Goal: Task Accomplishment & Management: Complete application form

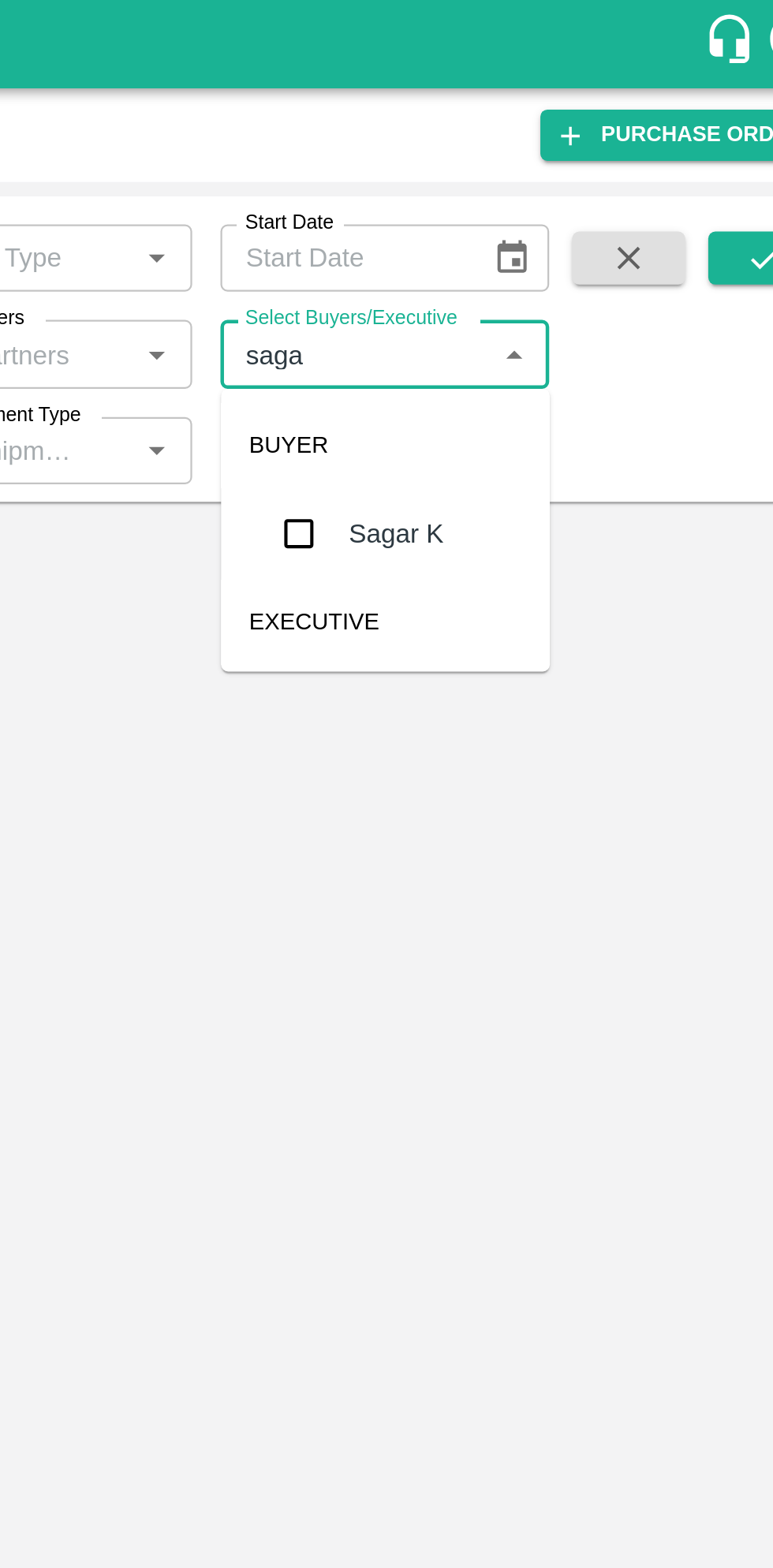
type input "sagar"
click at [530, 241] on input "checkbox" at bounding box center [523, 237] width 32 height 31
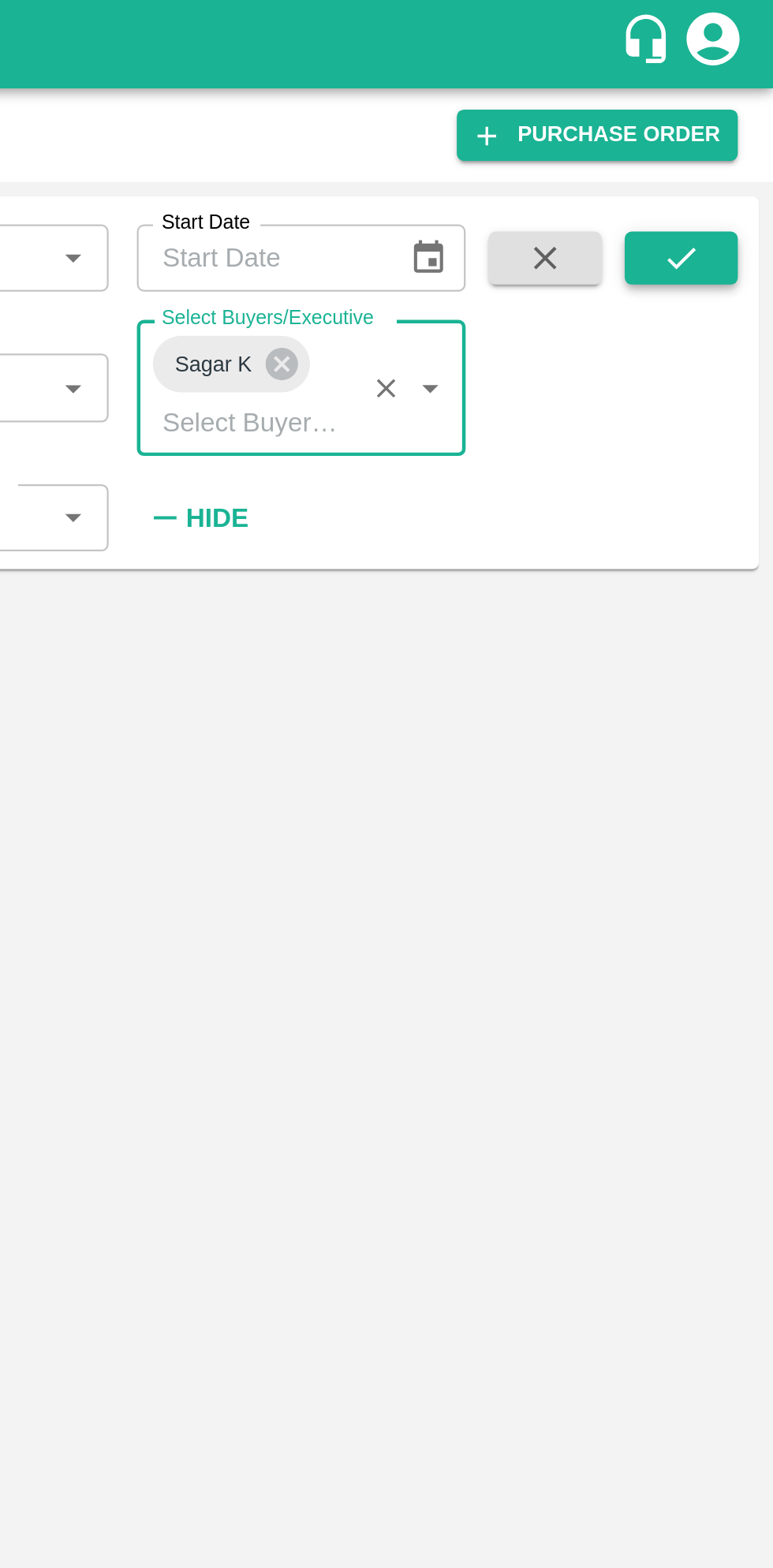
click at [751, 109] on button "submit" at bounding box center [732, 115] width 51 height 23
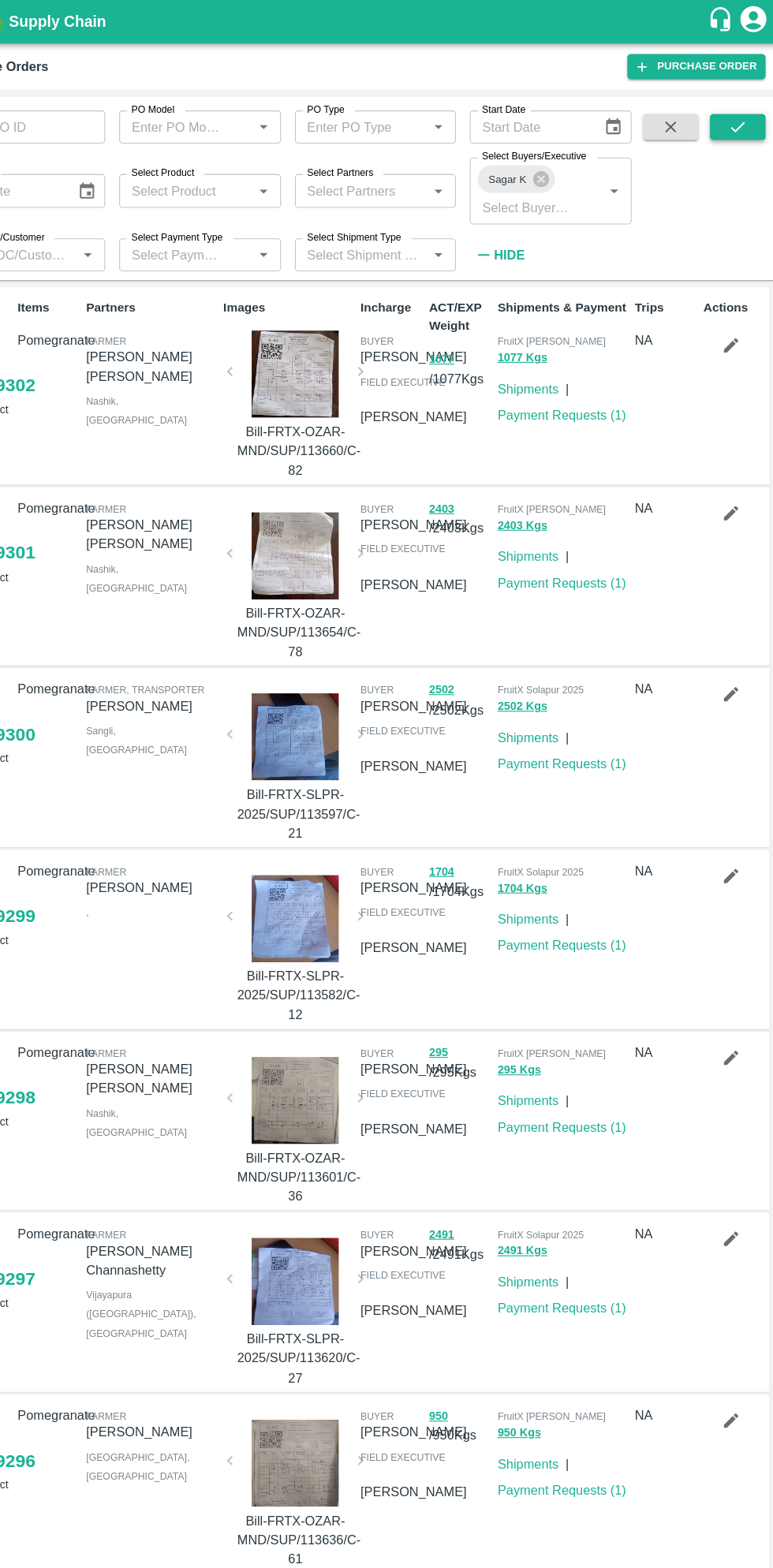
click at [727, 119] on icon "submit" at bounding box center [732, 115] width 17 height 17
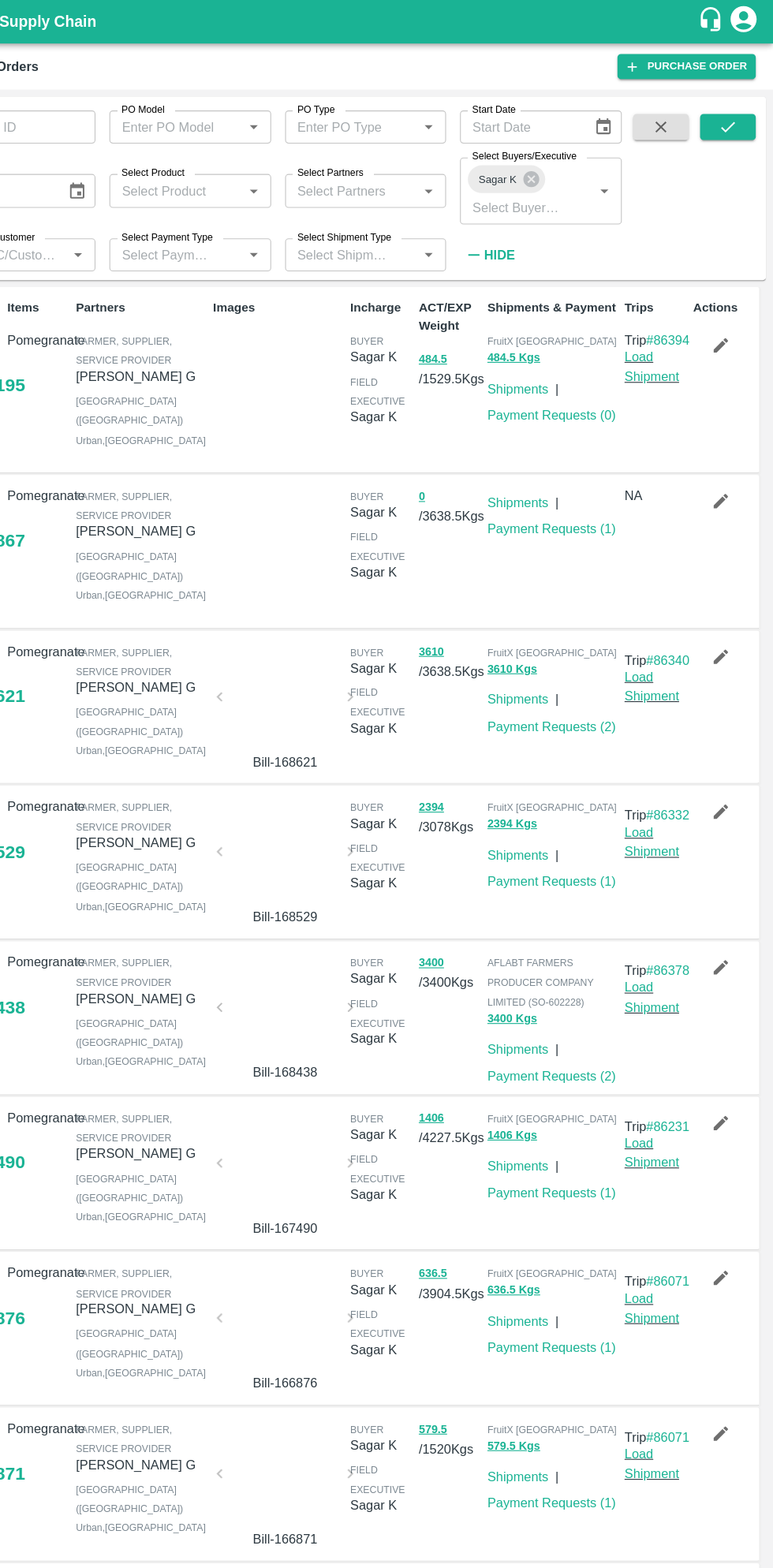
click at [708, 609] on button "button" at bounding box center [725, 595] width 51 height 27
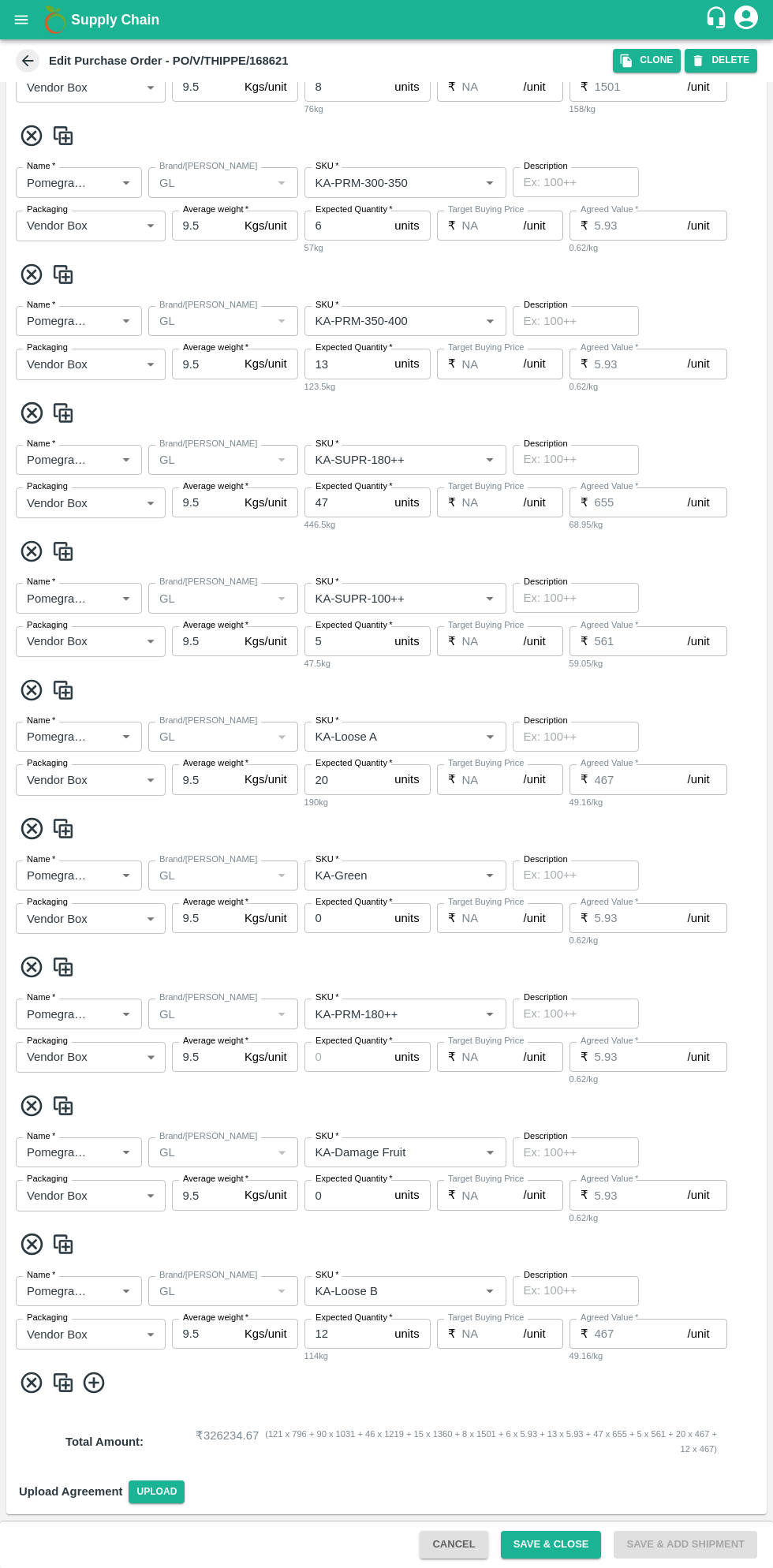
scroll to position [973, 0]
click at [642, 66] on button "Clone" at bounding box center [647, 61] width 68 height 23
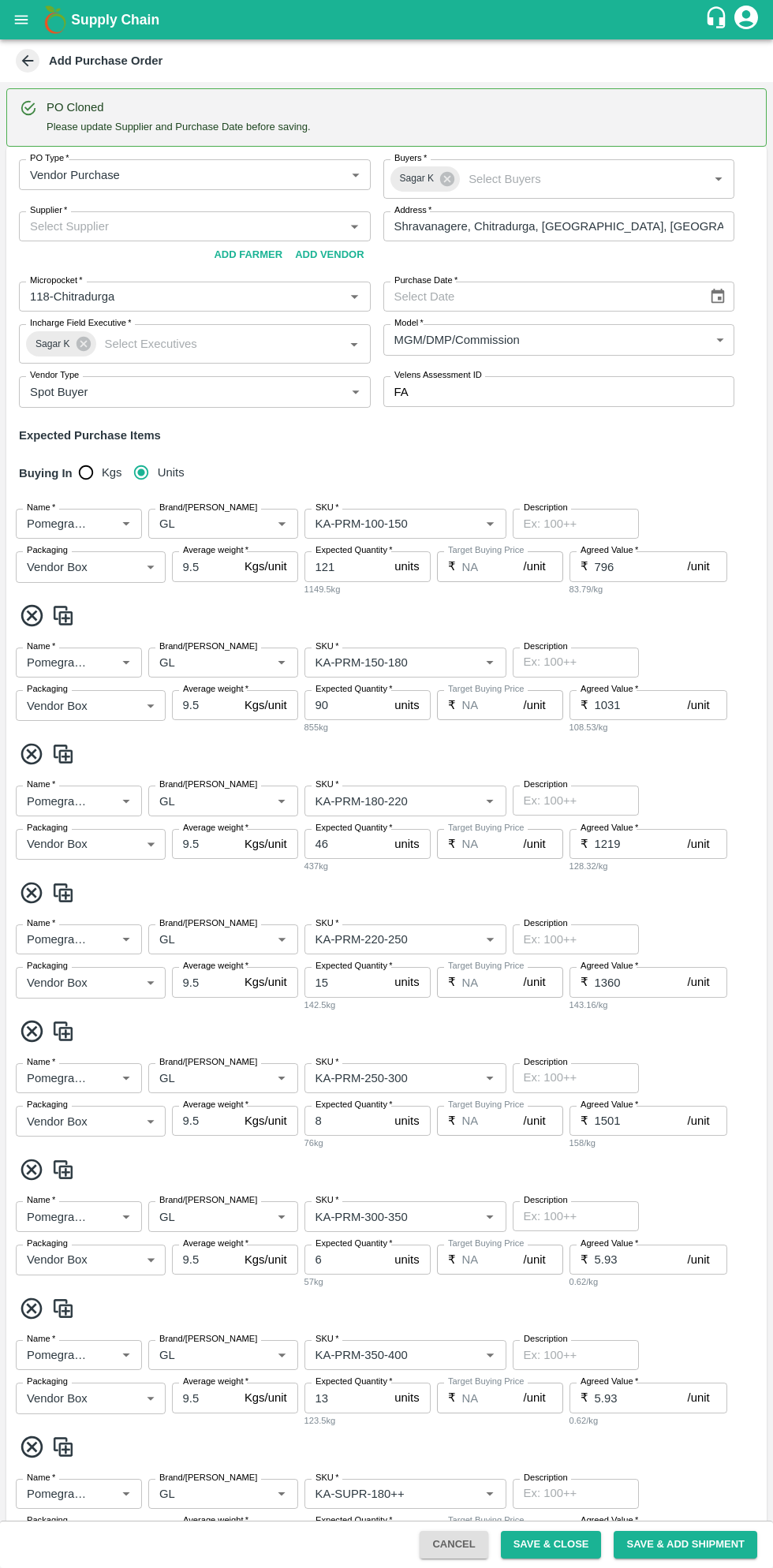
click at [613, 296] on input "Purchase Date   *" at bounding box center [540, 296] width 313 height 30
type input "DD/MM/YYYY"
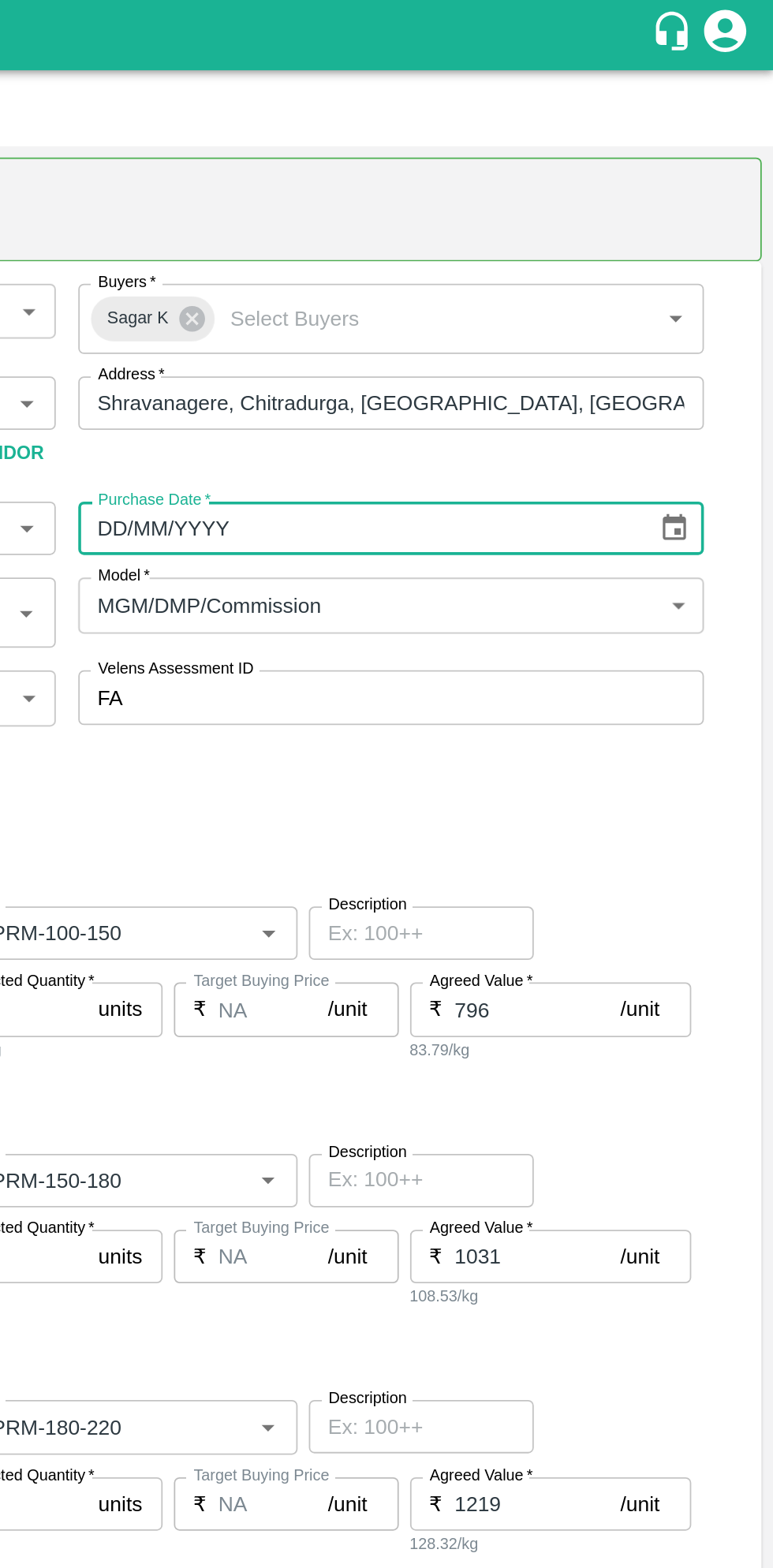
click at [720, 300] on icon "Choose date" at bounding box center [718, 296] width 14 height 15
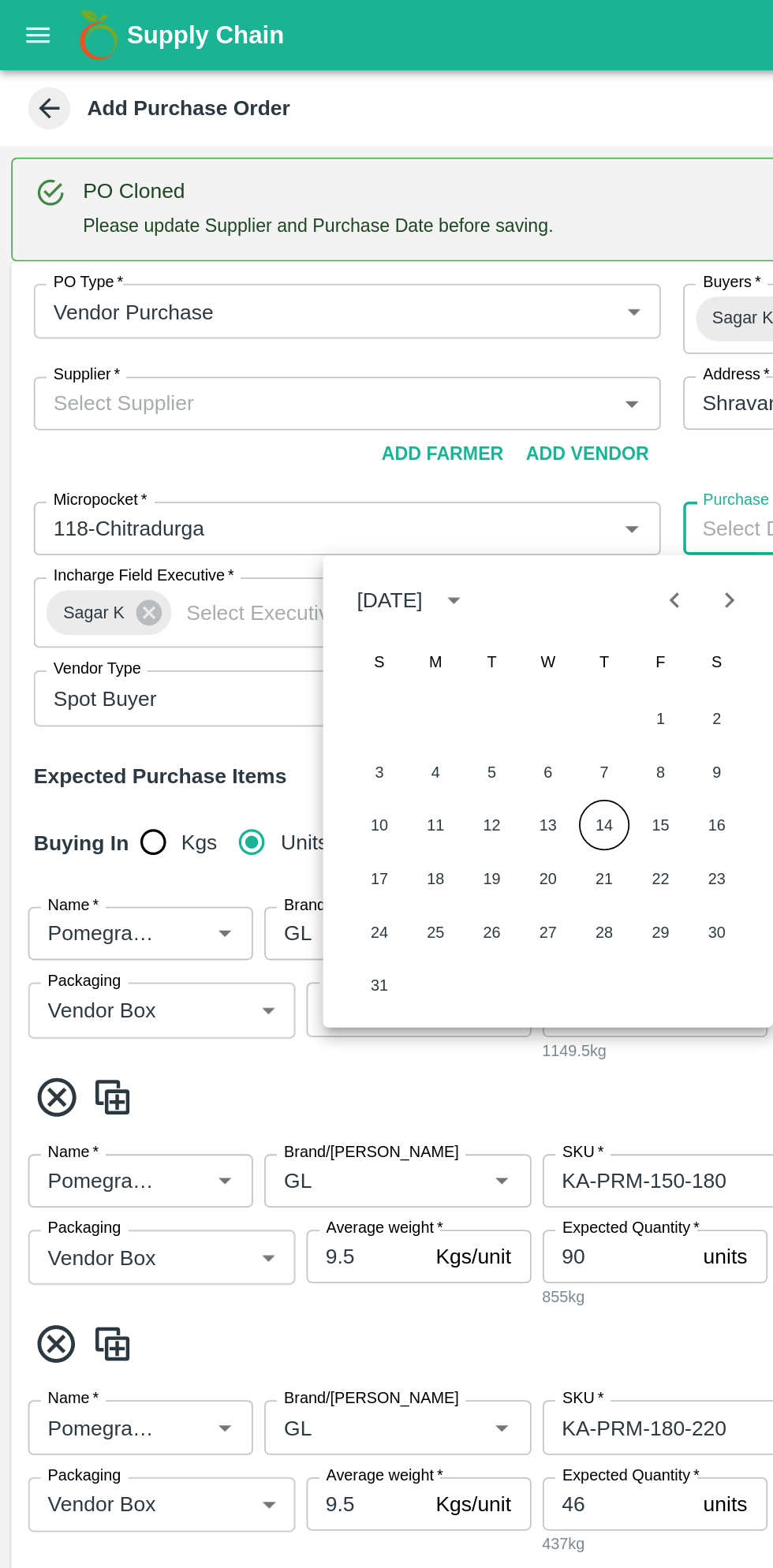
click at [342, 462] on button "14" at bounding box center [338, 463] width 28 height 28
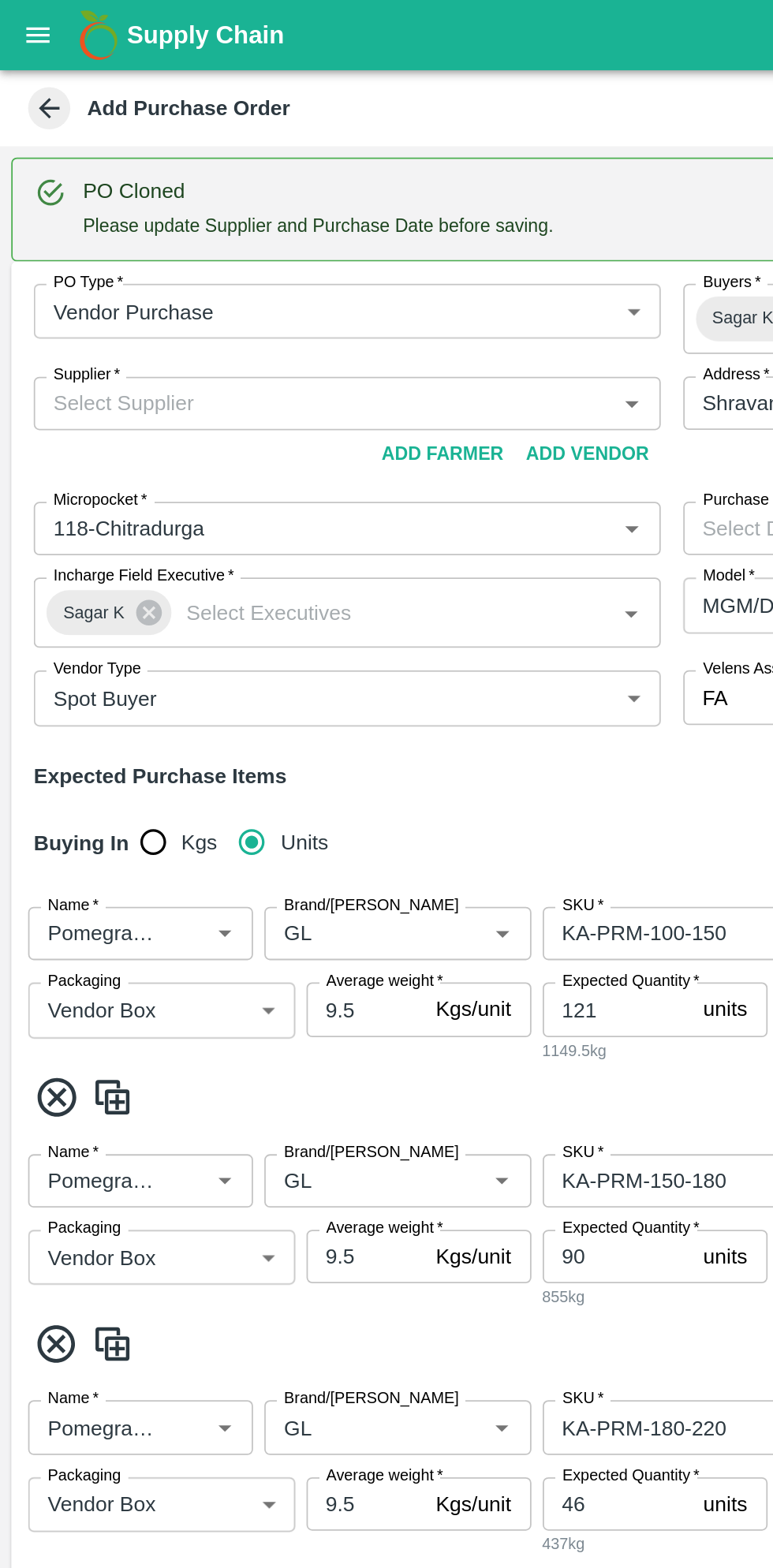
type input "[DATE]"
click at [167, 224] on input "Supplier   *" at bounding box center [182, 226] width 317 height 20
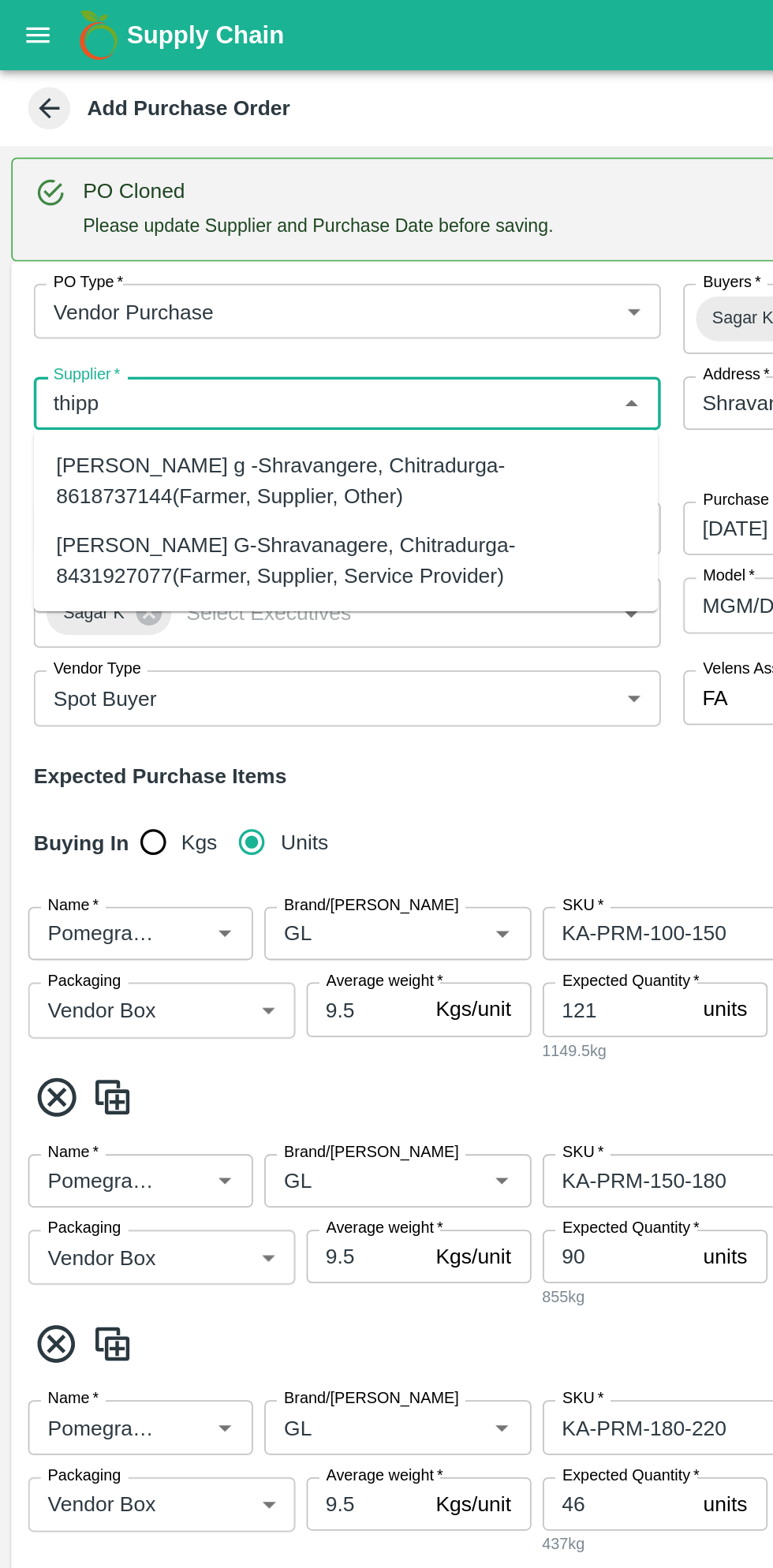
click at [232, 304] on div "[PERSON_NAME] G-Shravanagere, Chitradurga-8431927077(Farmer, Supplier, Service …" at bounding box center [194, 314] width 325 height 36
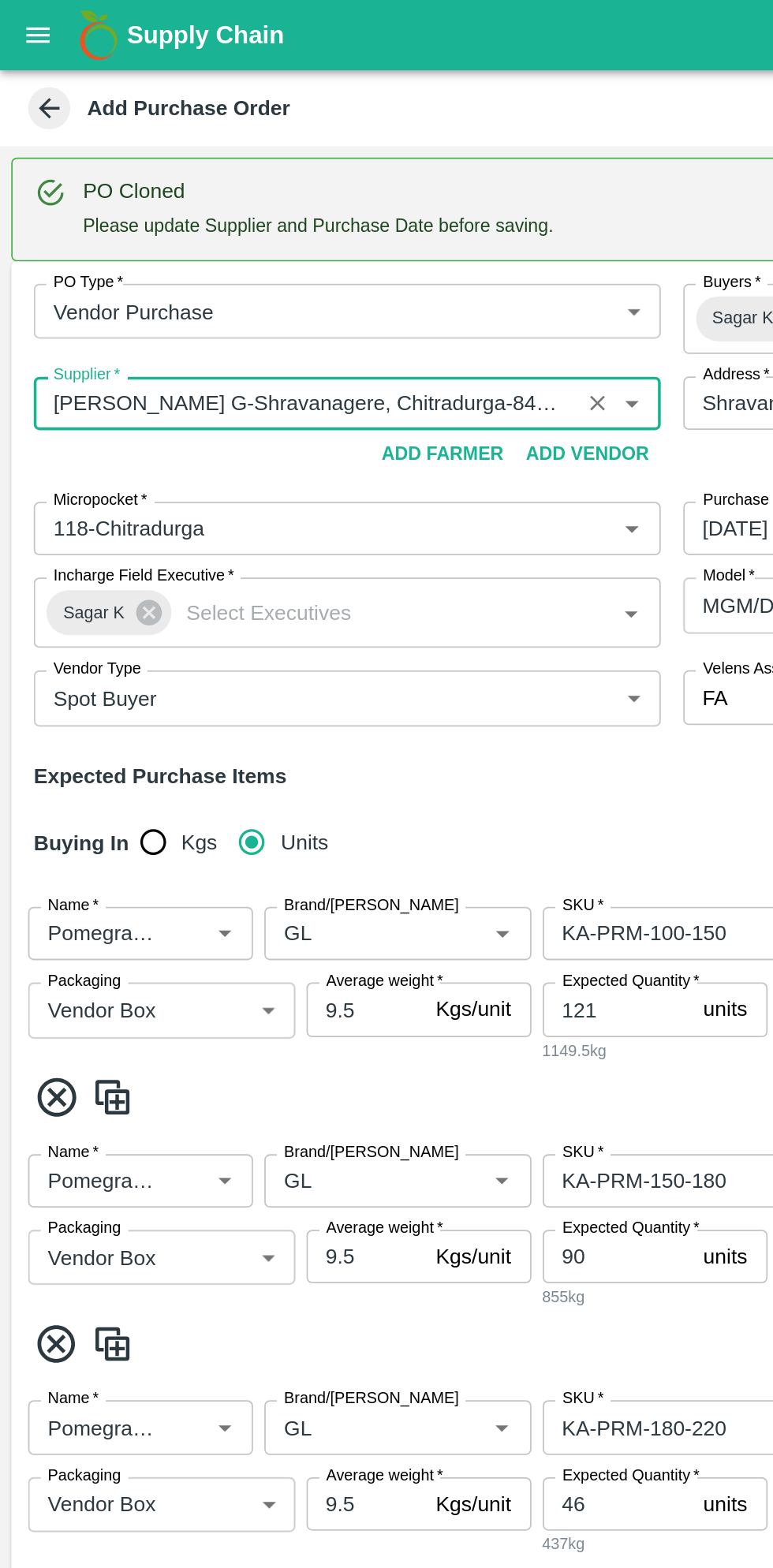
type input "[PERSON_NAME] G-Shravanagere, Chitradurga-8431927077(Farmer, Supplier, Service …"
click at [221, 565] on input "9.5" at bounding box center [205, 566] width 66 height 30
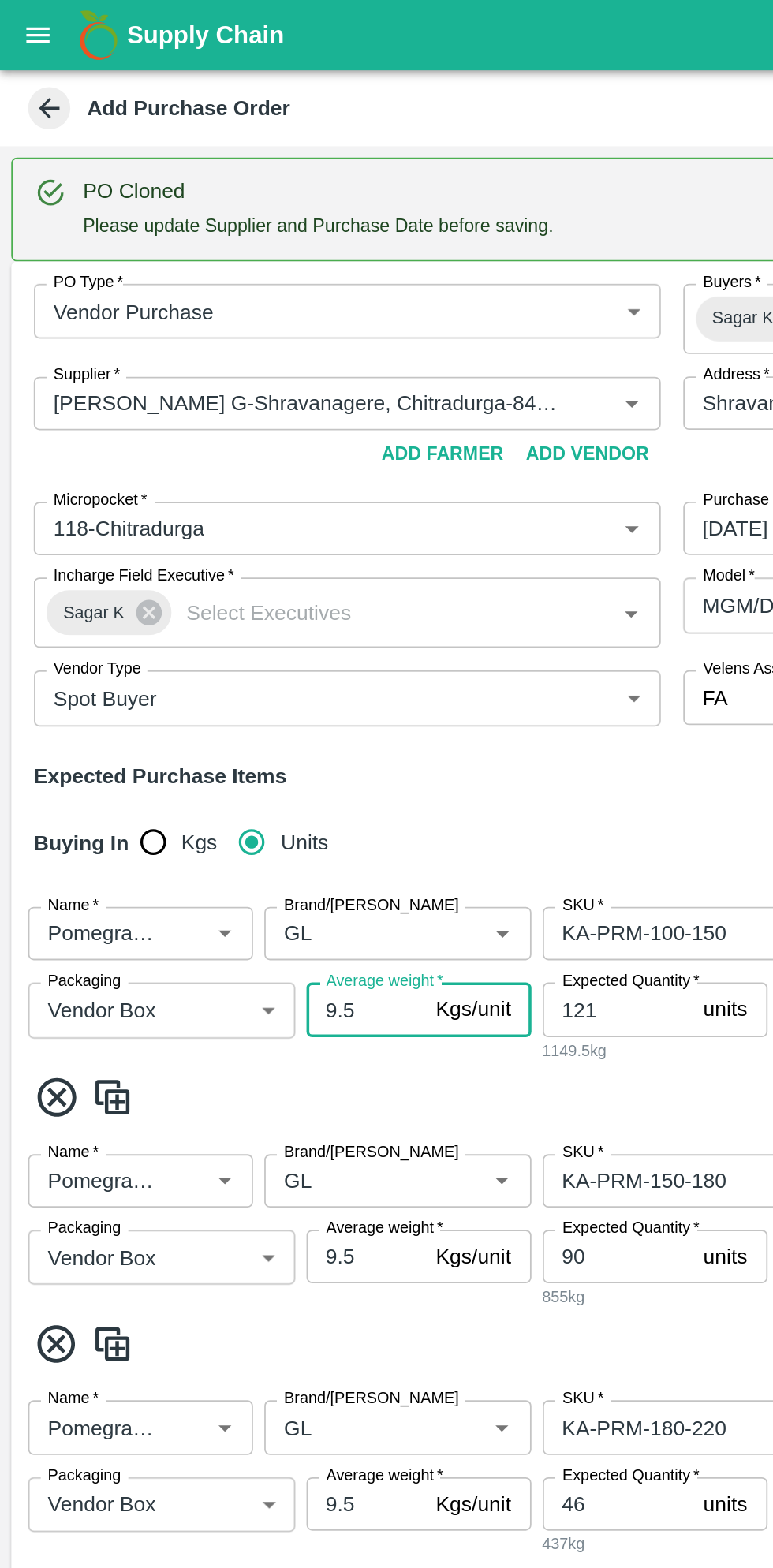
type input "9"
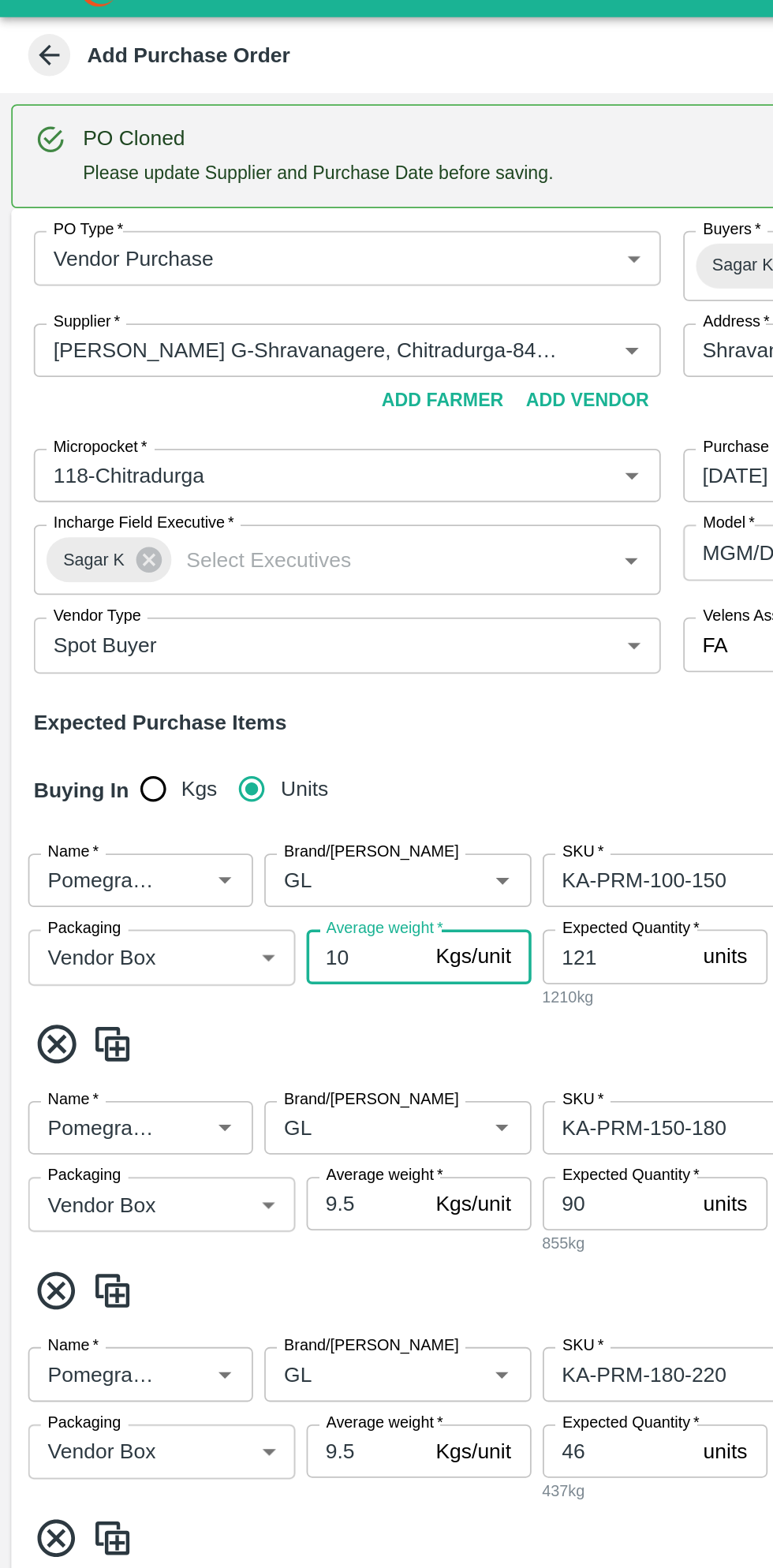
scroll to position [213, 0]
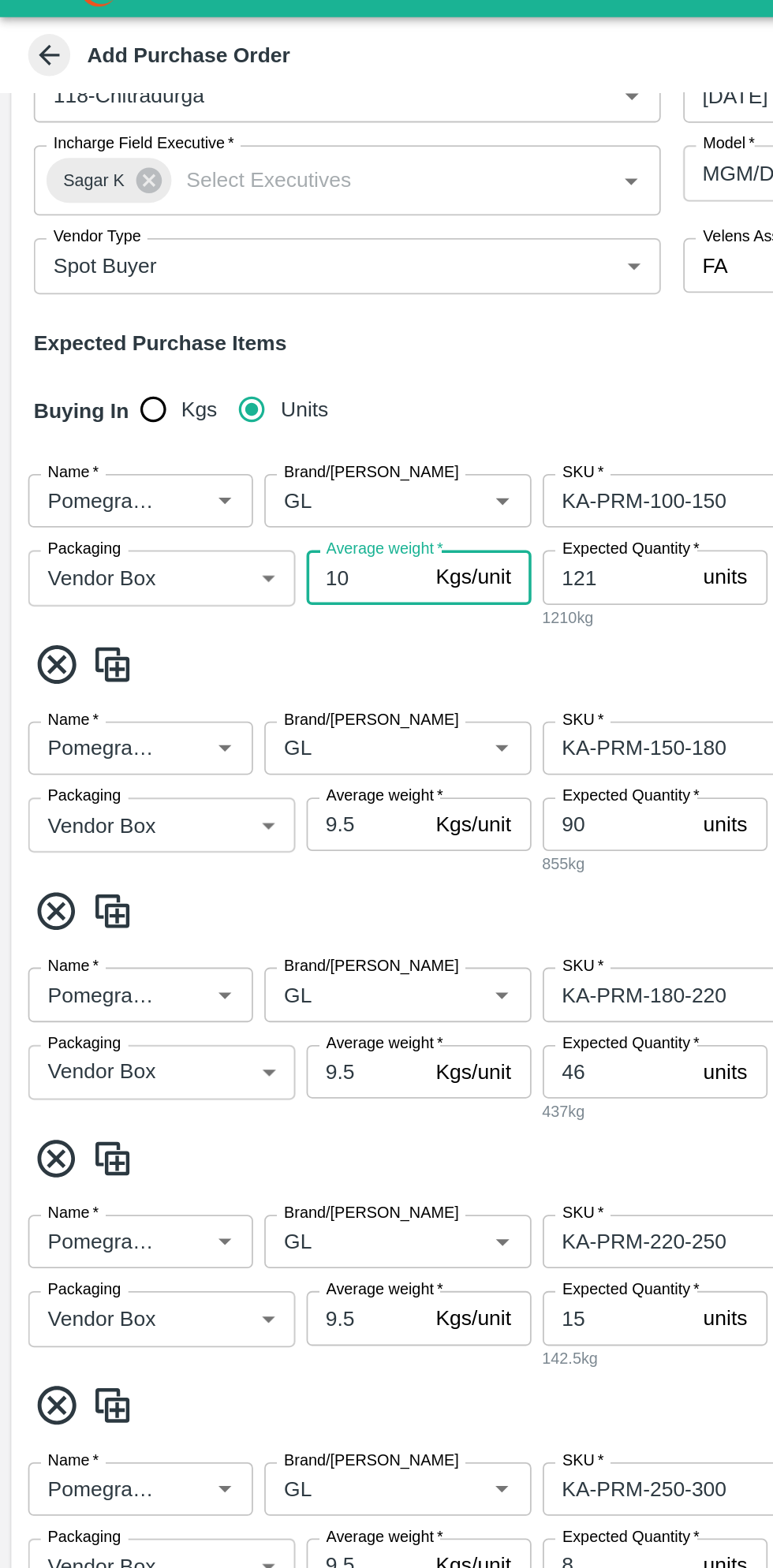
type input "10"
click at [220, 493] on input "9.5" at bounding box center [205, 492] width 66 height 30
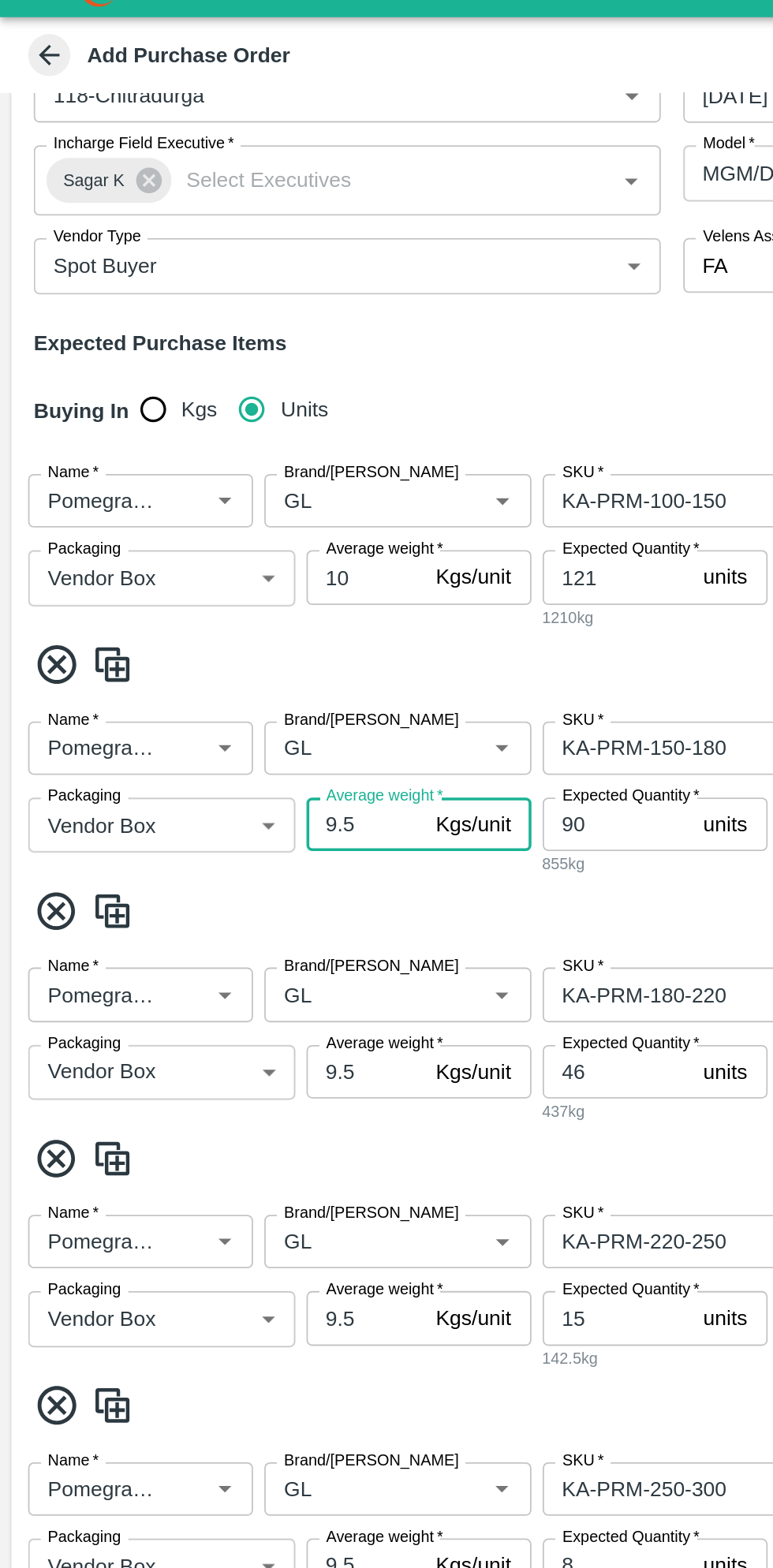
type input "9"
type input "10"
click at [217, 616] on input "9.5" at bounding box center [205, 631] width 66 height 30
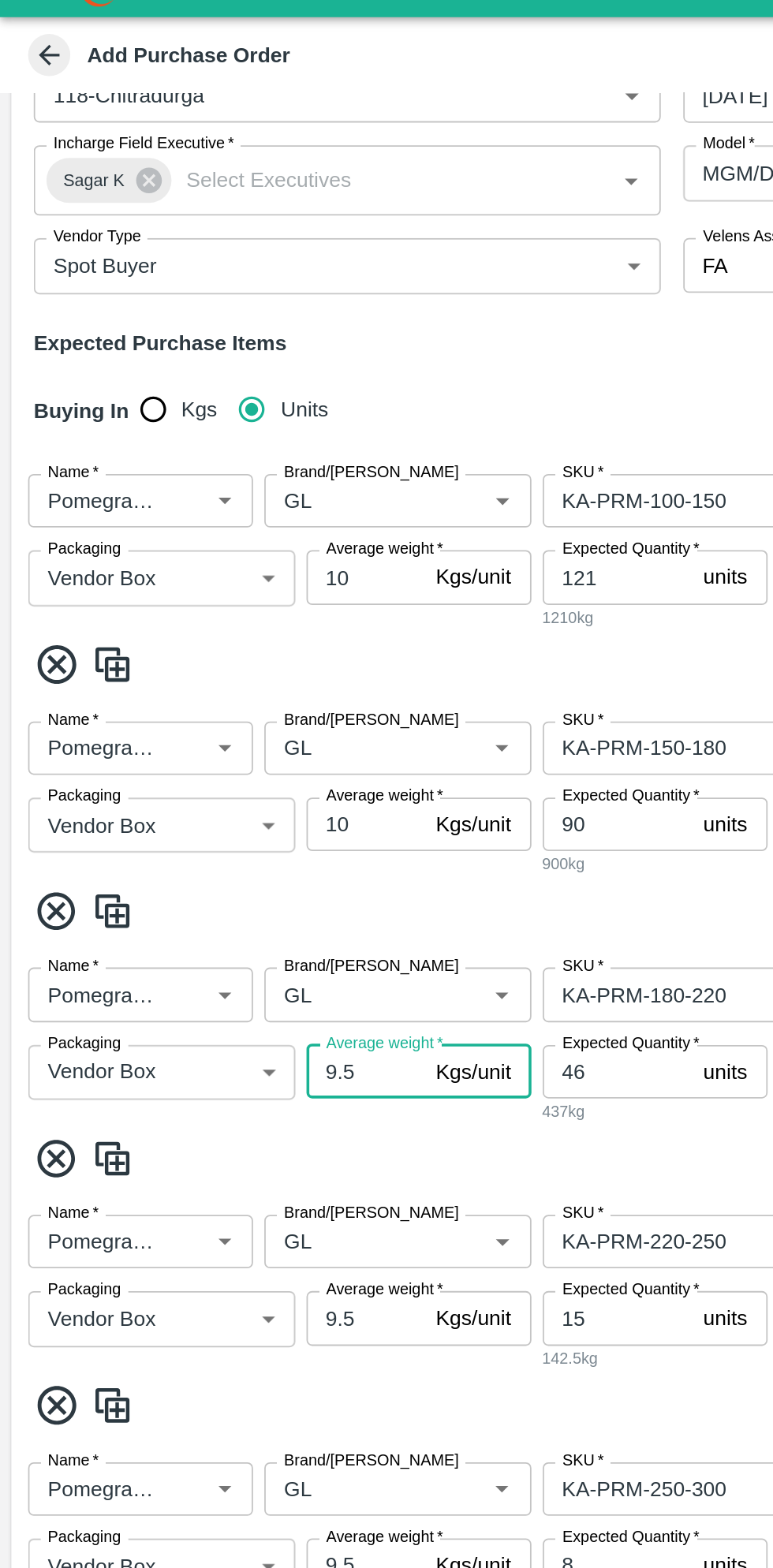
scroll to position [440, 0]
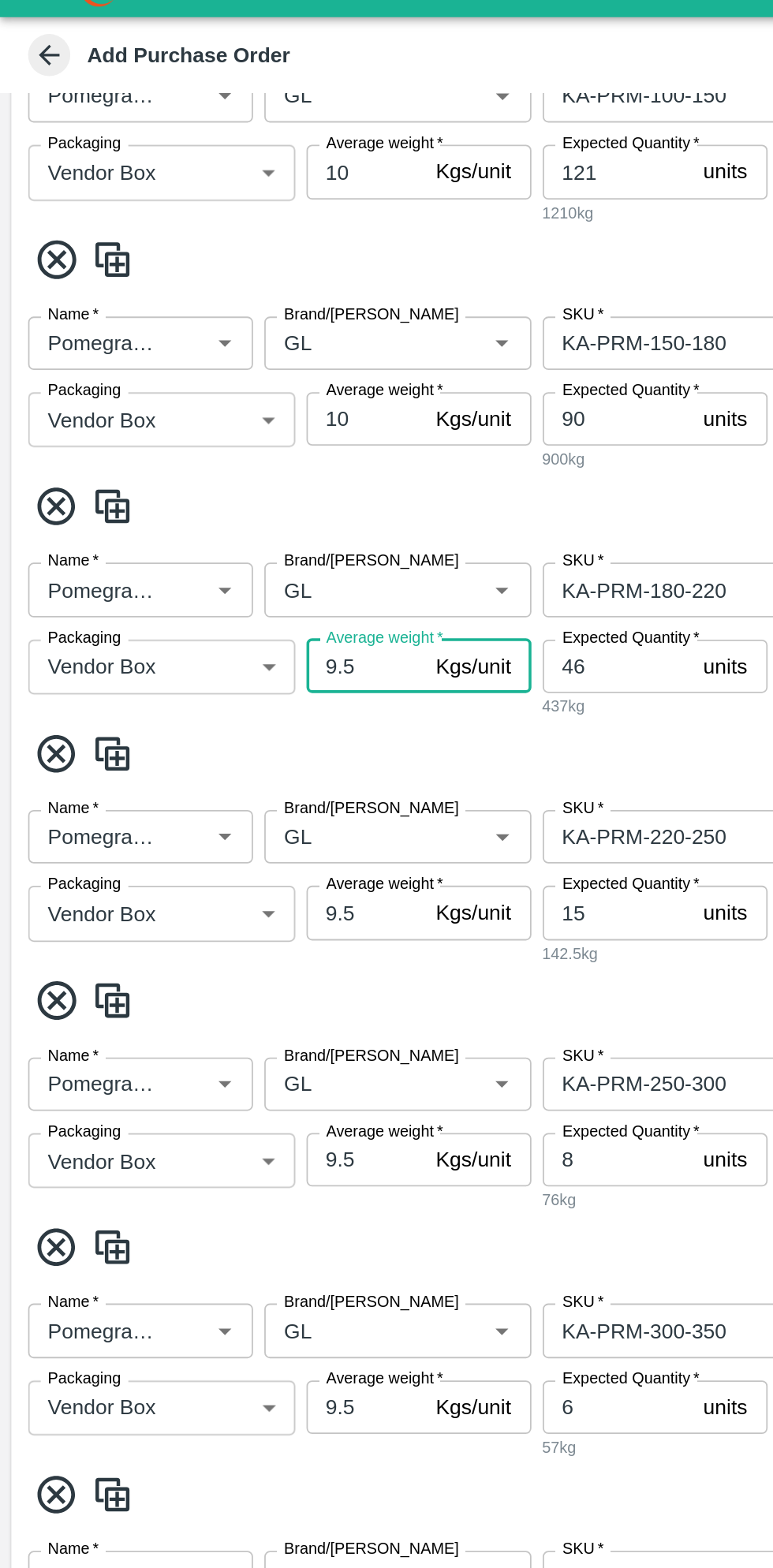
type input "9"
type input "10"
click at [208, 526] on input "9.5" at bounding box center [205, 541] width 66 height 30
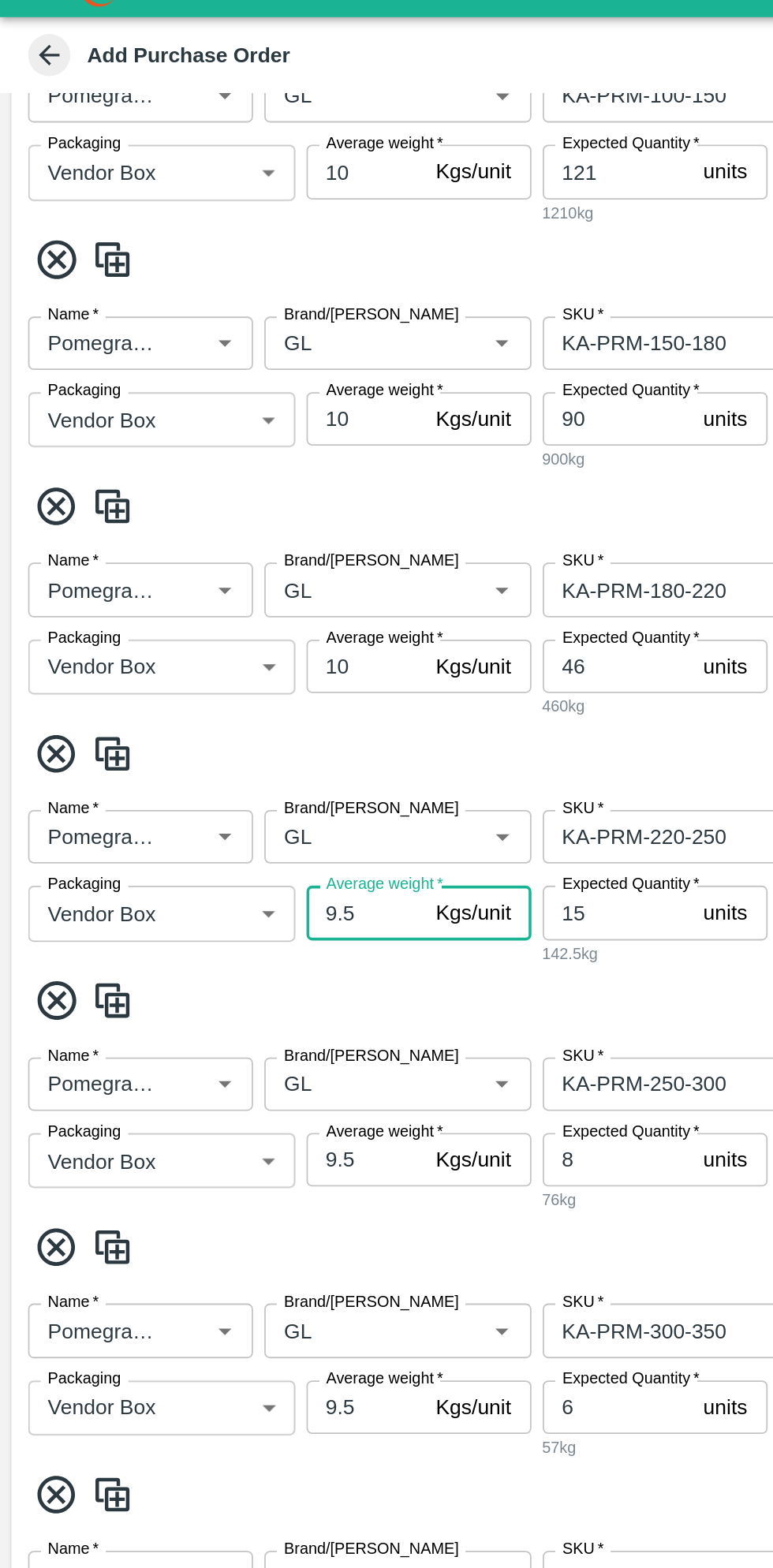
type input "9"
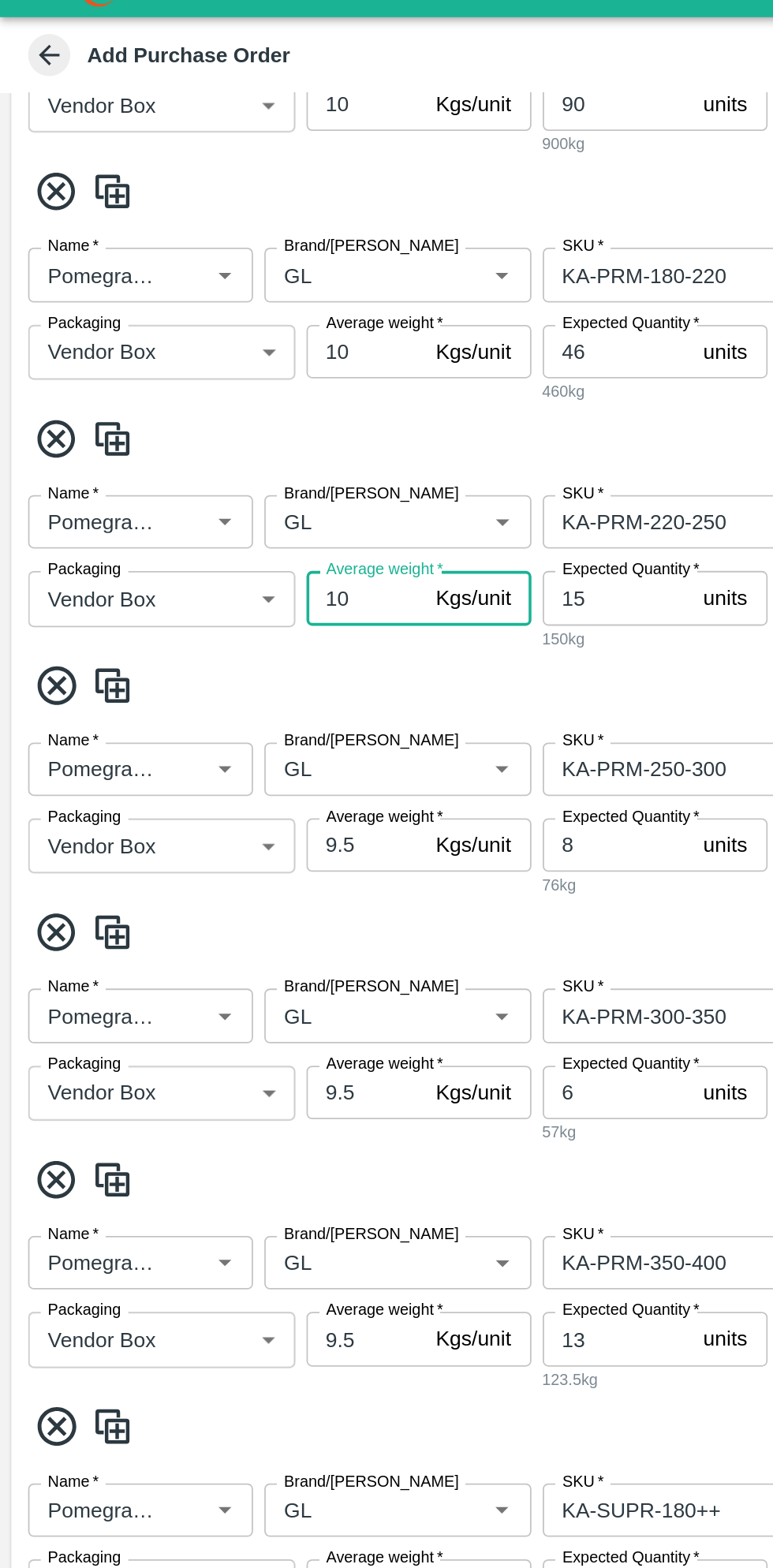
type input "10"
click at [210, 489] on input "9.5" at bounding box center [205, 504] width 66 height 30
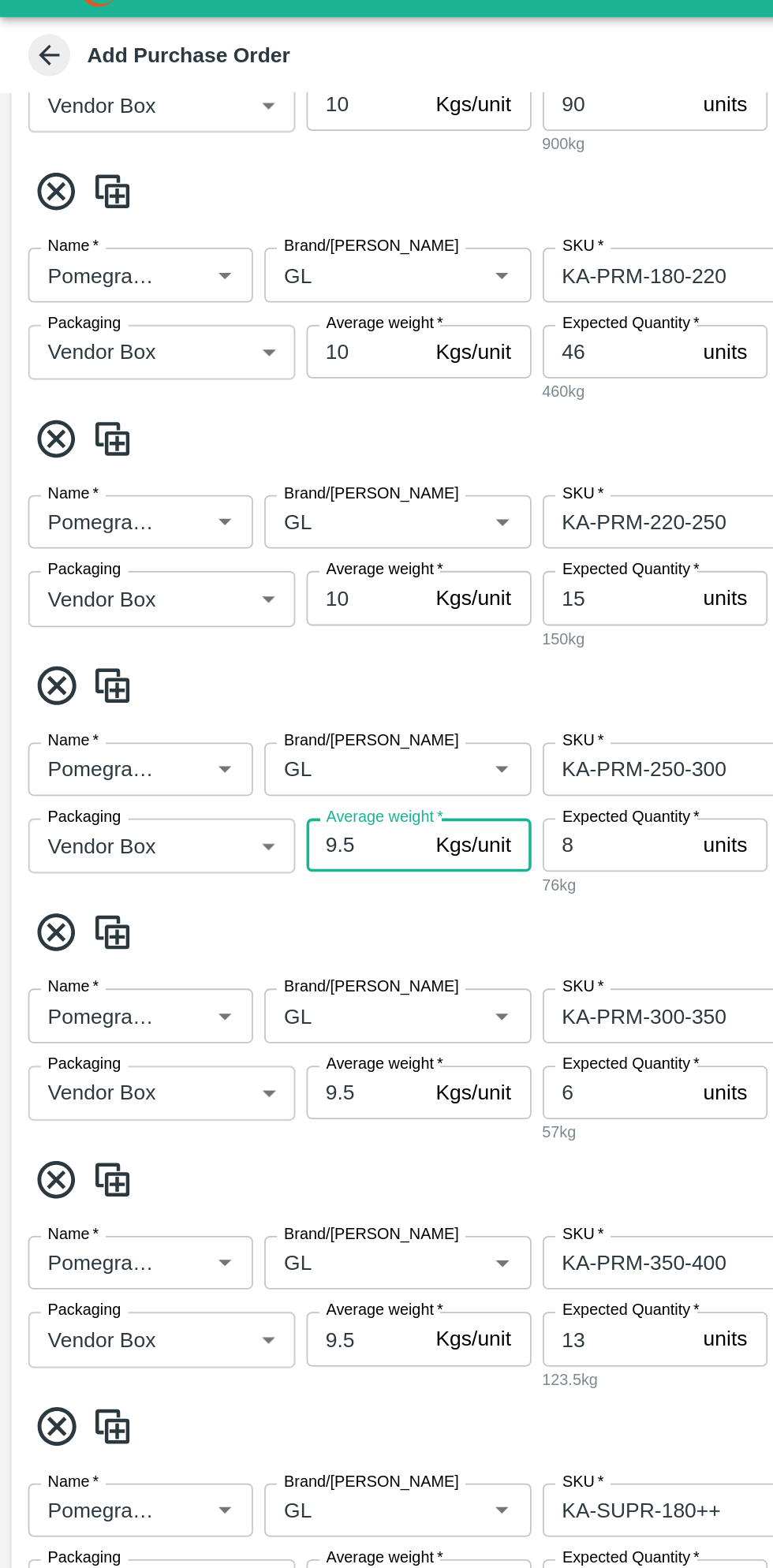
scroll to position [744, 0]
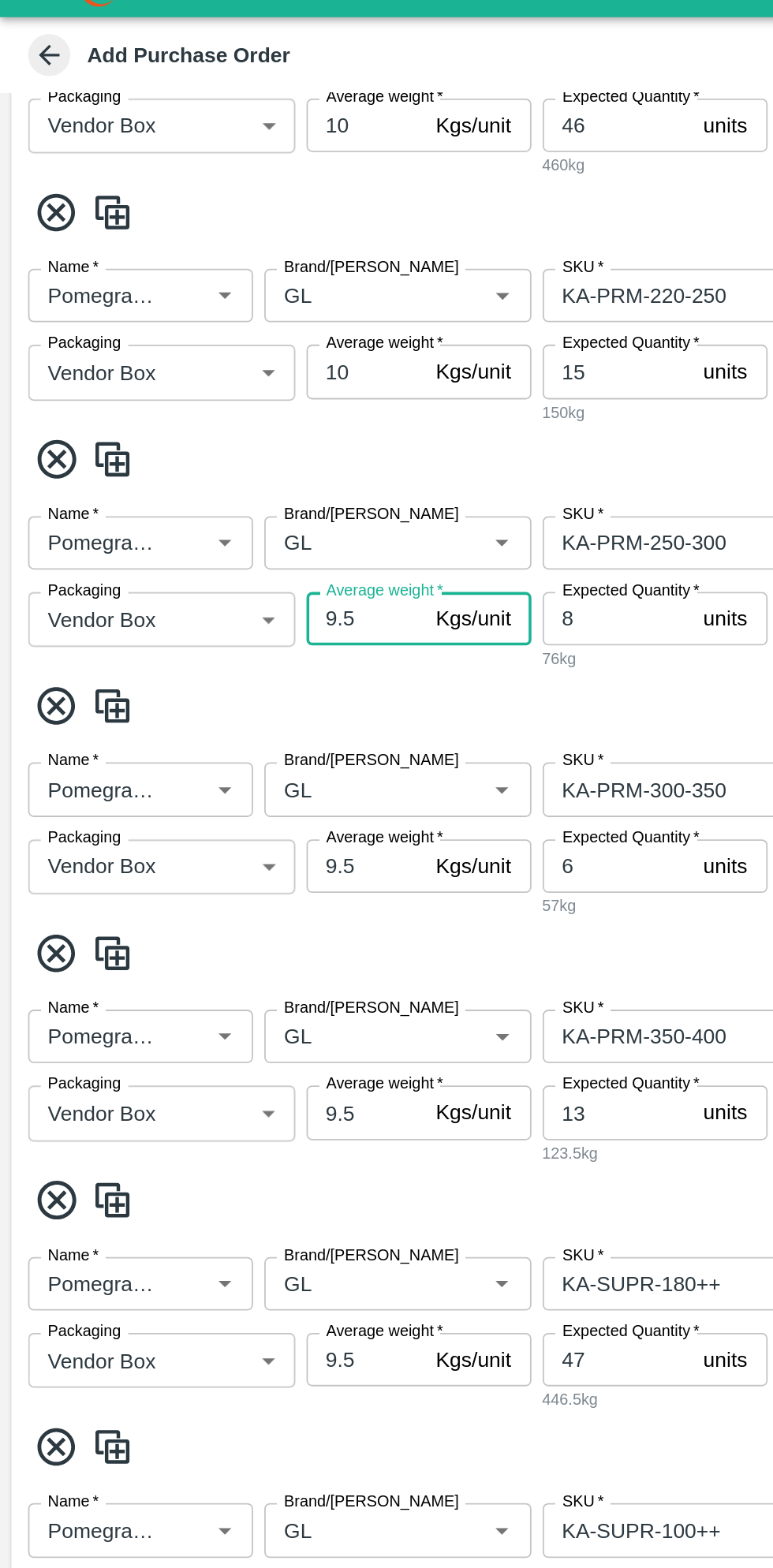
type input "9"
type input "10"
click at [213, 501] on input "9.5" at bounding box center [205, 515] width 66 height 30
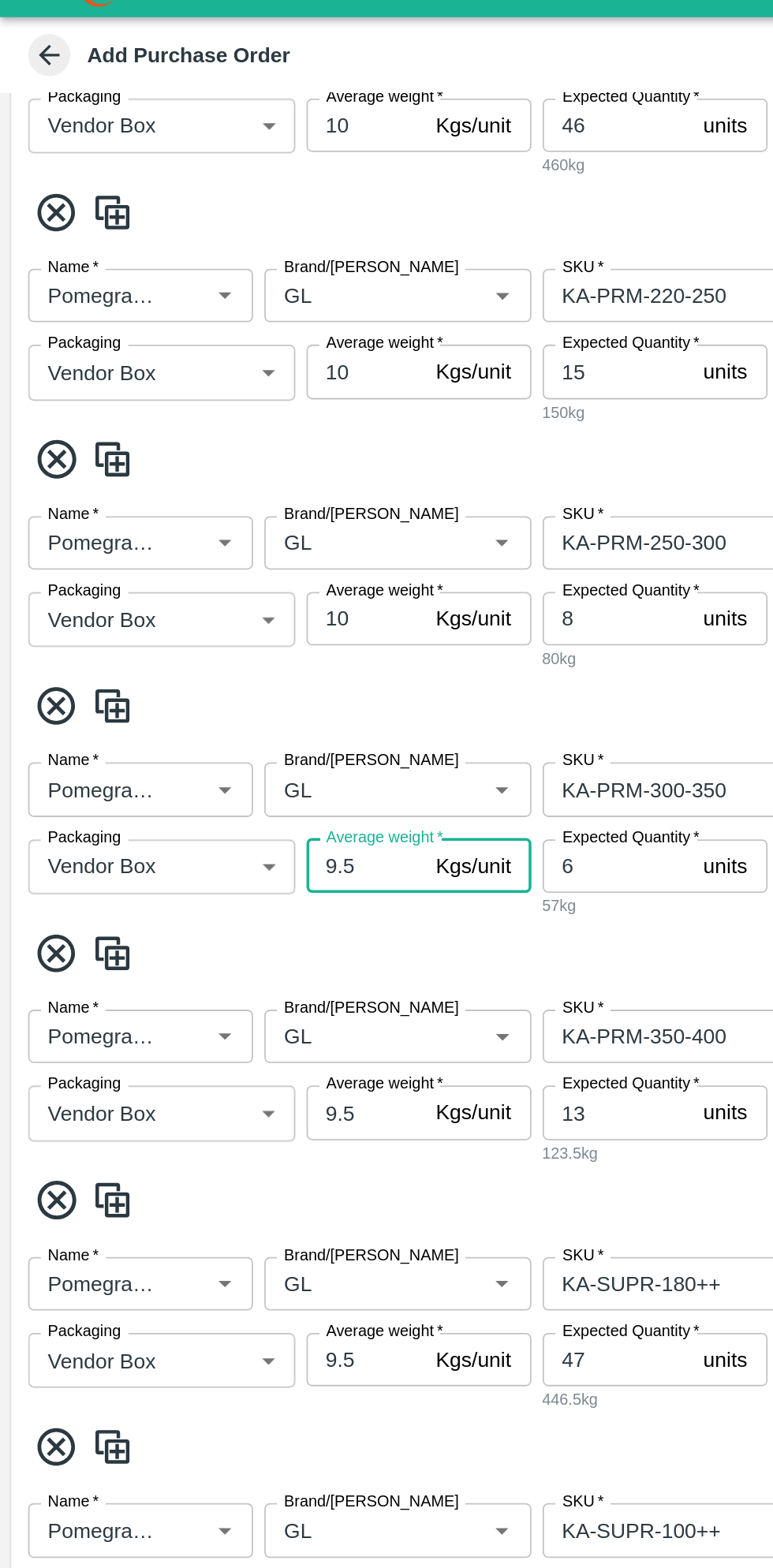
scroll to position [846, 0]
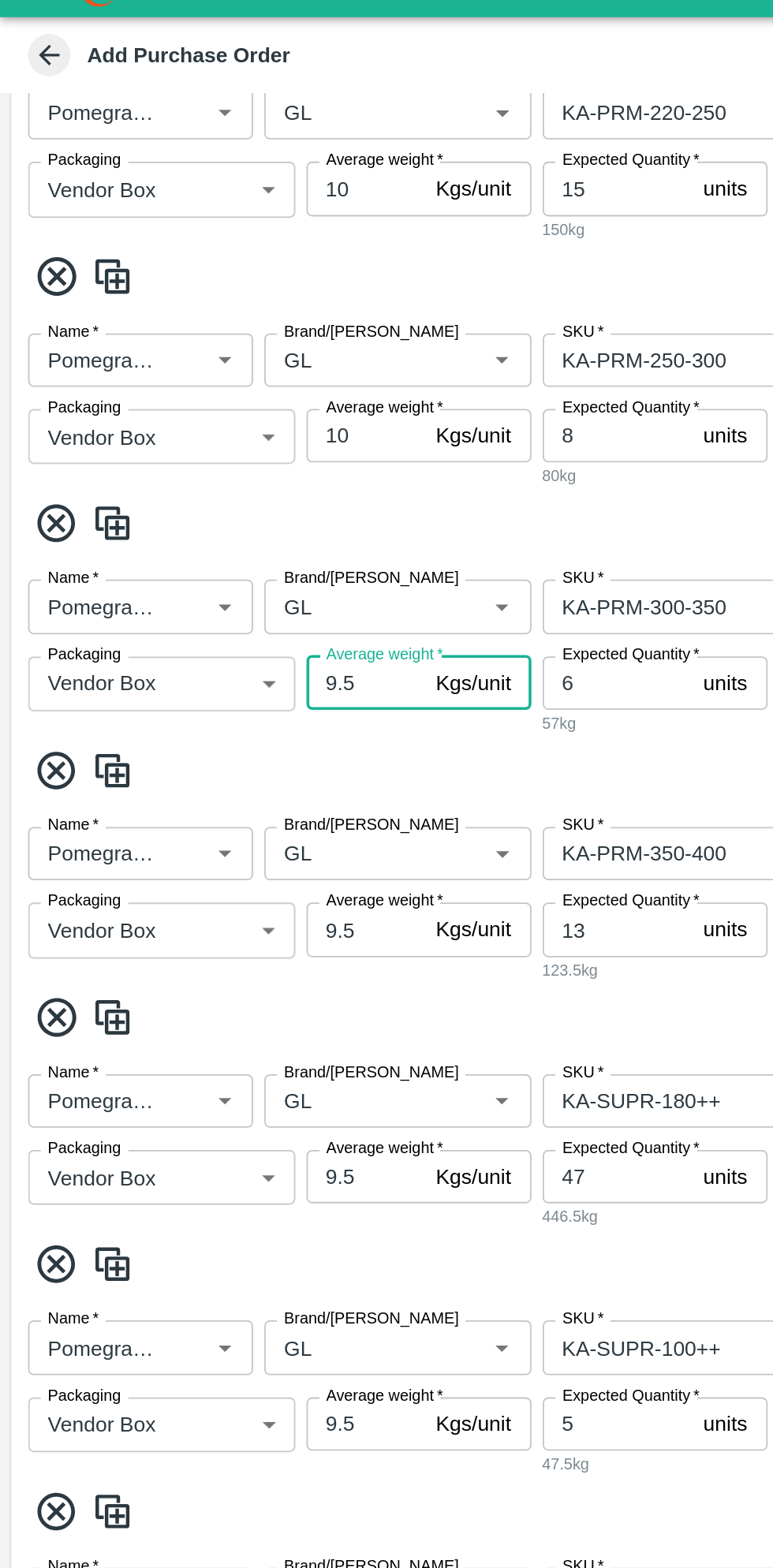
type input "9"
type input "10"
click at [215, 536] on input "9.5" at bounding box center [205, 551] width 66 height 30
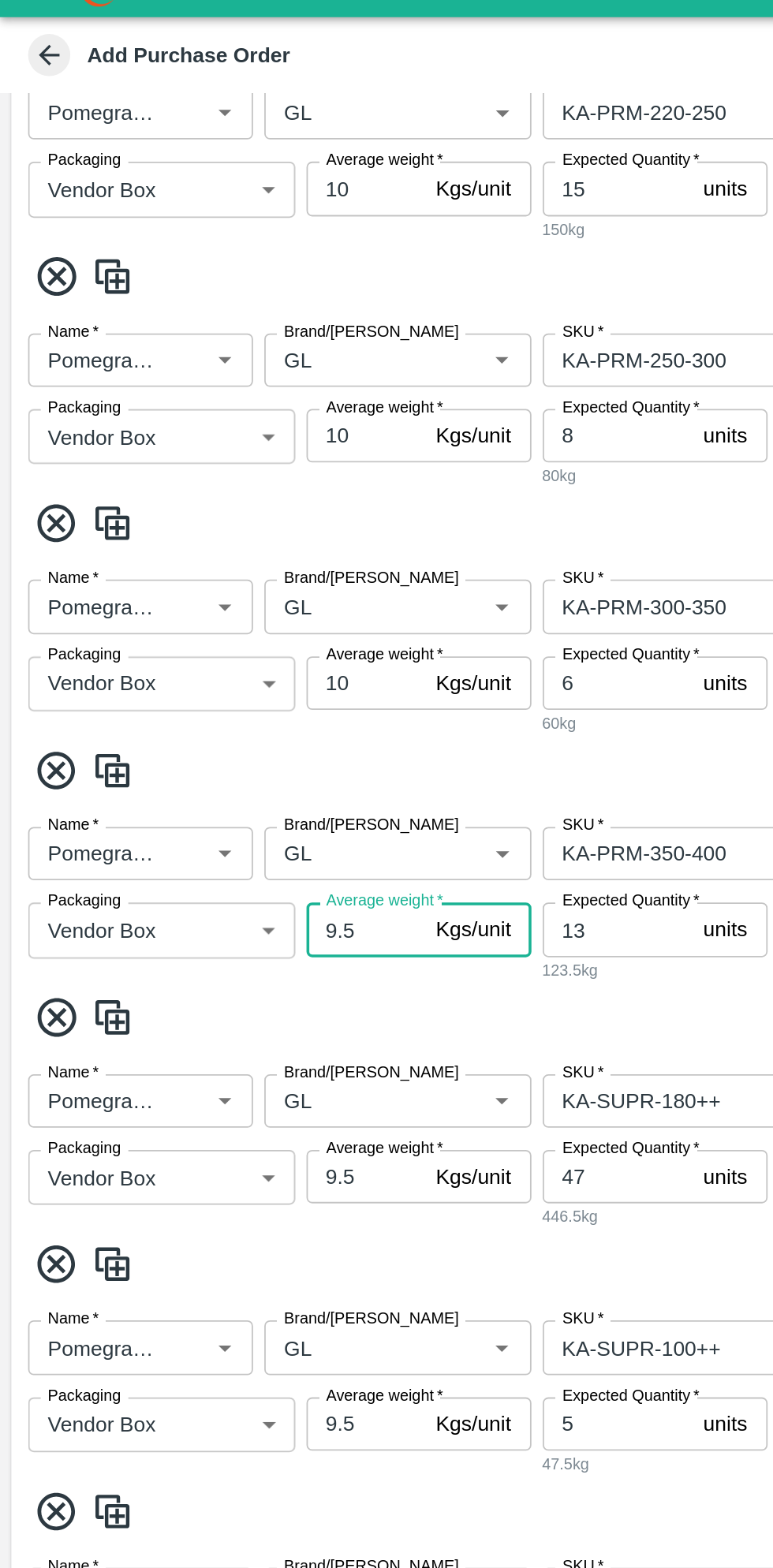
type input "9"
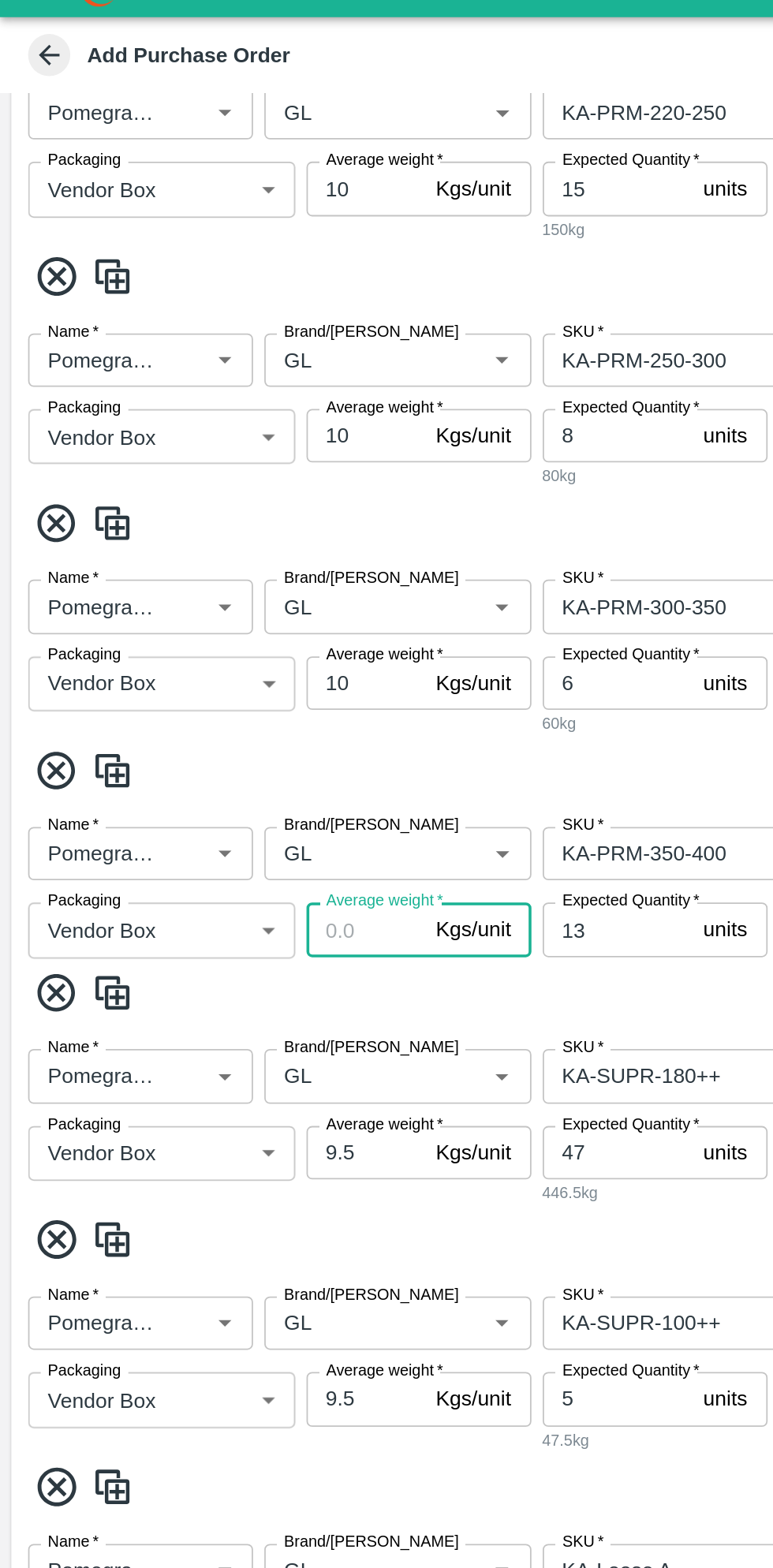
scroll to position [1067, 0]
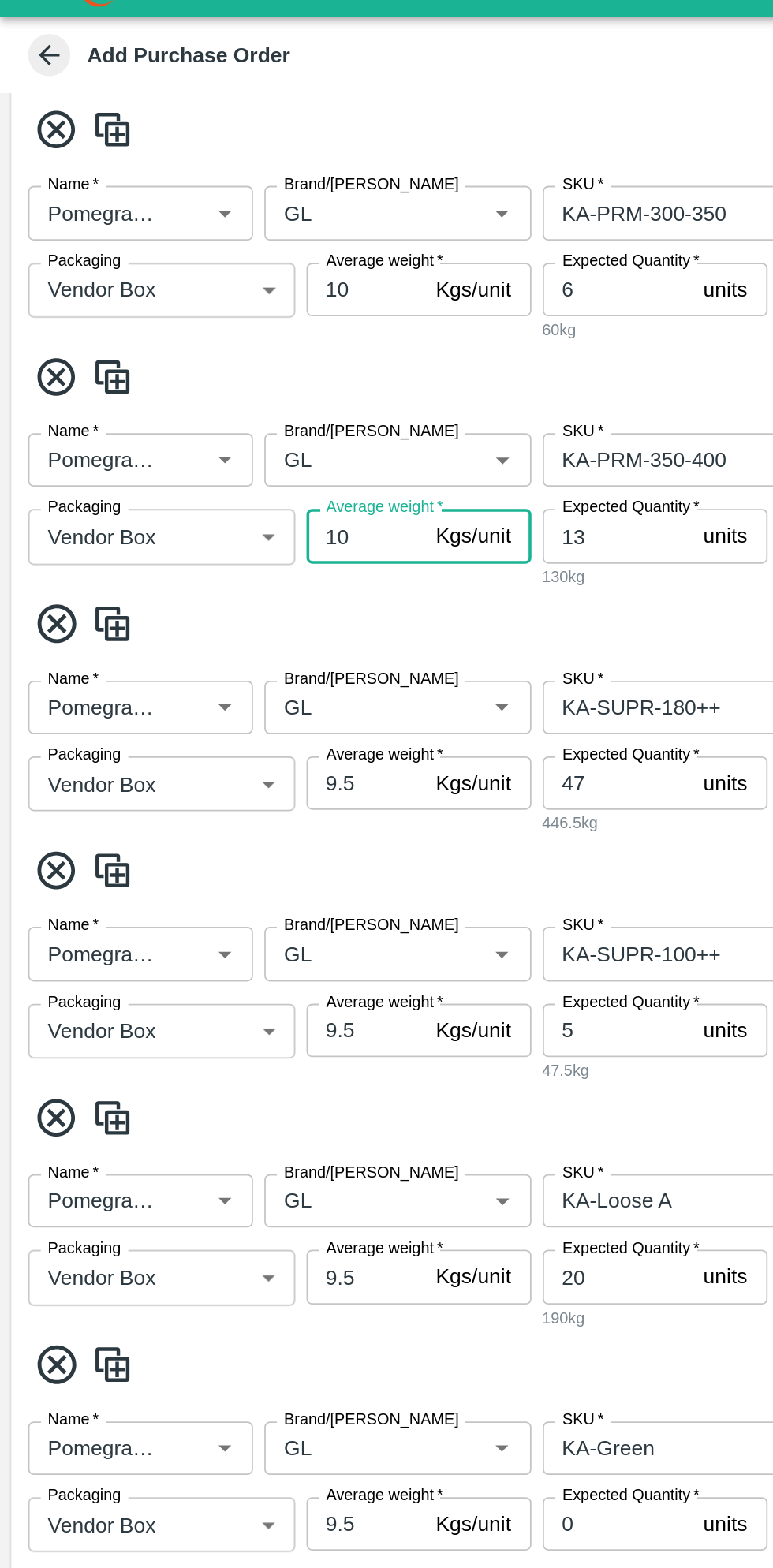
type input "10"
click at [207, 455] on input "9.5" at bounding box center [205, 469] width 66 height 30
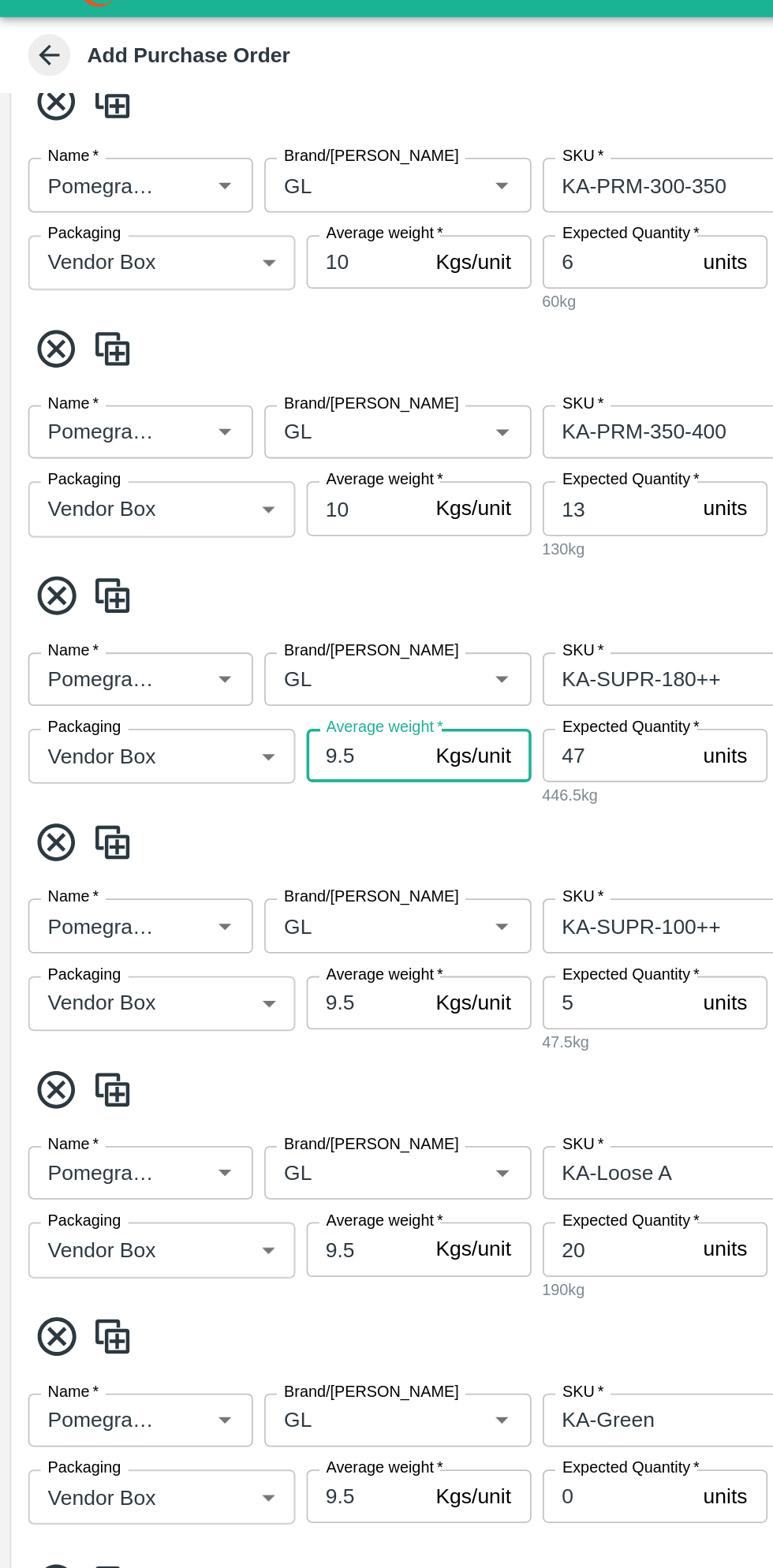
type input "9"
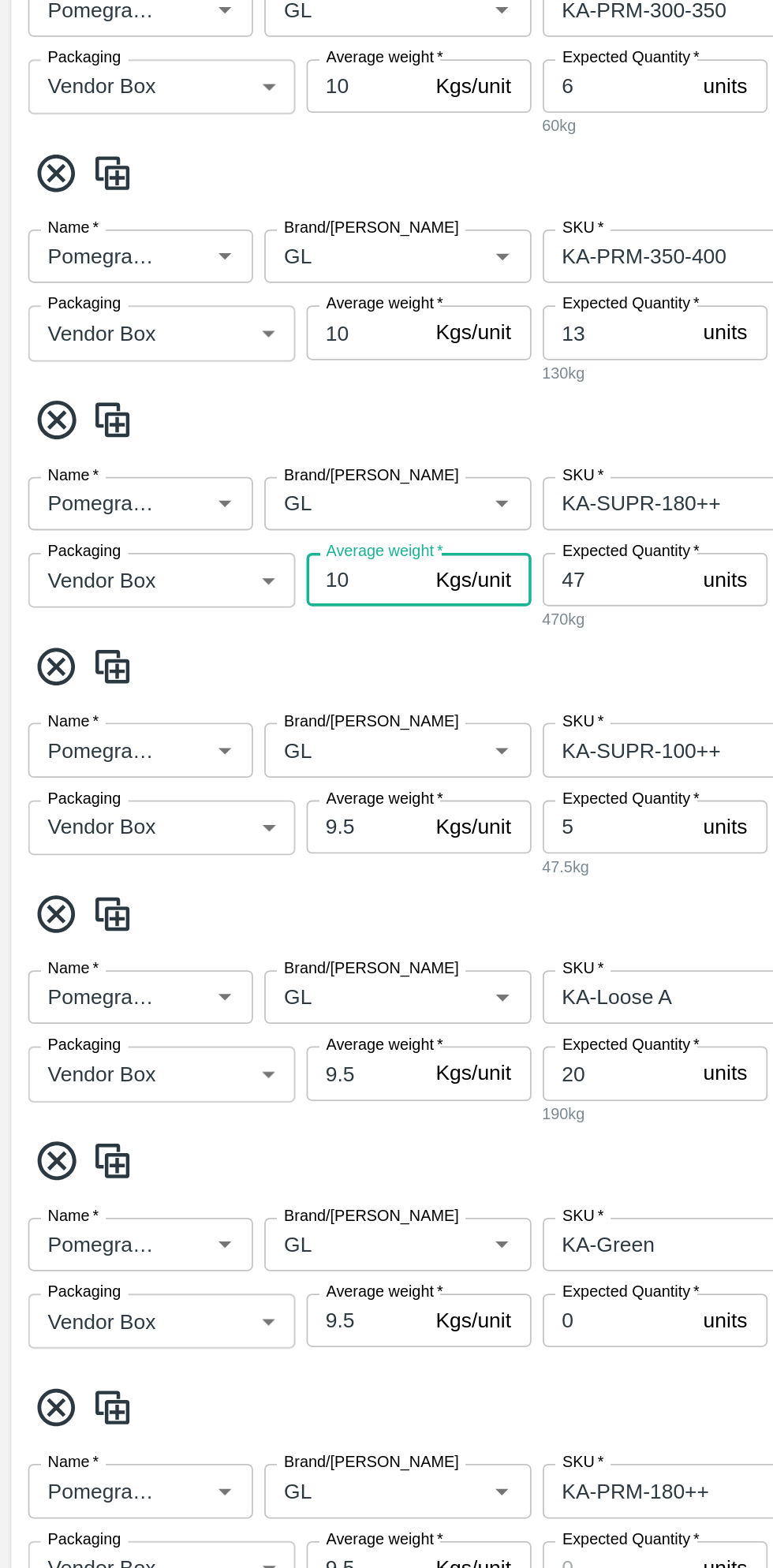
type input "10"
click at [215, 588] on input "9.5" at bounding box center [205, 585] width 66 height 30
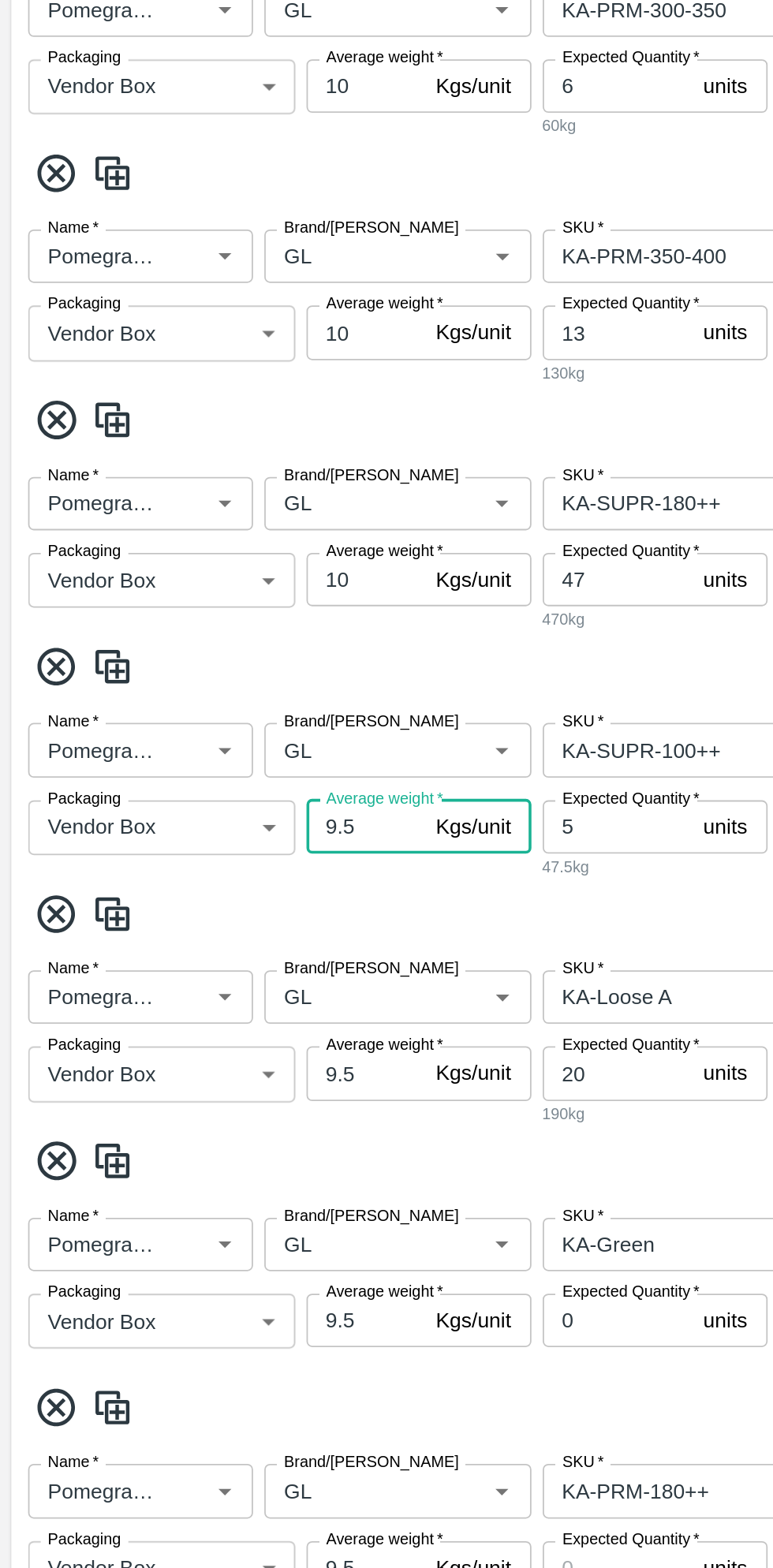
type input "9"
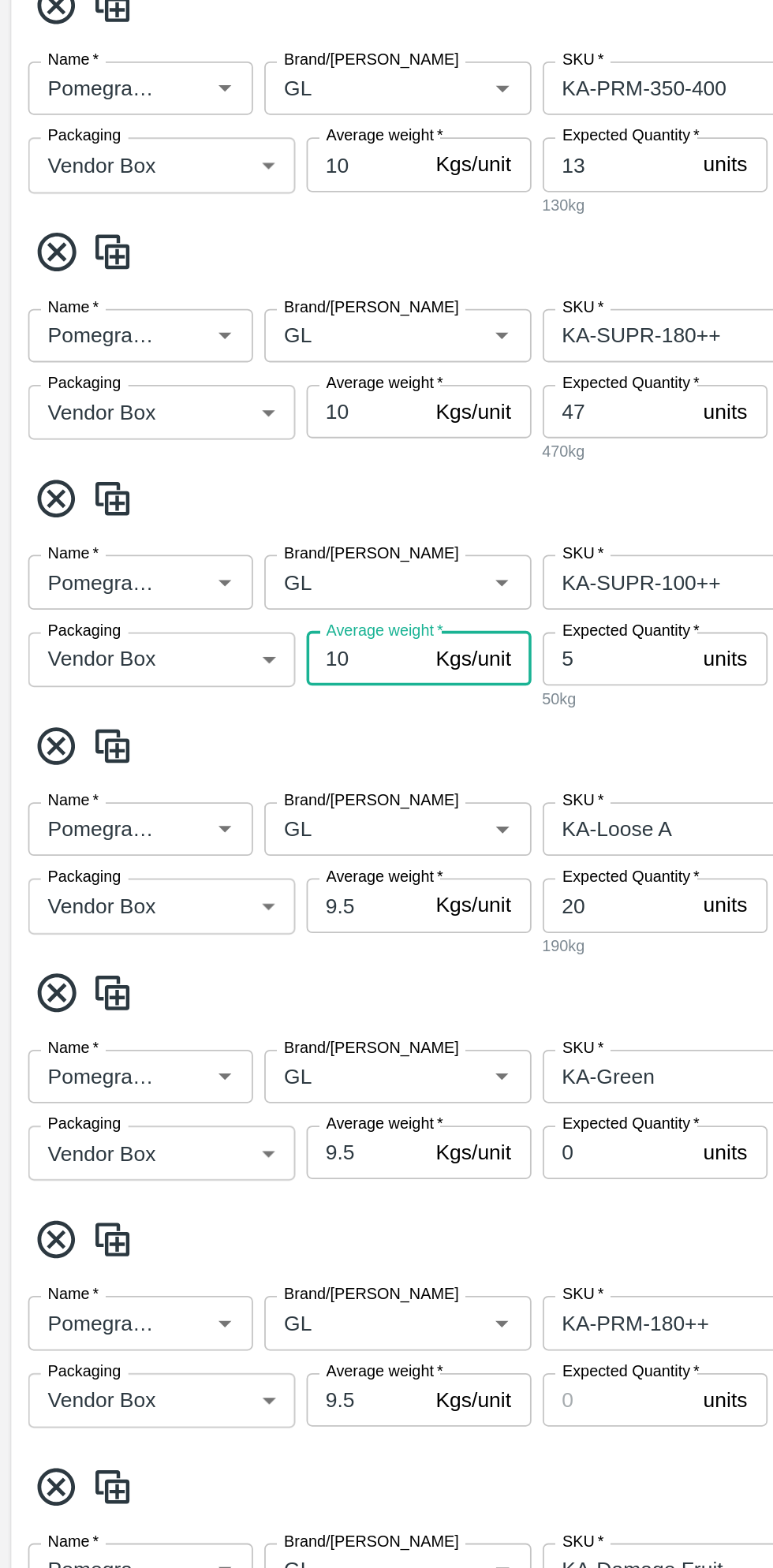
type input "10"
click at [215, 723] on input "9.5" at bounding box center [205, 723] width 66 height 30
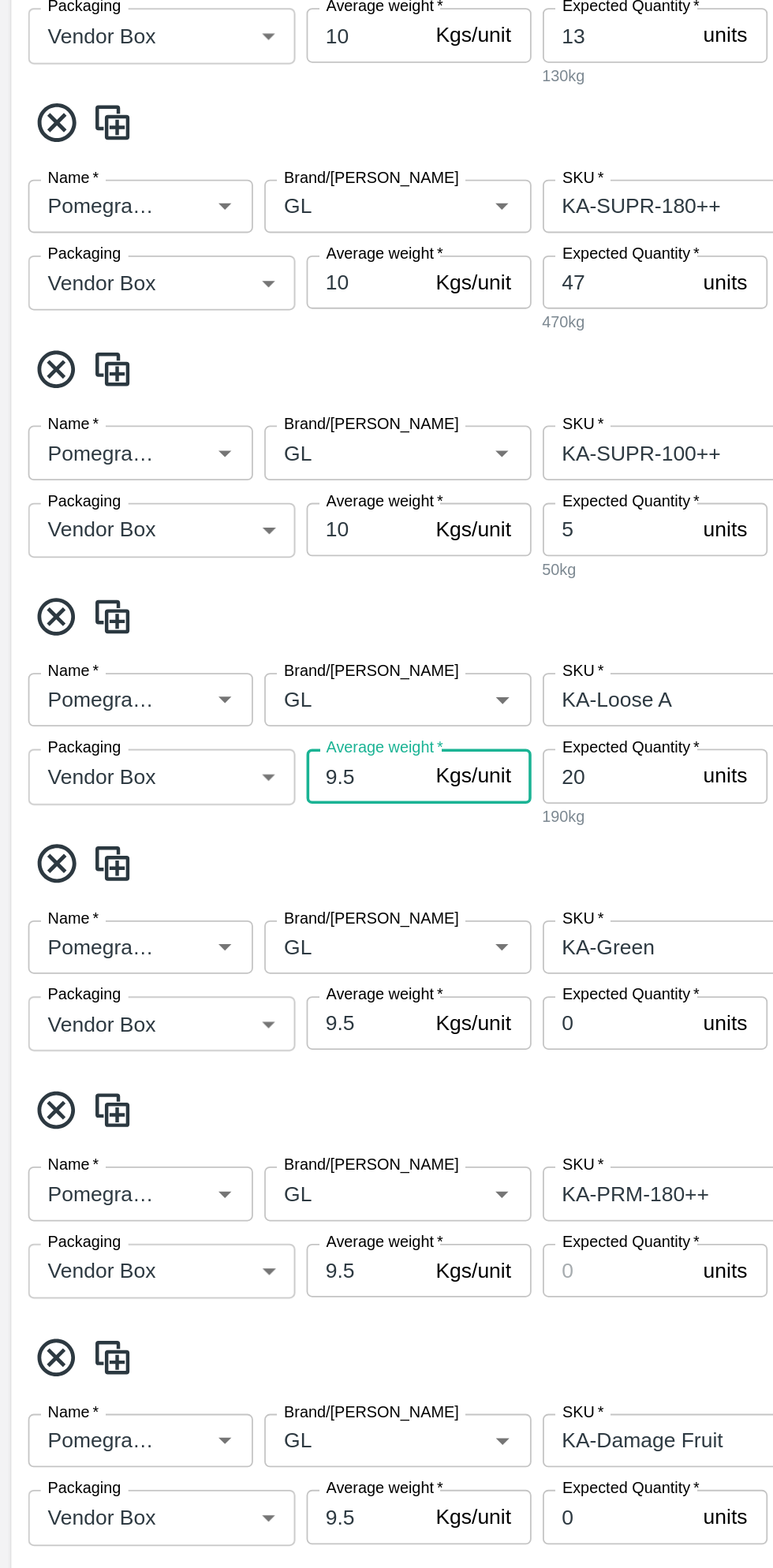
type input "9"
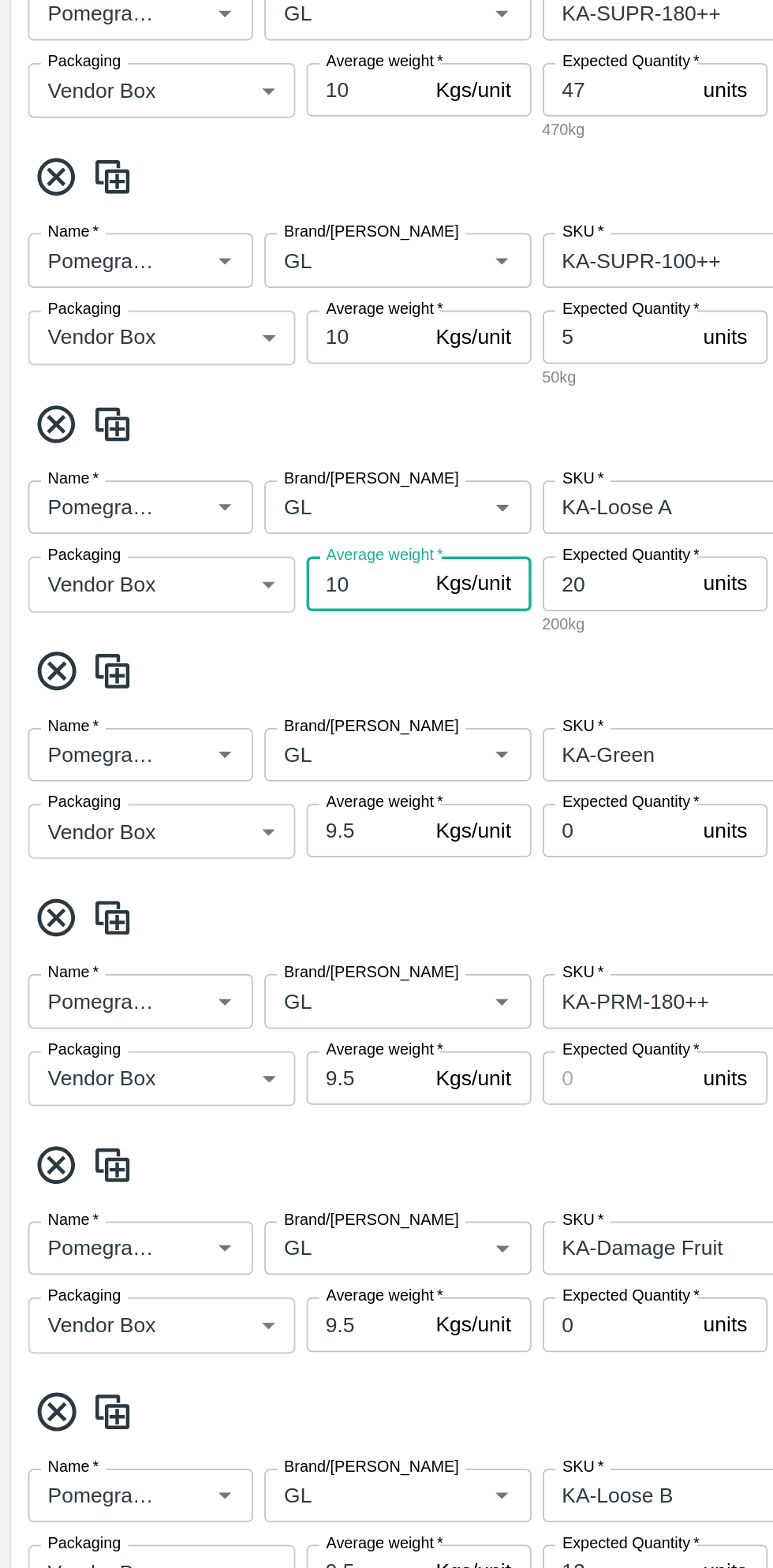
type input "10"
click at [212, 868] on input "9.5" at bounding box center [205, 862] width 66 height 30
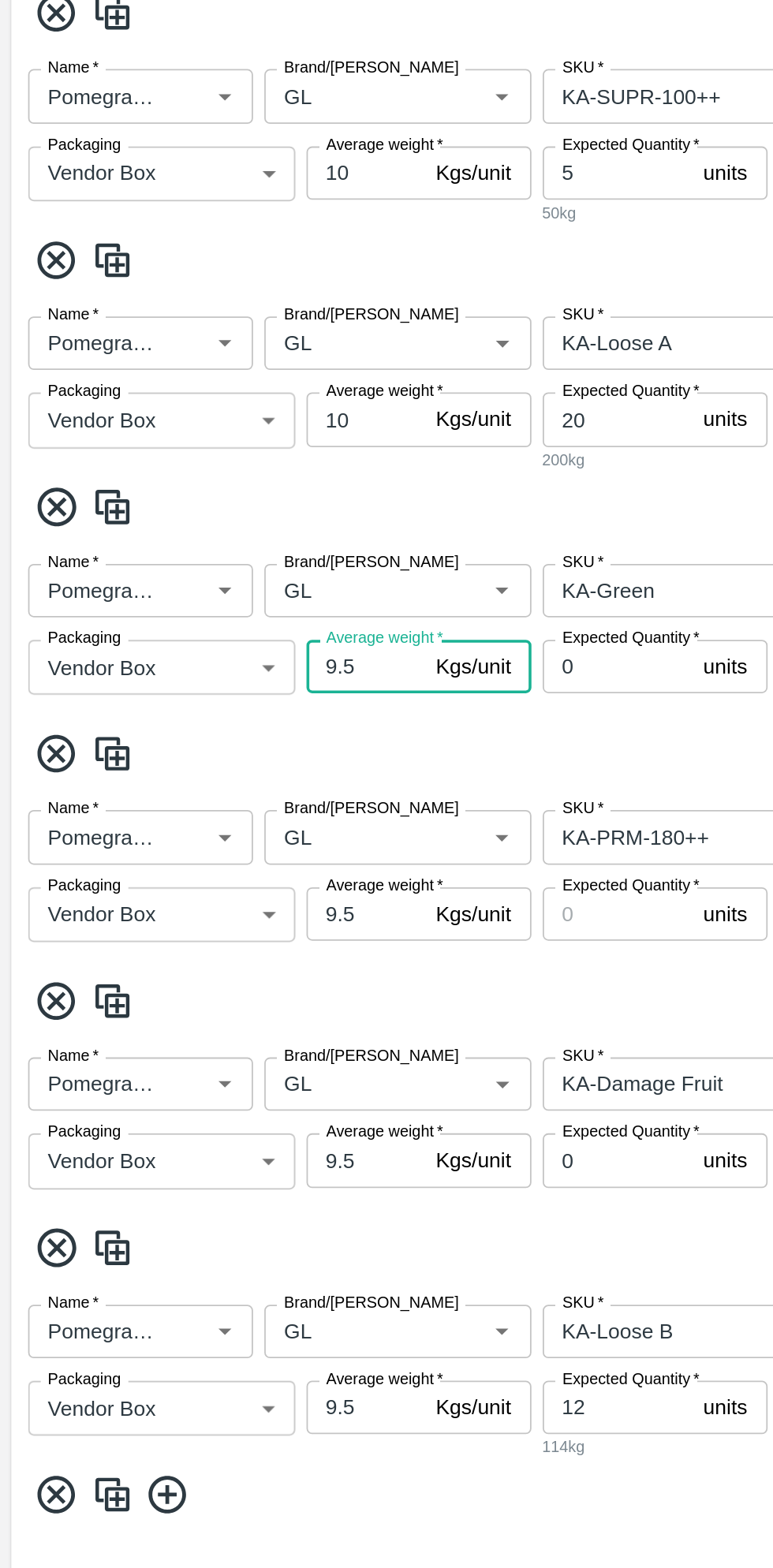
type input "9"
type input "10"
click at [215, 1001] on input "9.5" at bounding box center [205, 1001] width 66 height 30
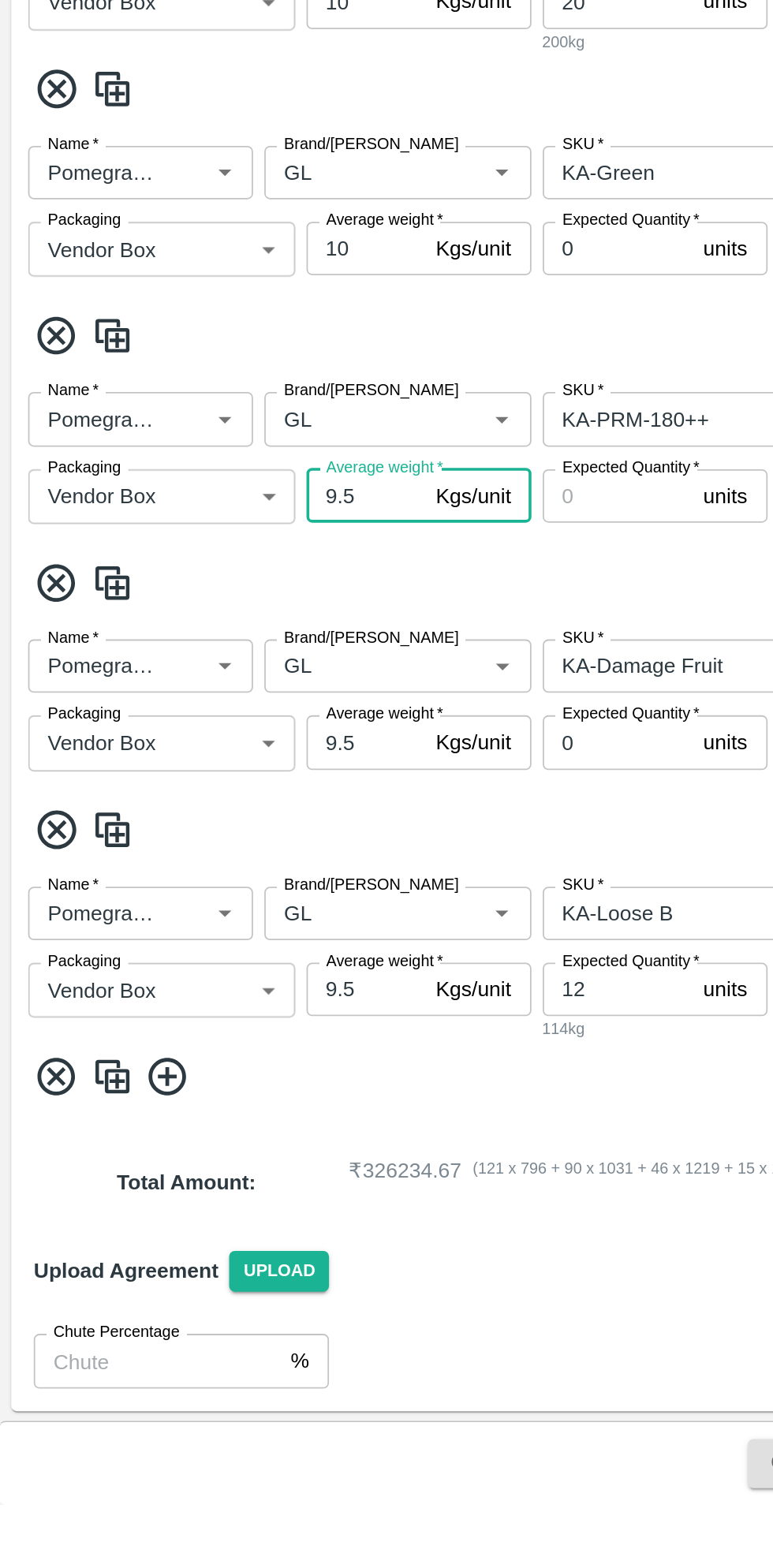
type input "9"
type input "10"
click at [216, 1139] on input "9.5" at bounding box center [205, 1139] width 66 height 30
type input "9"
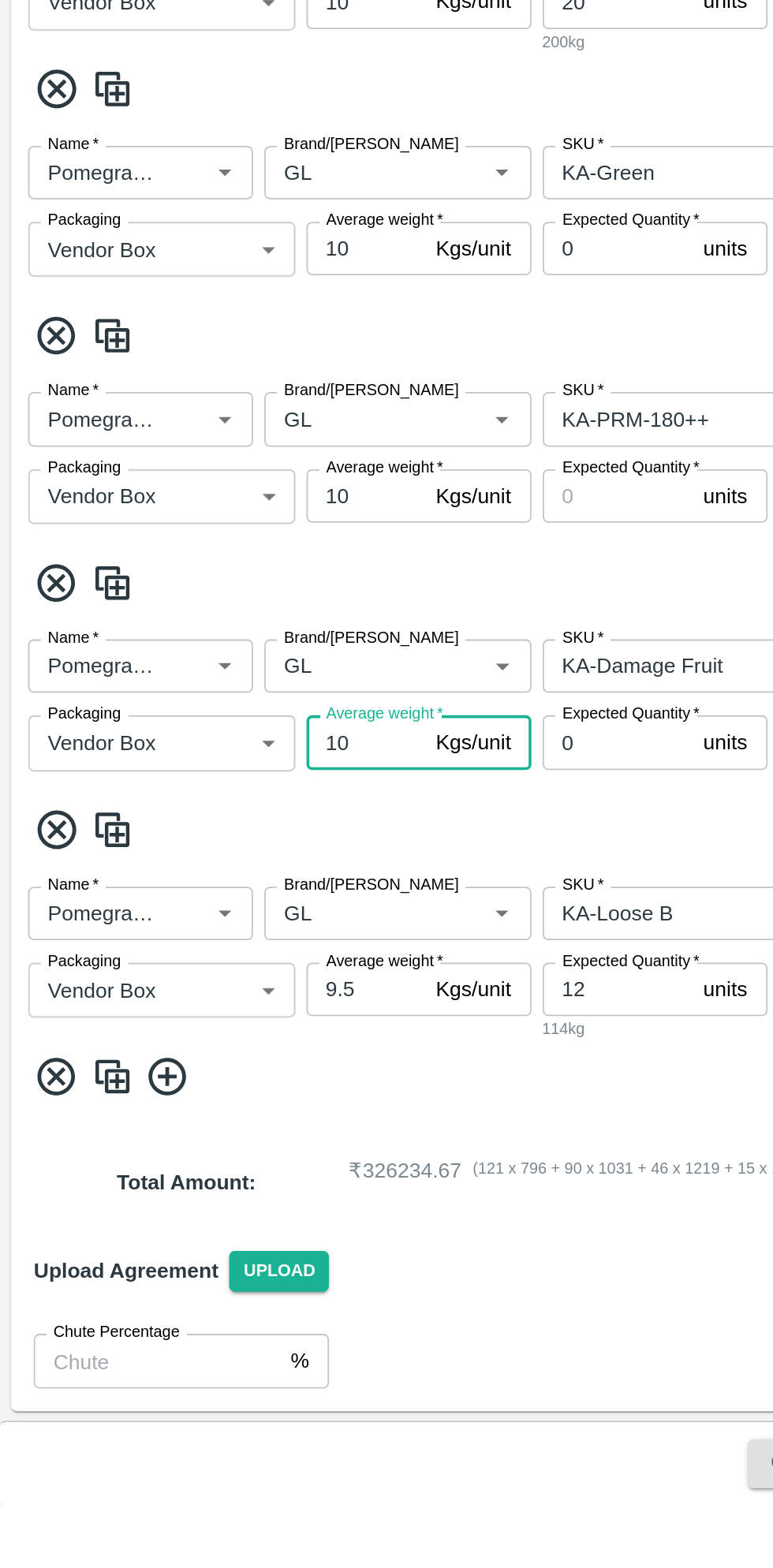
type input "10"
click at [207, 1284] on input "9.5" at bounding box center [205, 1278] width 66 height 30
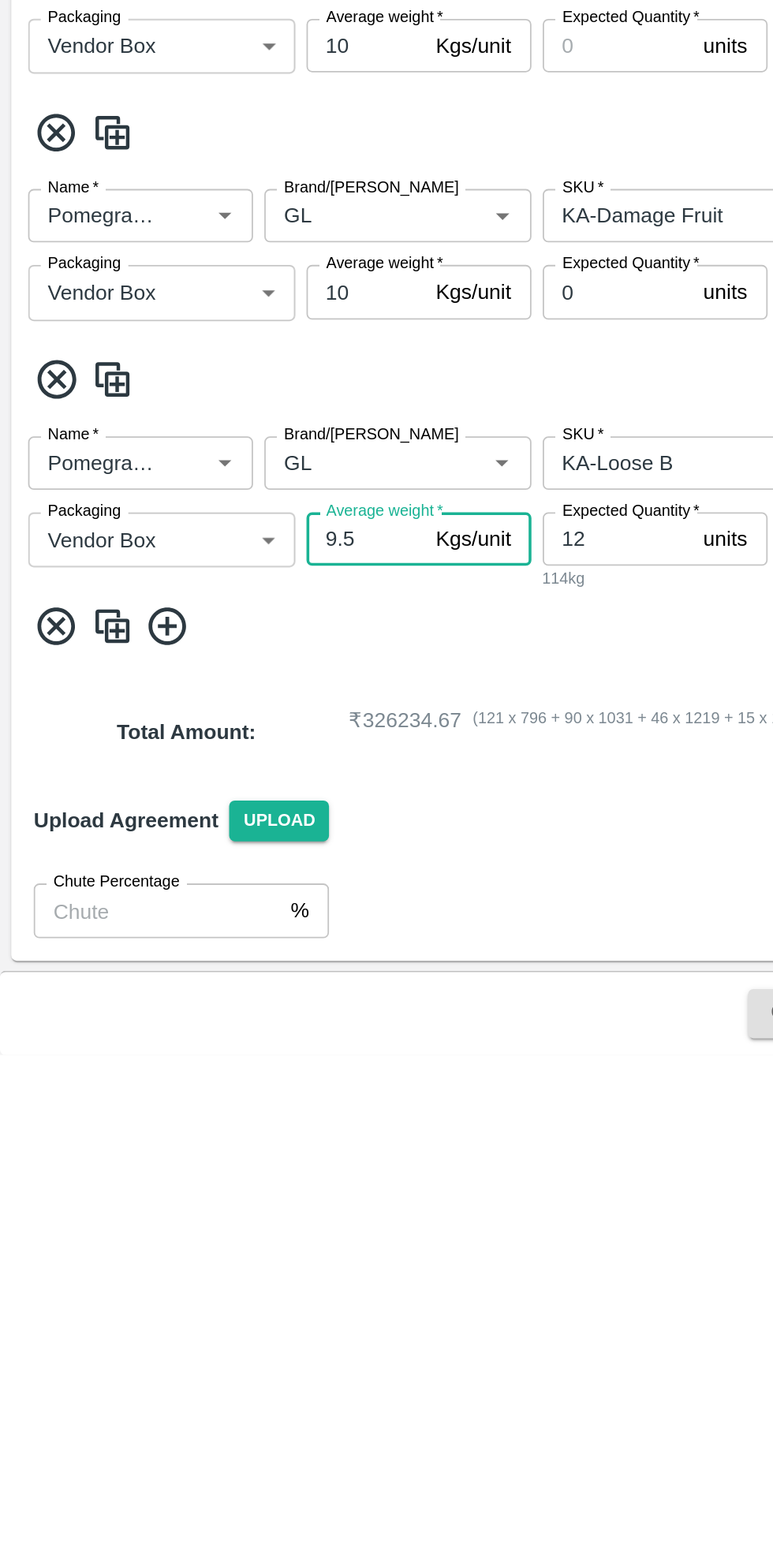
type input "9"
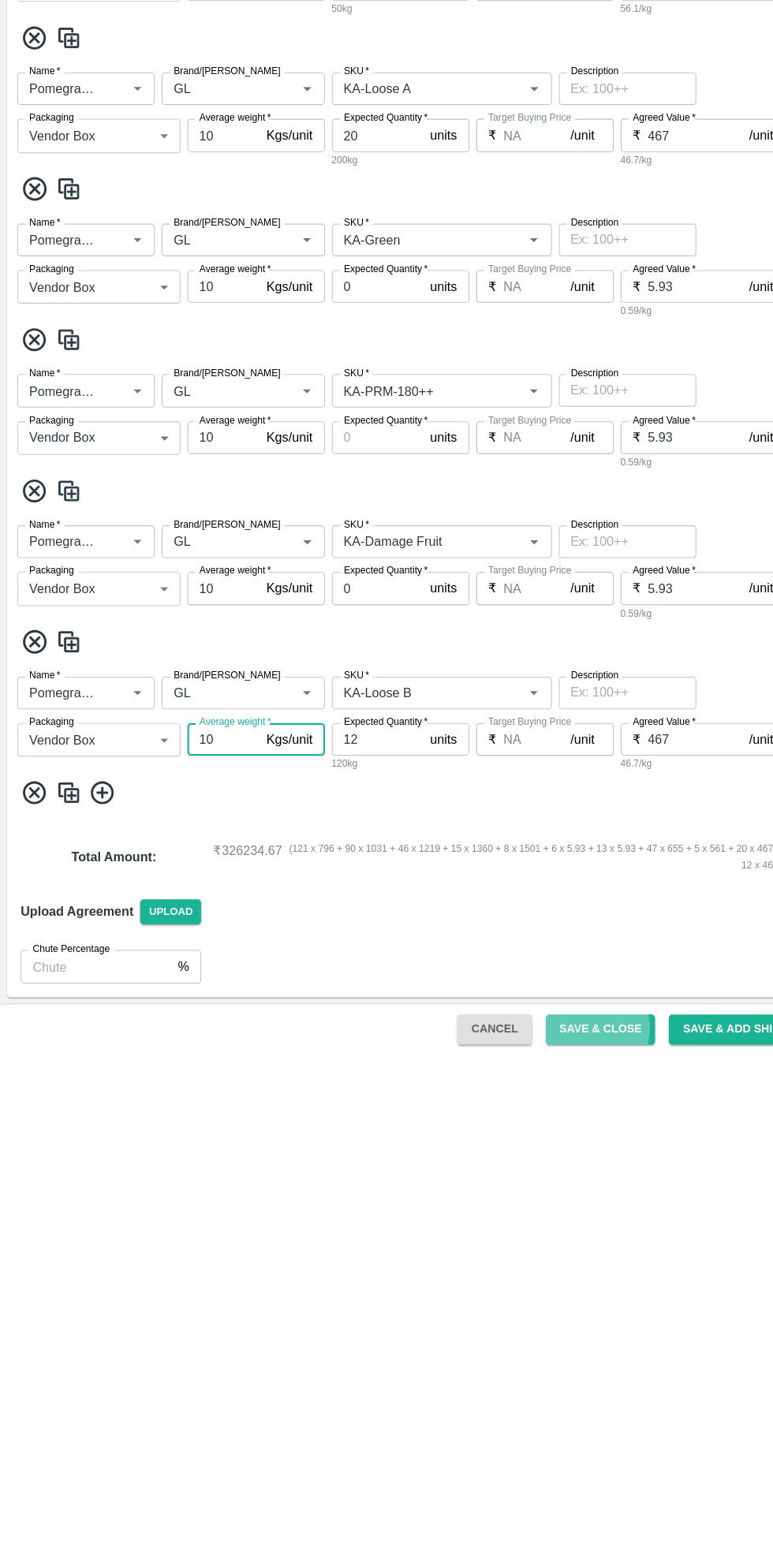
type input "10"
click at [561, 1543] on button "Save & Close" at bounding box center [551, 1545] width 101 height 27
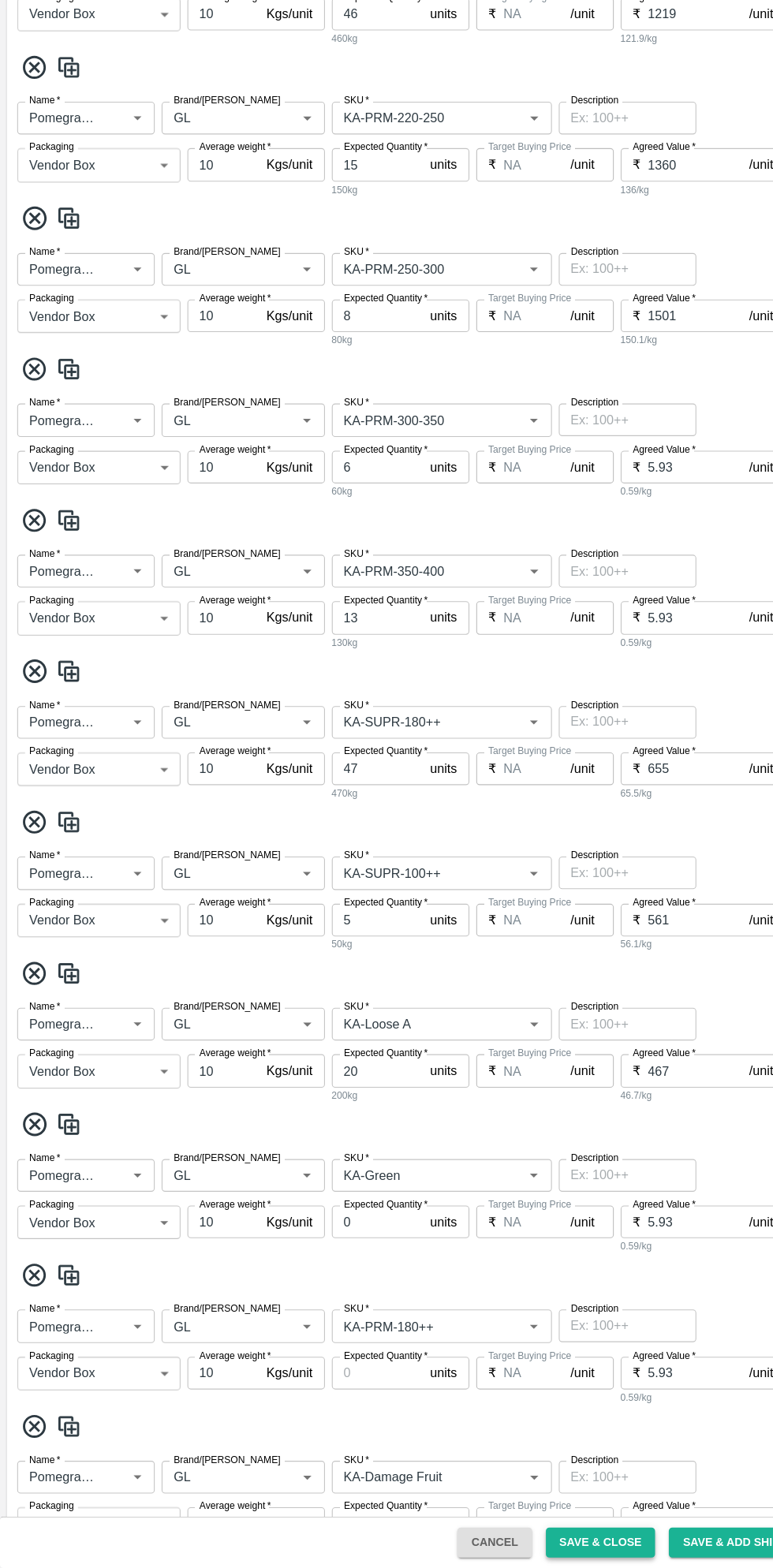
scroll to position [0, 0]
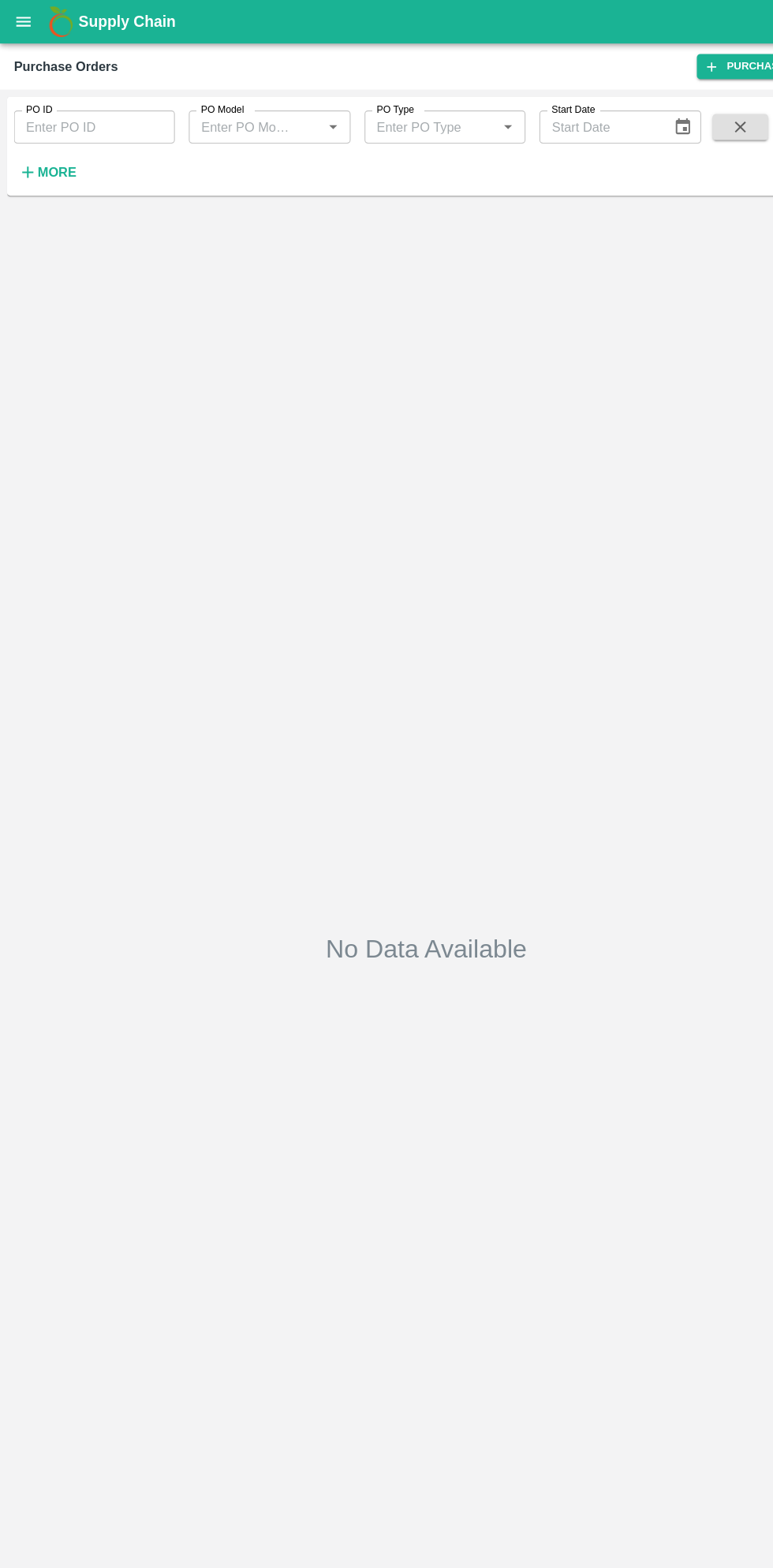
click at [61, 156] on strong "More" at bounding box center [52, 157] width 36 height 13
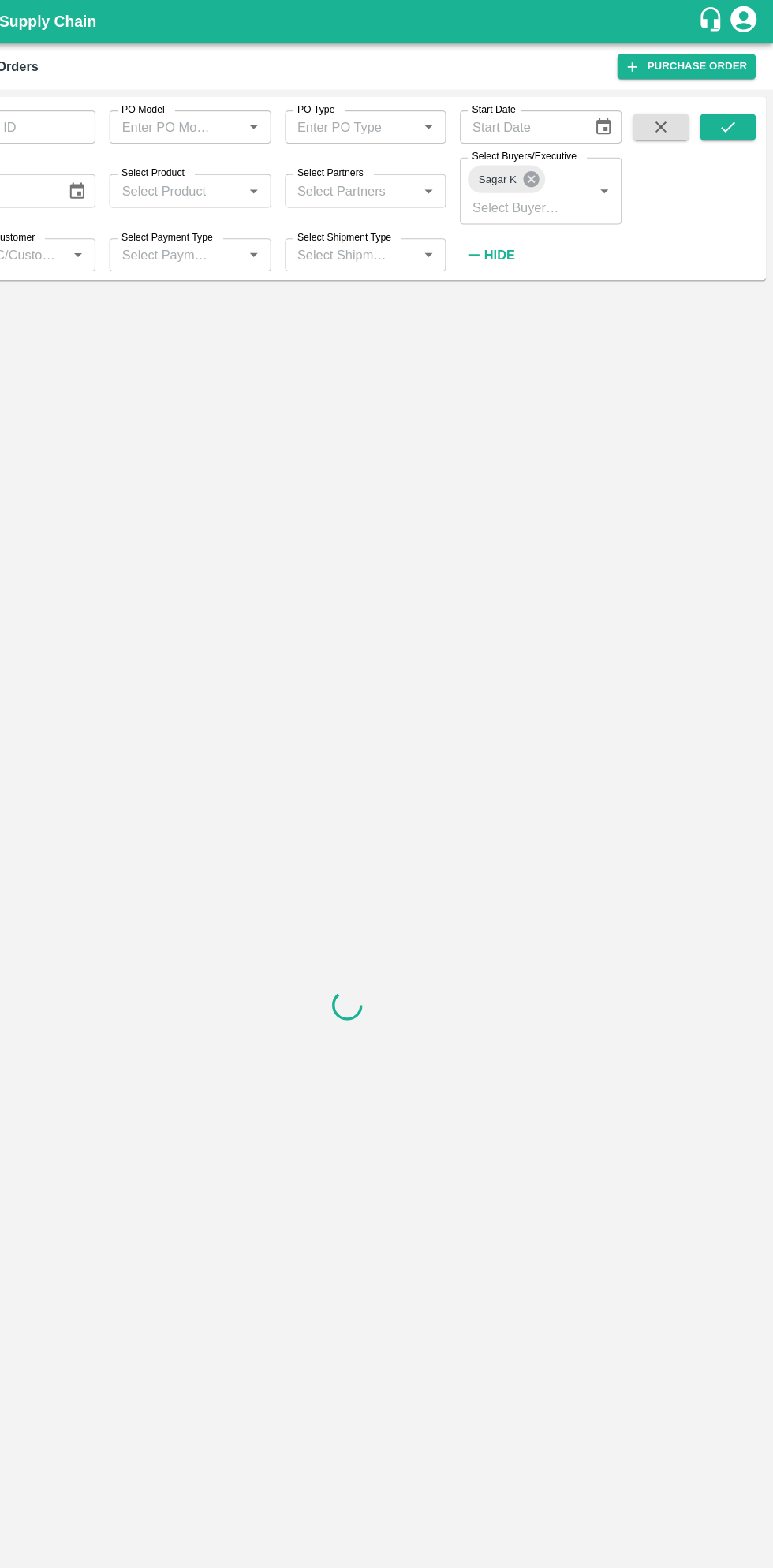
click at [552, 162] on icon at bounding box center [553, 161] width 17 height 17
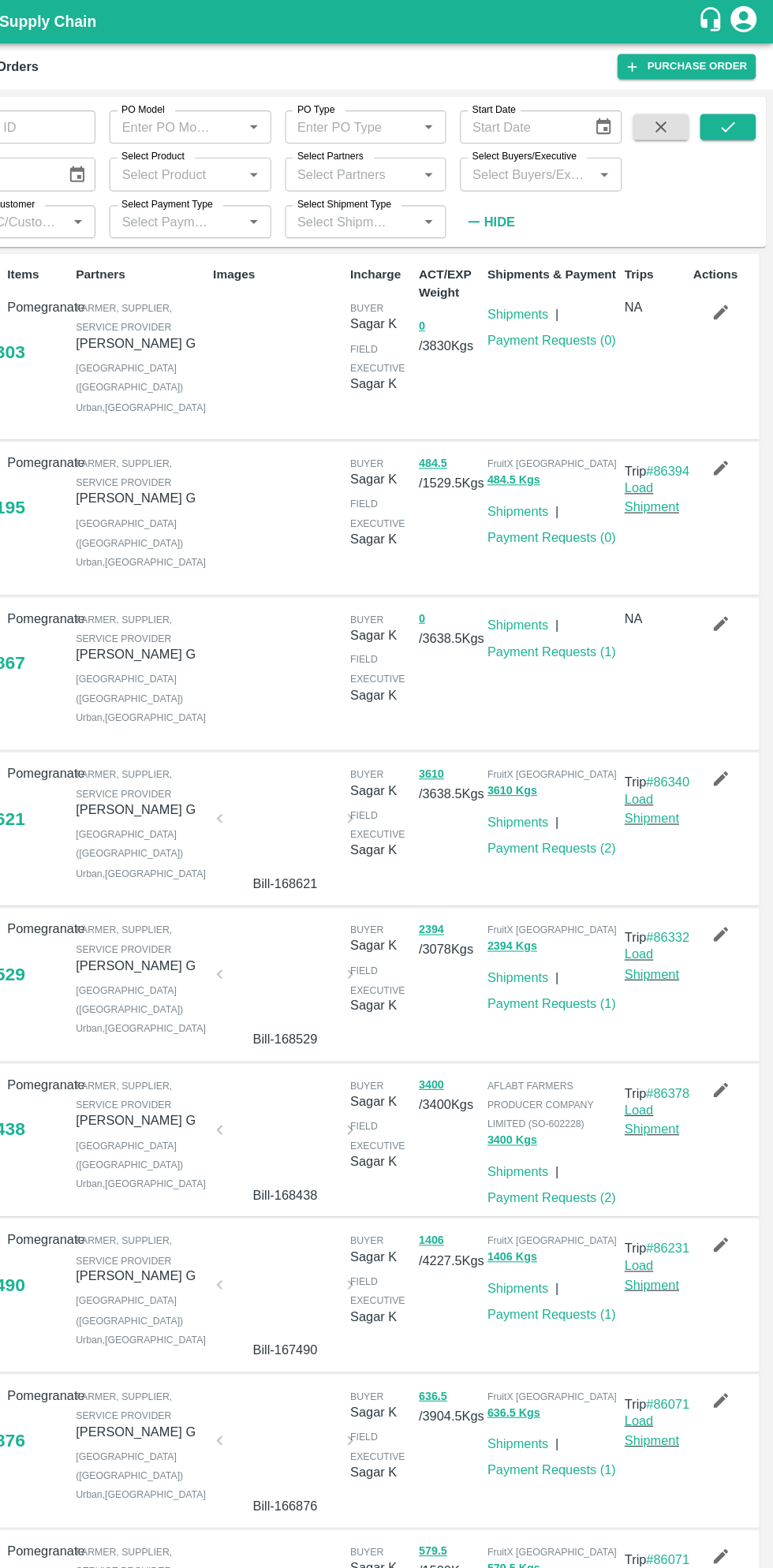
click at [552, 157] on input "Select Buyers/Executive" at bounding box center [548, 157] width 111 height 20
type input "sagar"
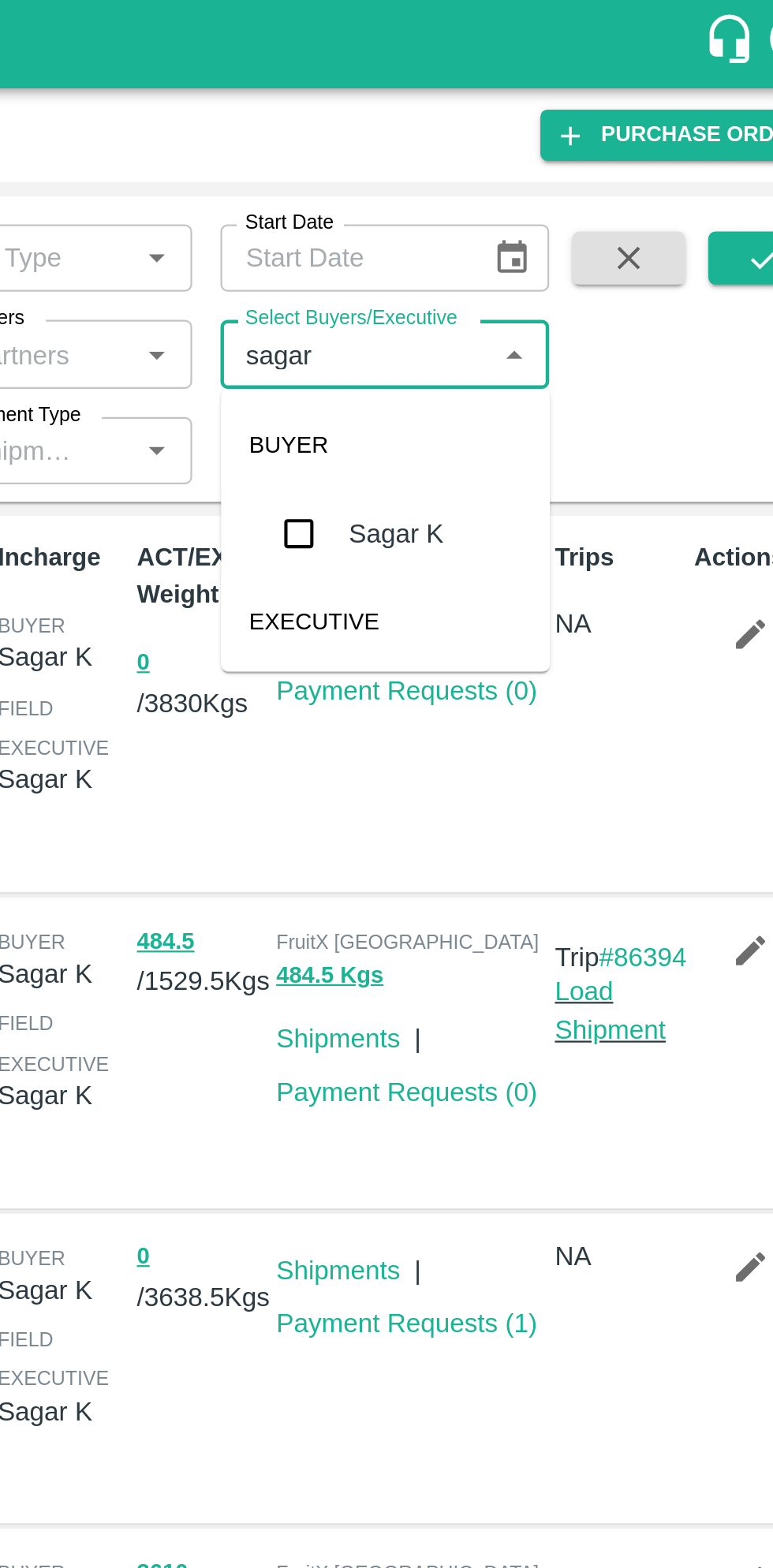
click at [529, 237] on input "checkbox" at bounding box center [523, 237] width 32 height 31
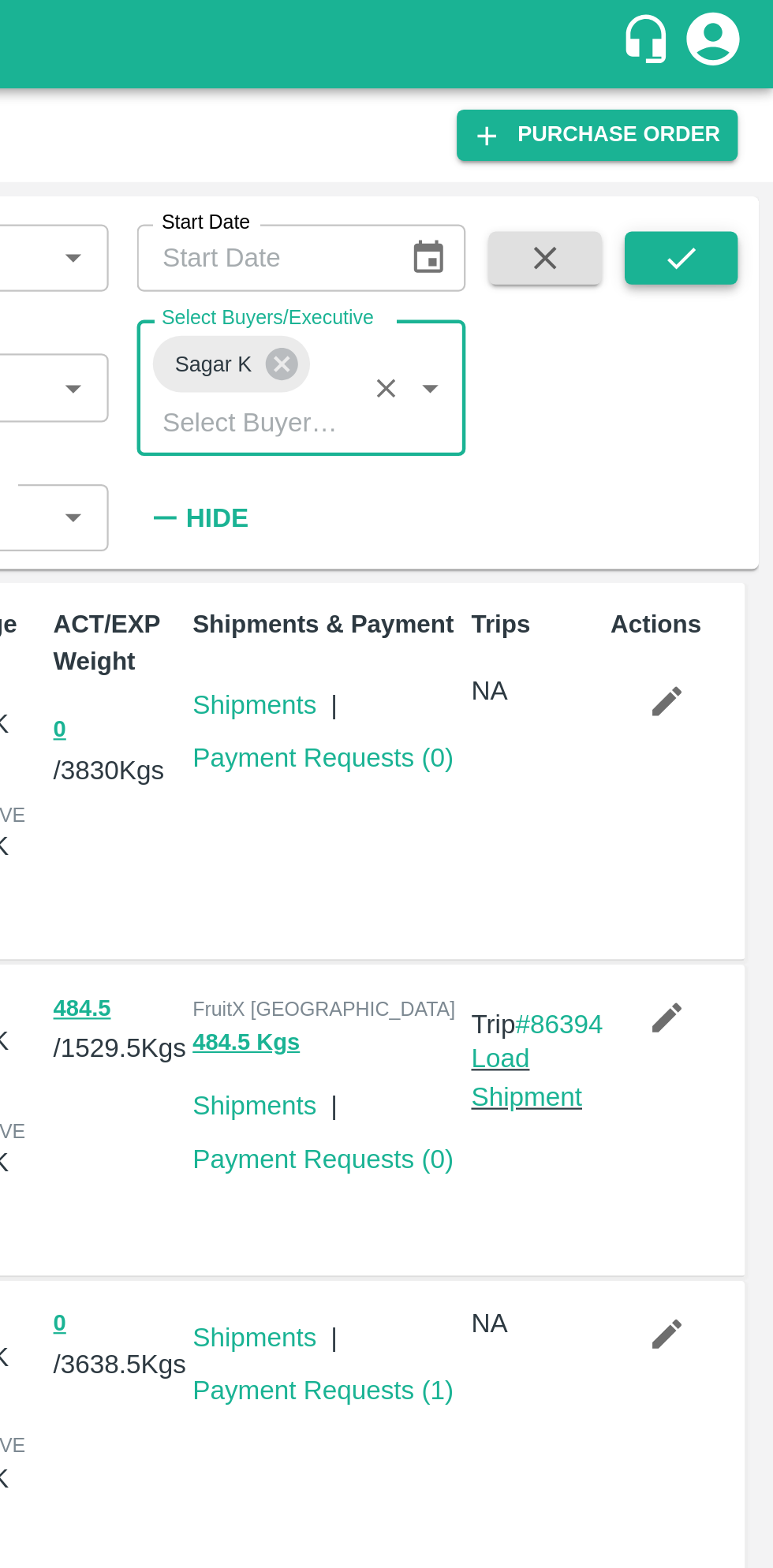
click at [738, 115] on icon "submit" at bounding box center [732, 115] width 17 height 17
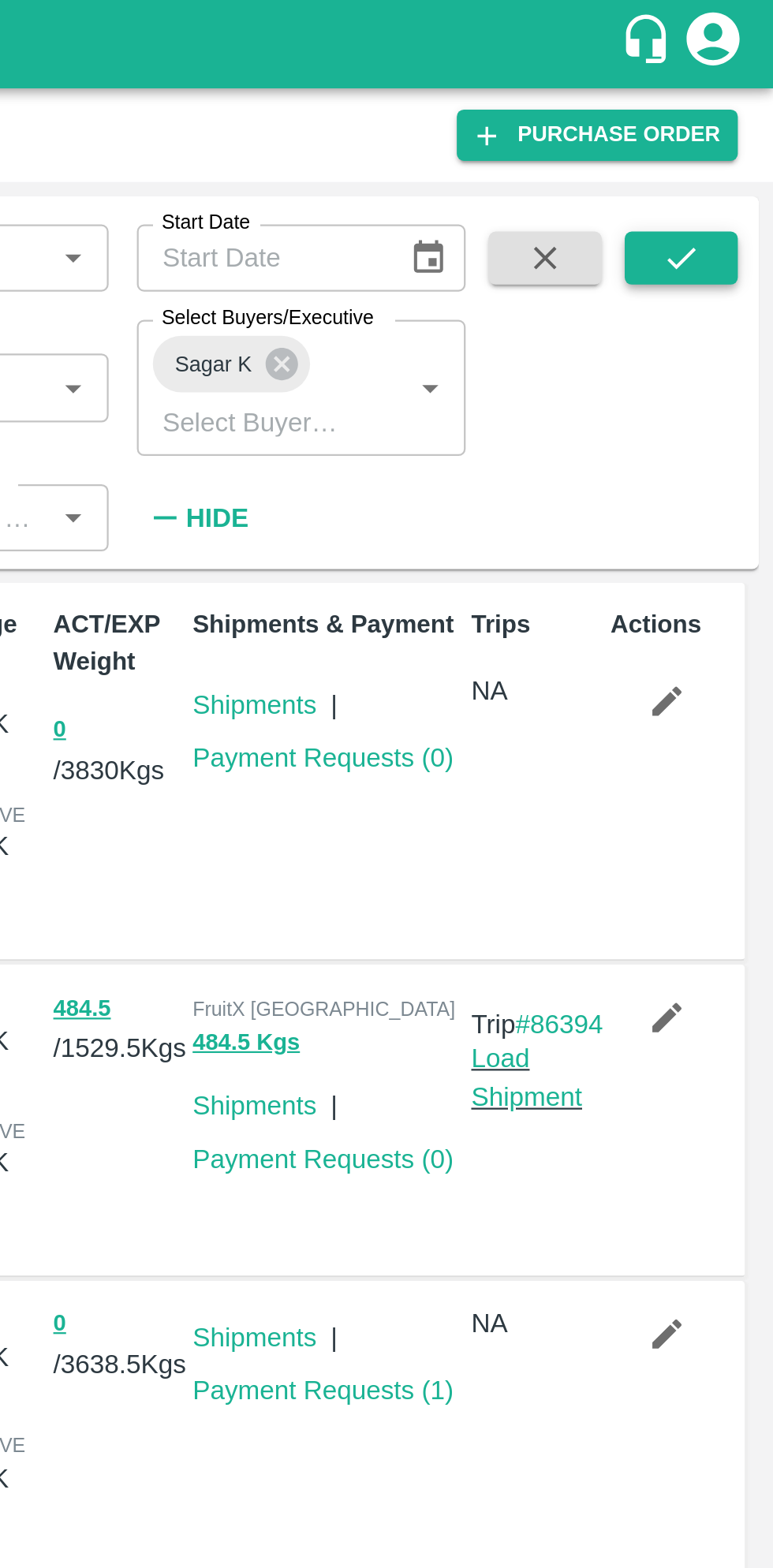
click at [733, 115] on icon "submit" at bounding box center [733, 115] width 13 height 10
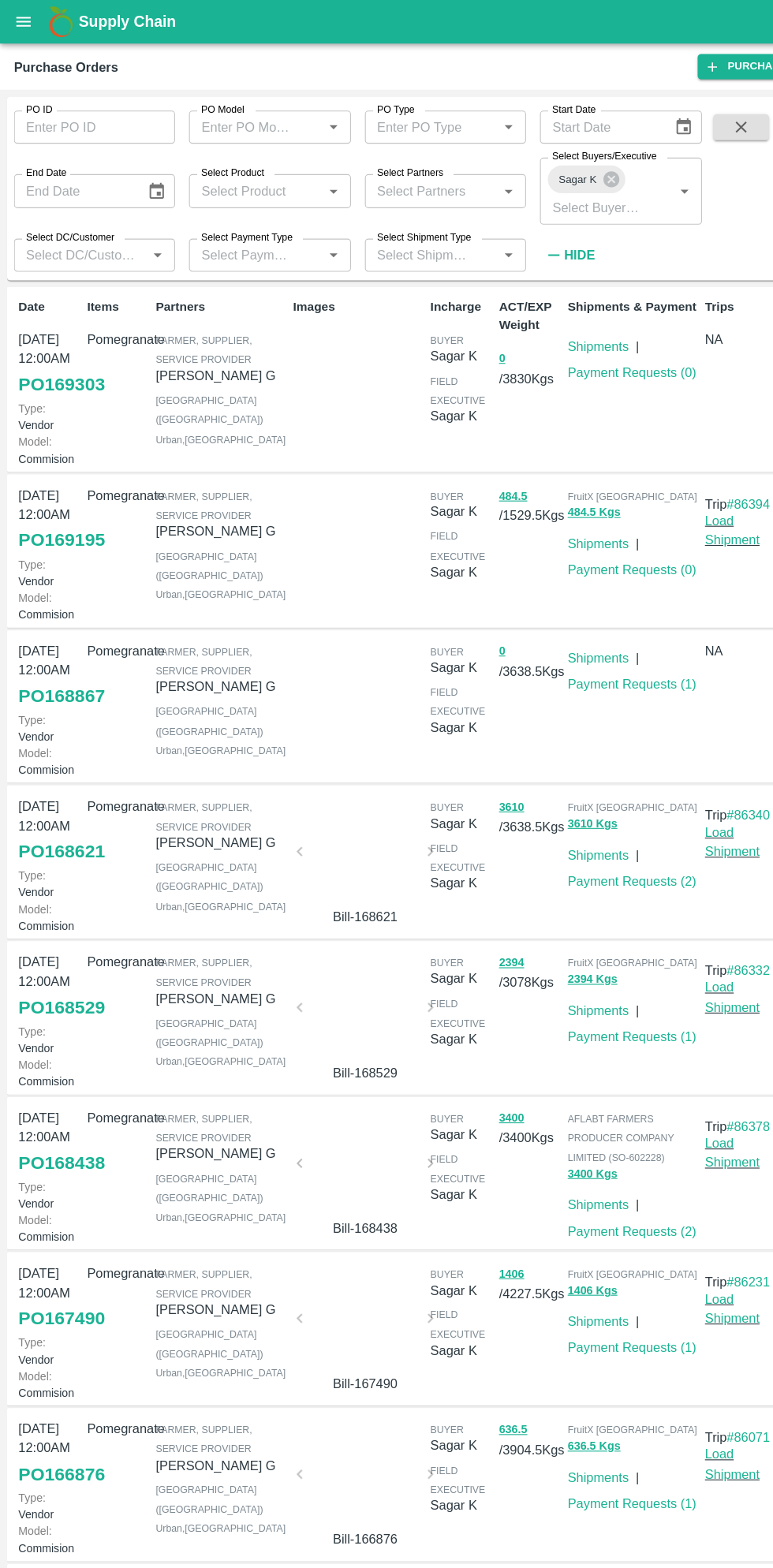
click at [57, 363] on link "PO 169303" at bounding box center [56, 348] width 78 height 28
click at [580, 337] on link "Payment Requests ( 0 )" at bounding box center [573, 337] width 117 height 13
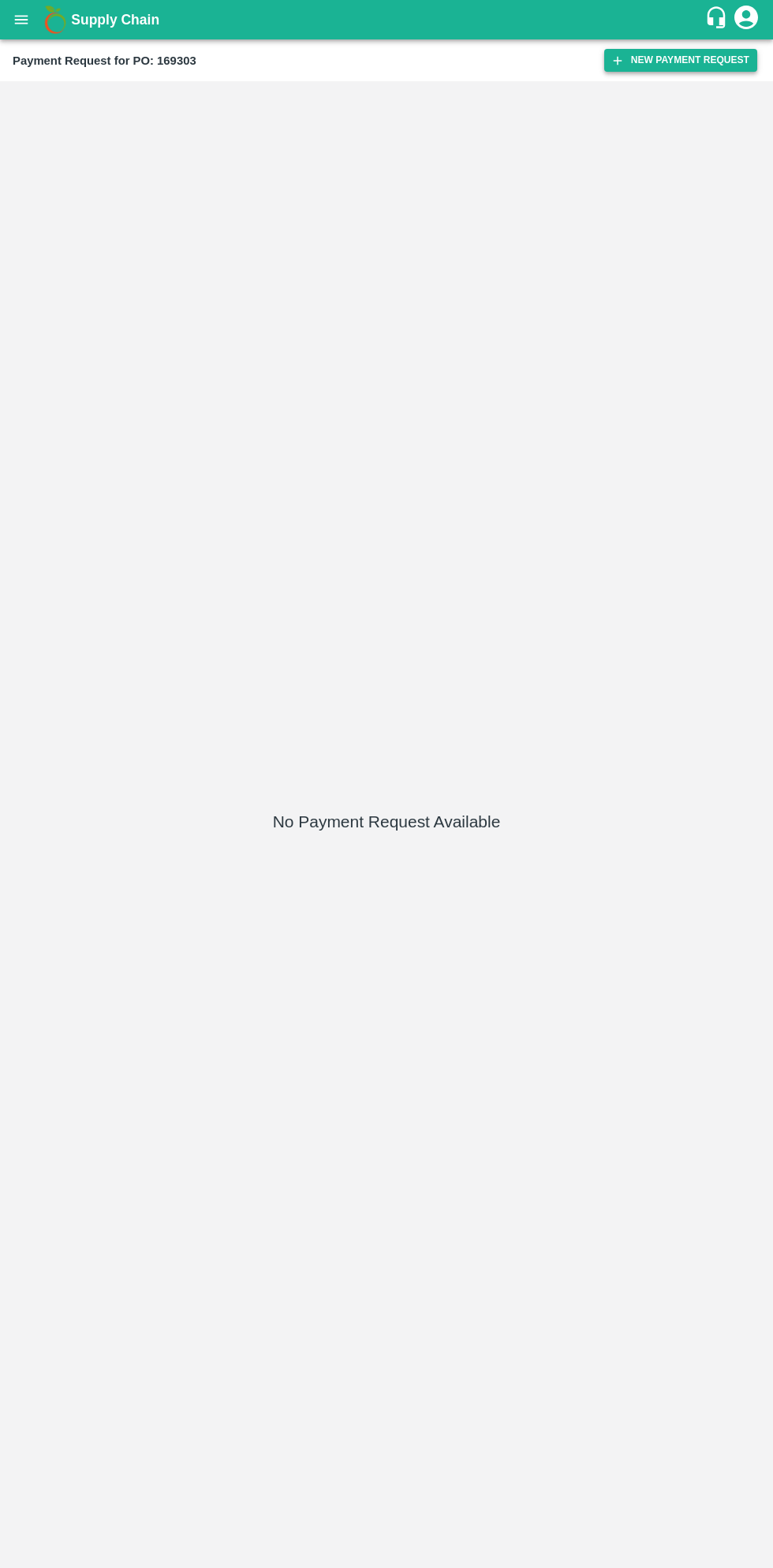
click at [674, 68] on button "New Payment Request" at bounding box center [680, 61] width 153 height 23
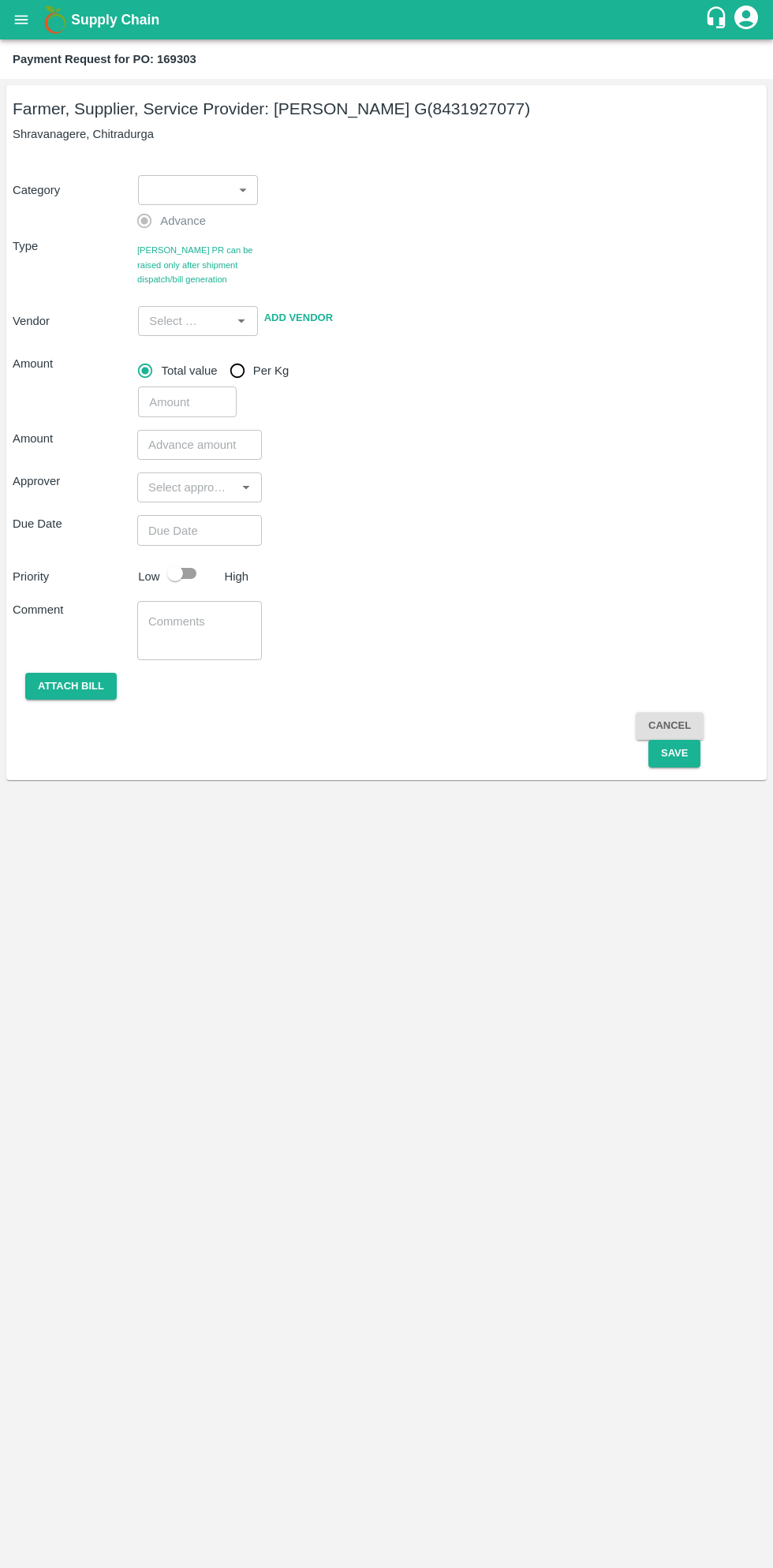
click at [213, 181] on body "Supply Chain Payment Request for PO: 169303 Farmer, Supplier, Service Provider:…" at bounding box center [386, 784] width 773 height 1568
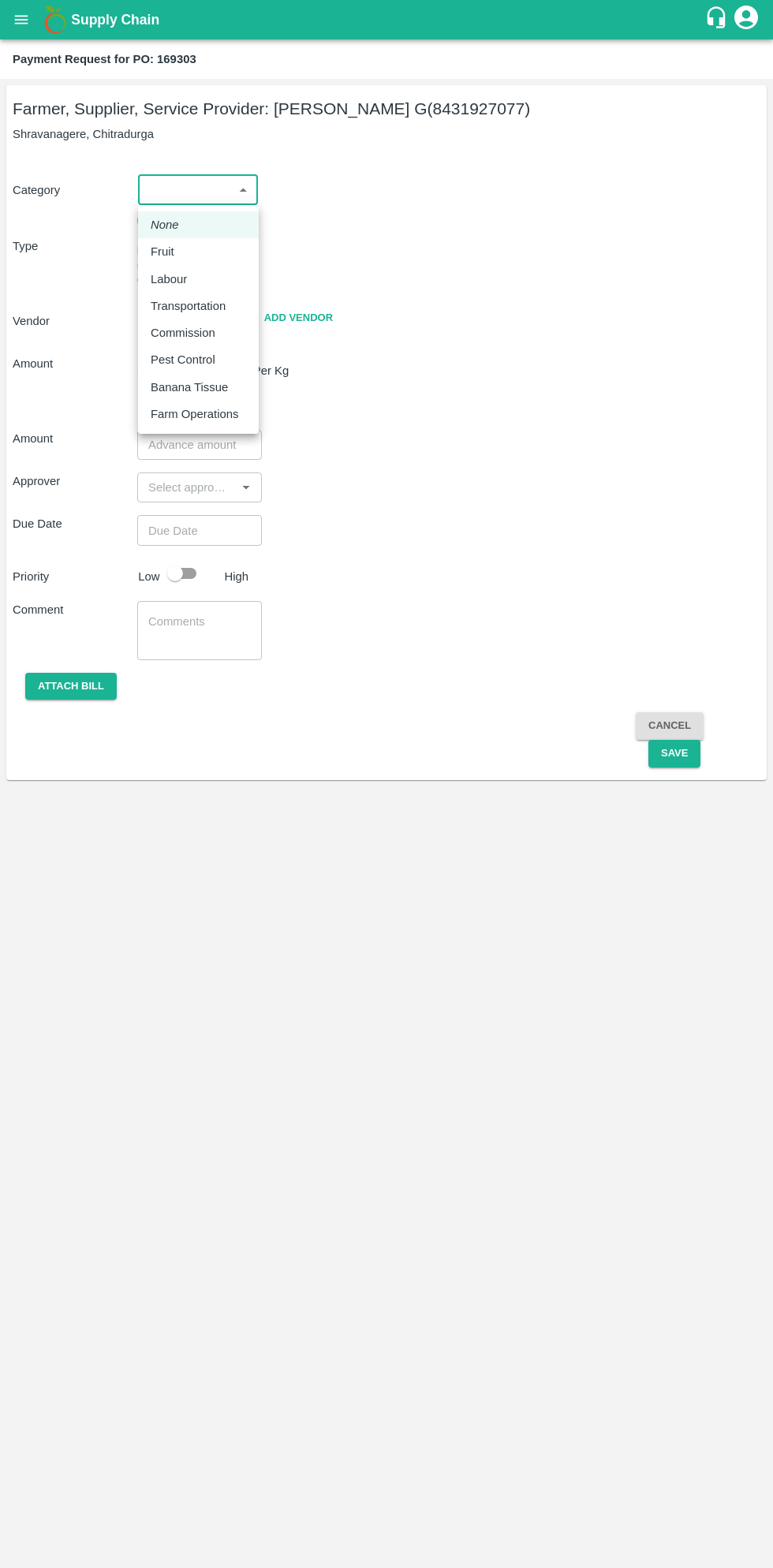
click at [170, 254] on p "Fruit" at bounding box center [162, 251] width 23 height 17
type input "1"
type input "Thippeswamy G - 8431927077(Farmer, Supplier, Service Provider)"
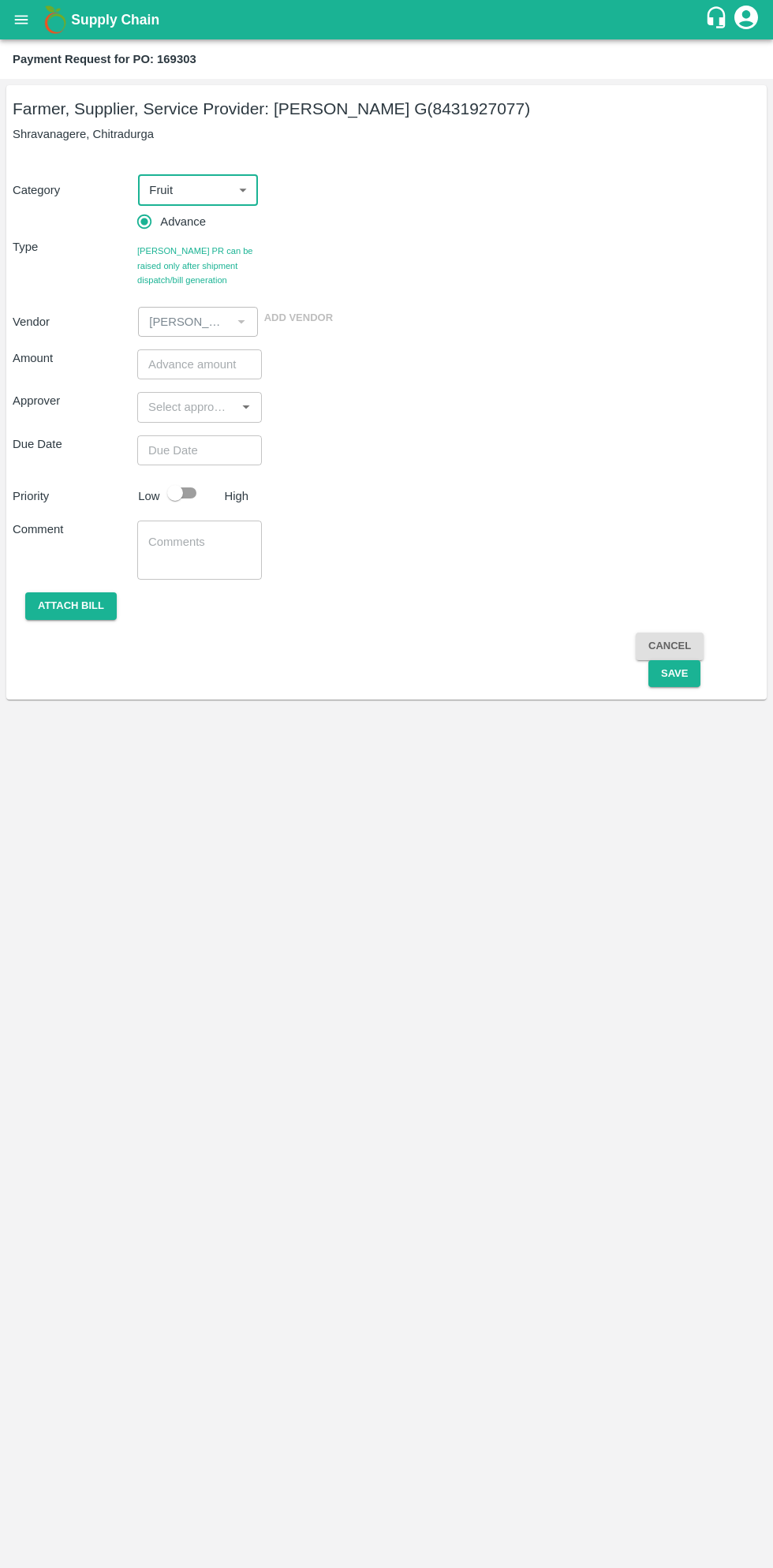
click at [204, 404] on input "input" at bounding box center [187, 406] width 89 height 20
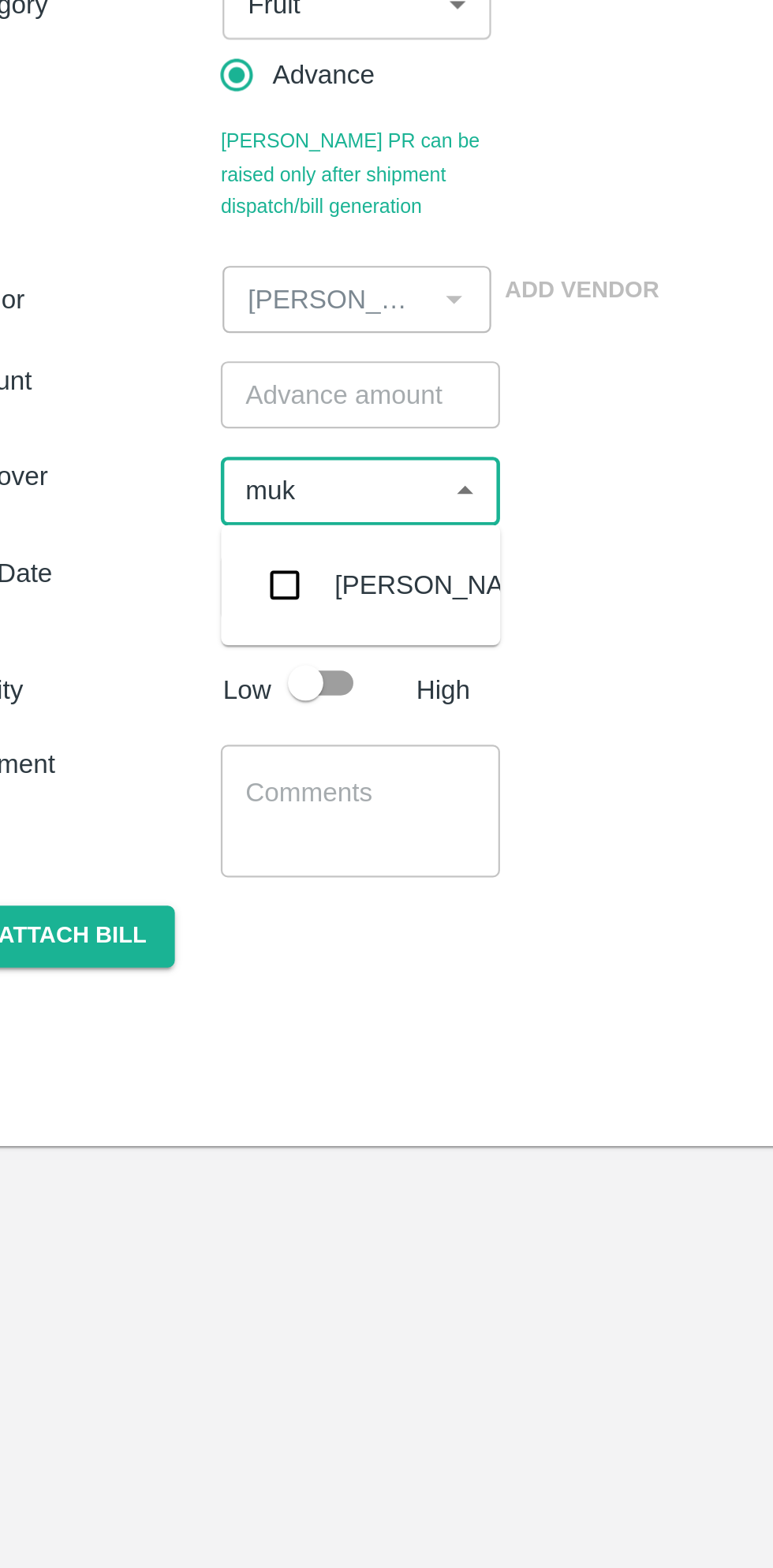
type input "muku"
click at [163, 449] on input "checkbox" at bounding box center [166, 449] width 32 height 31
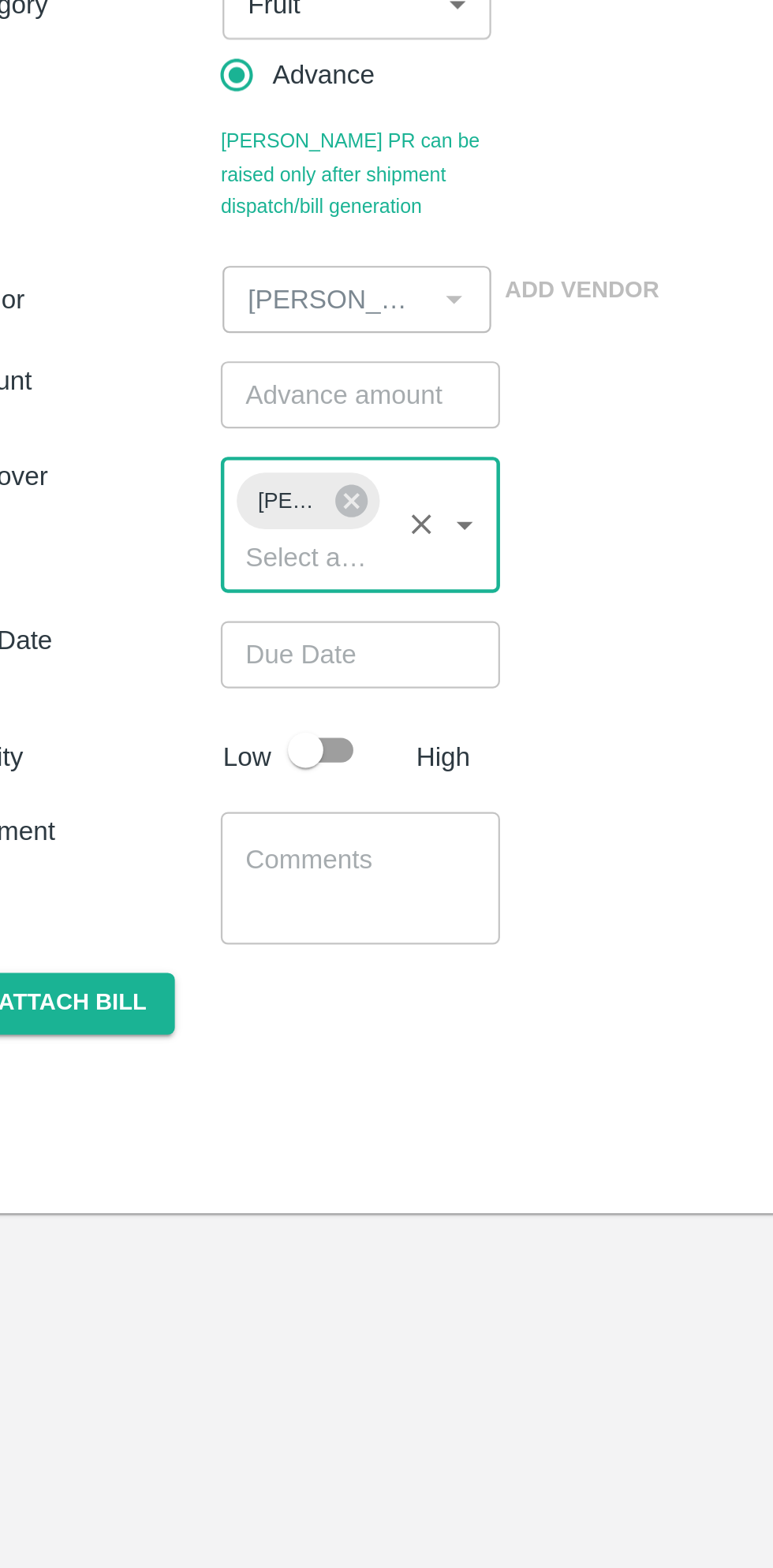
click at [204, 480] on input "Choose date" at bounding box center [194, 480] width 114 height 30
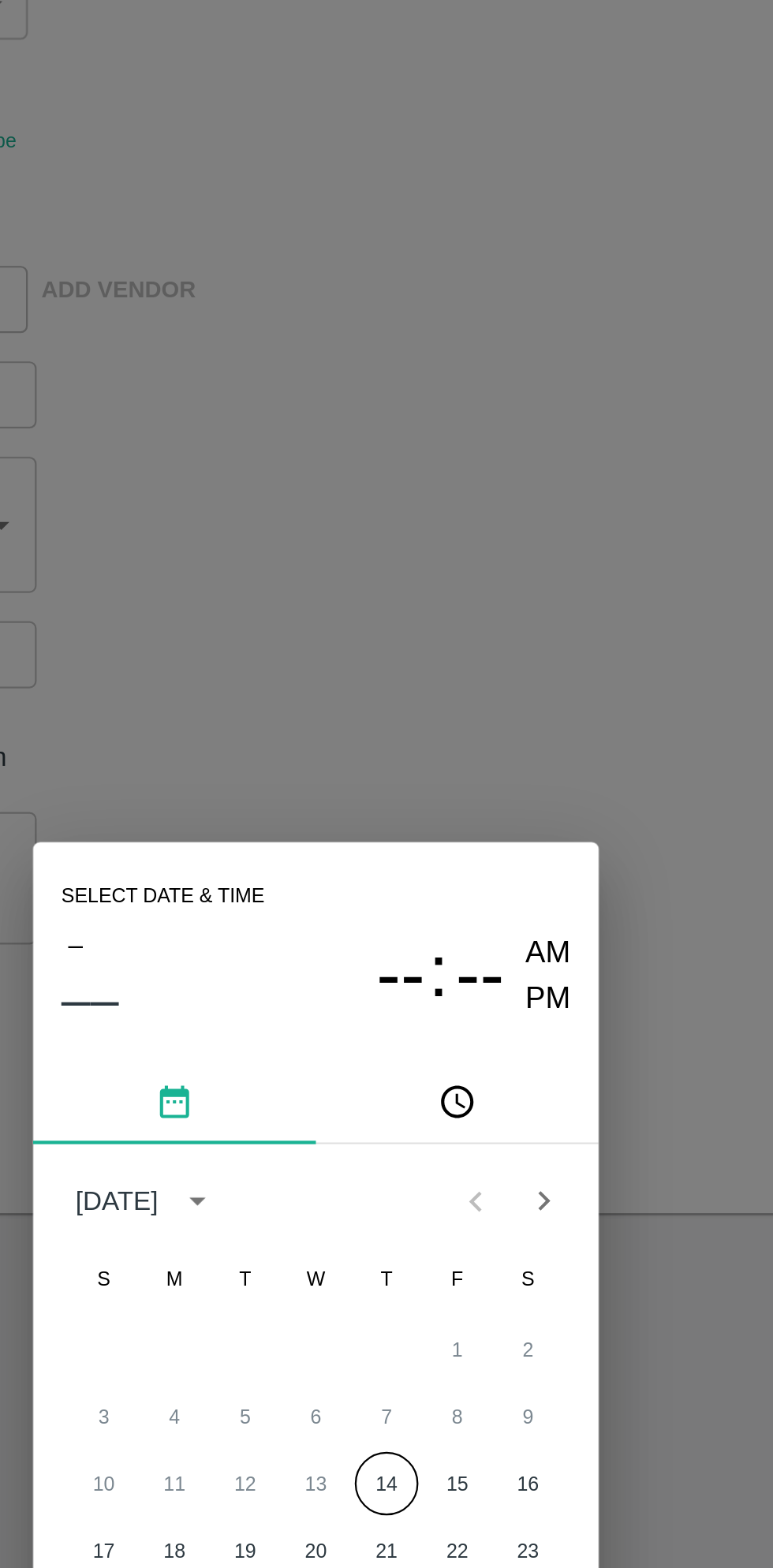
click at [488, 635] on span "PM" at bounding box center [490, 635] width 20 height 21
click at [458, 686] on button "pick time" at bounding box center [450, 679] width 126 height 38
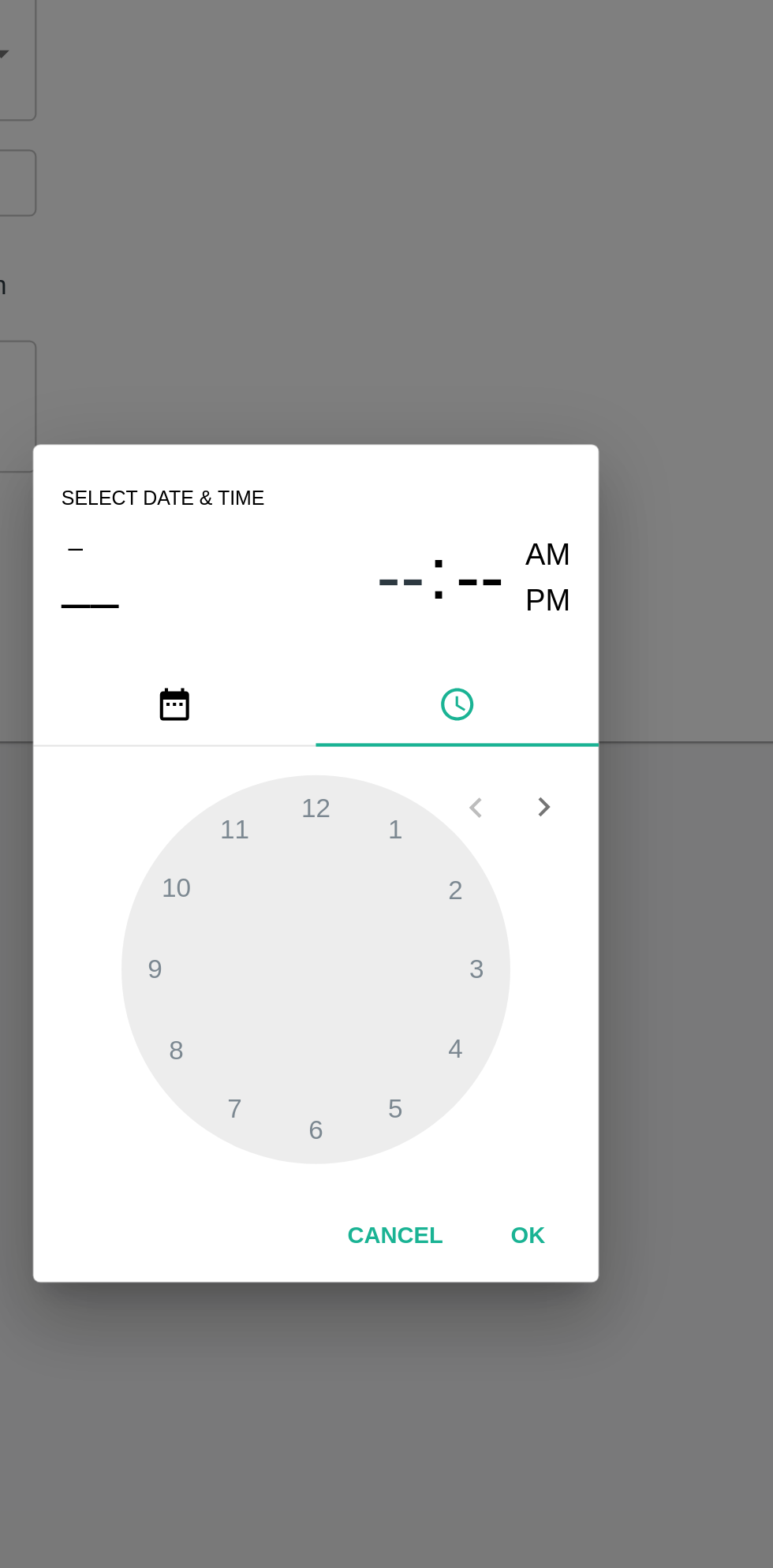
click at [338, 715] on button "pick date" at bounding box center [323, 712] width 126 height 38
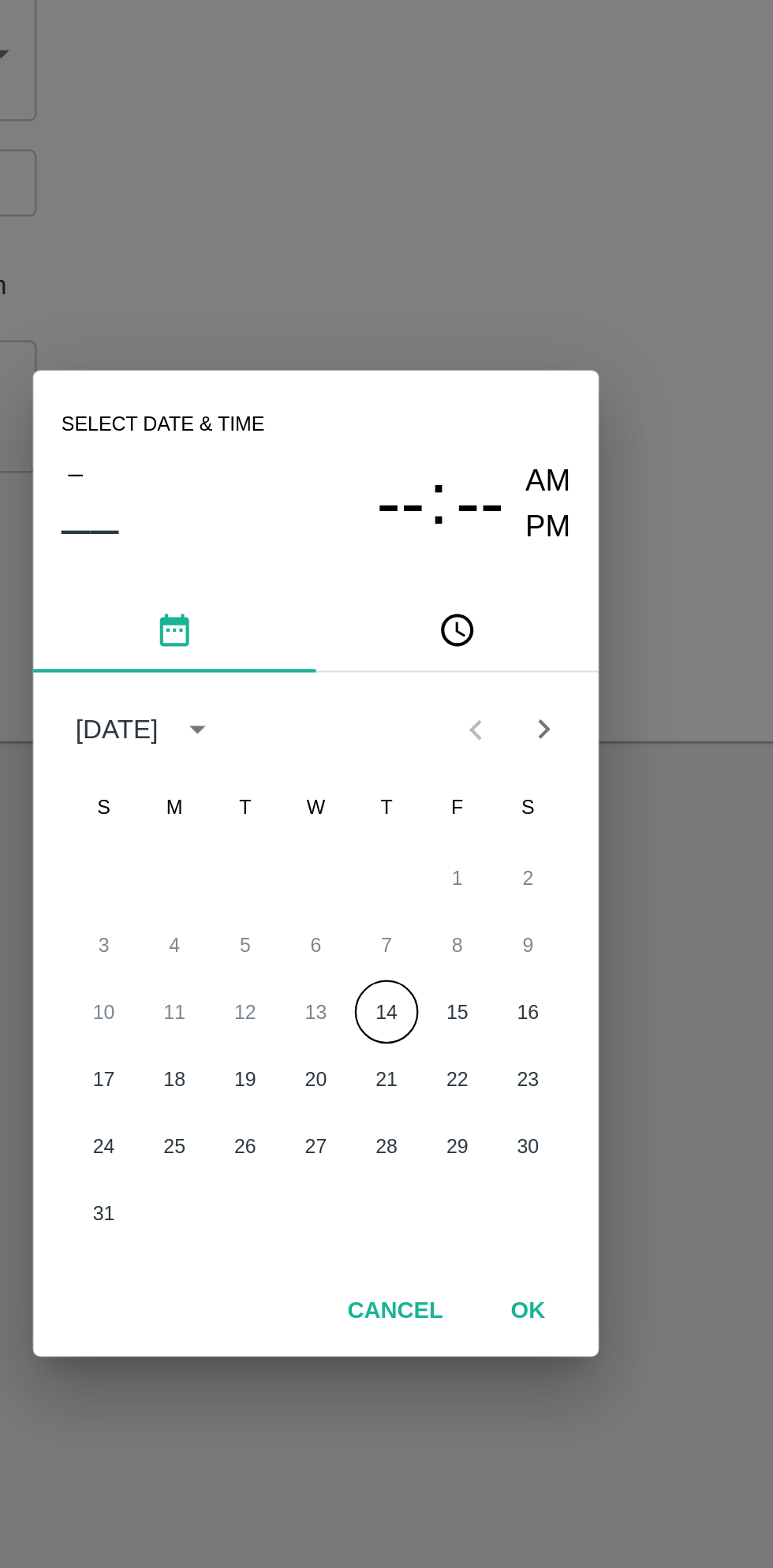
click at [420, 849] on button "14" at bounding box center [418, 849] width 28 height 28
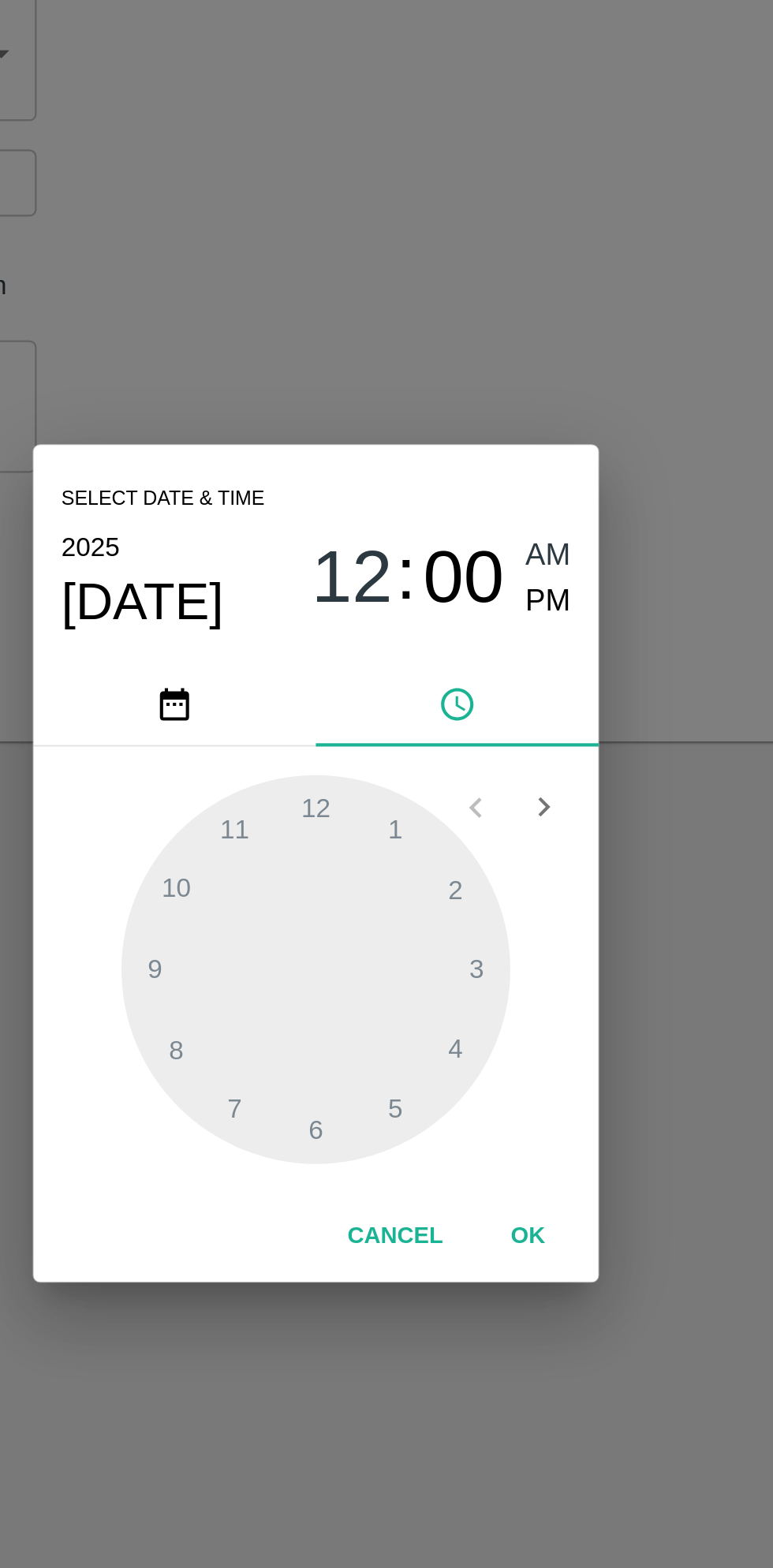
click at [489, 673] on span "PM" at bounding box center [490, 668] width 20 height 21
click at [384, 759] on div at bounding box center [386, 831] width 174 height 174
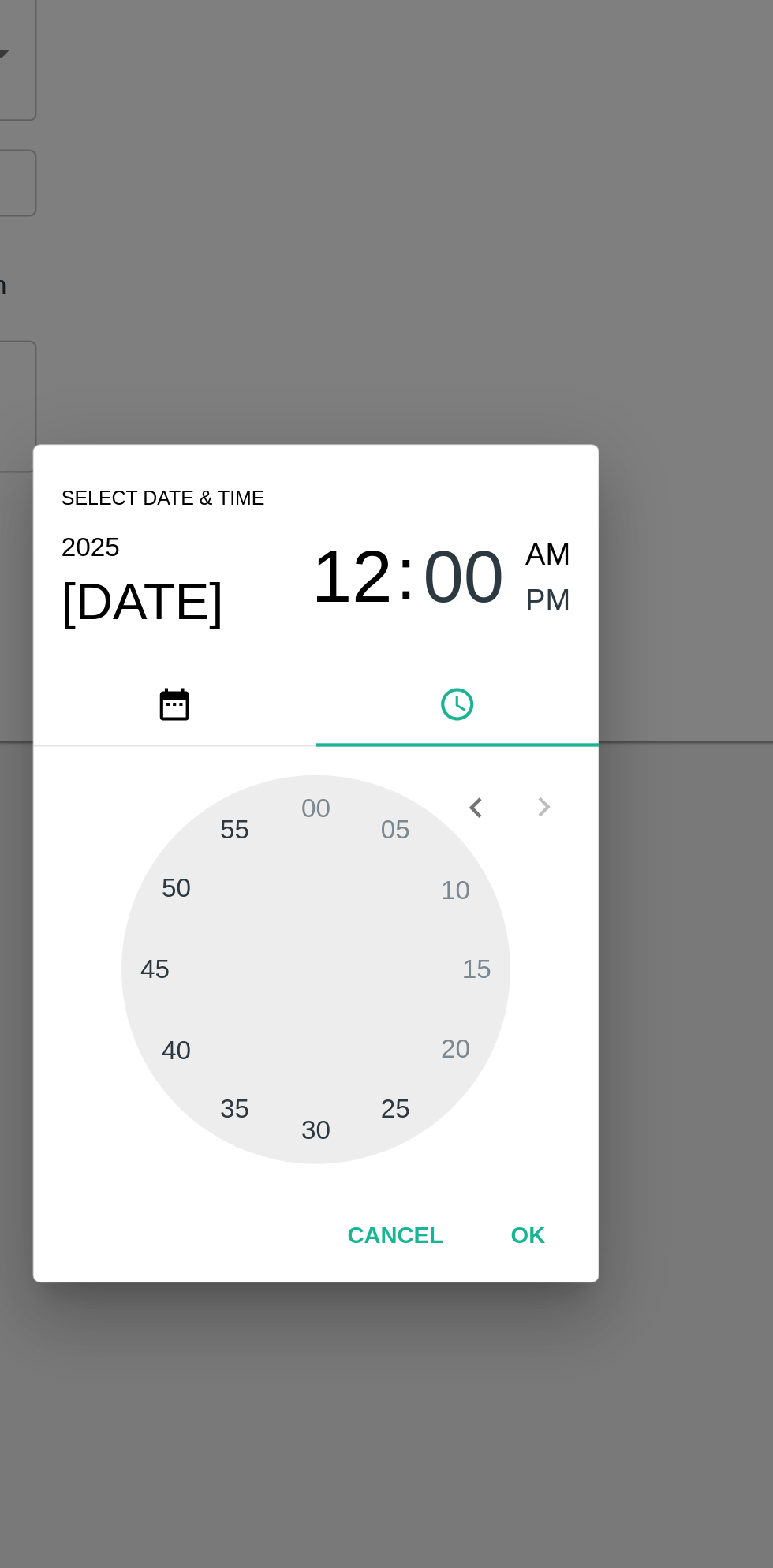
click at [329, 794] on div at bounding box center [386, 831] width 174 height 174
type input "14/08/2025 12:50 PM"
click at [482, 950] on button "OK" at bounding box center [481, 950] width 51 height 27
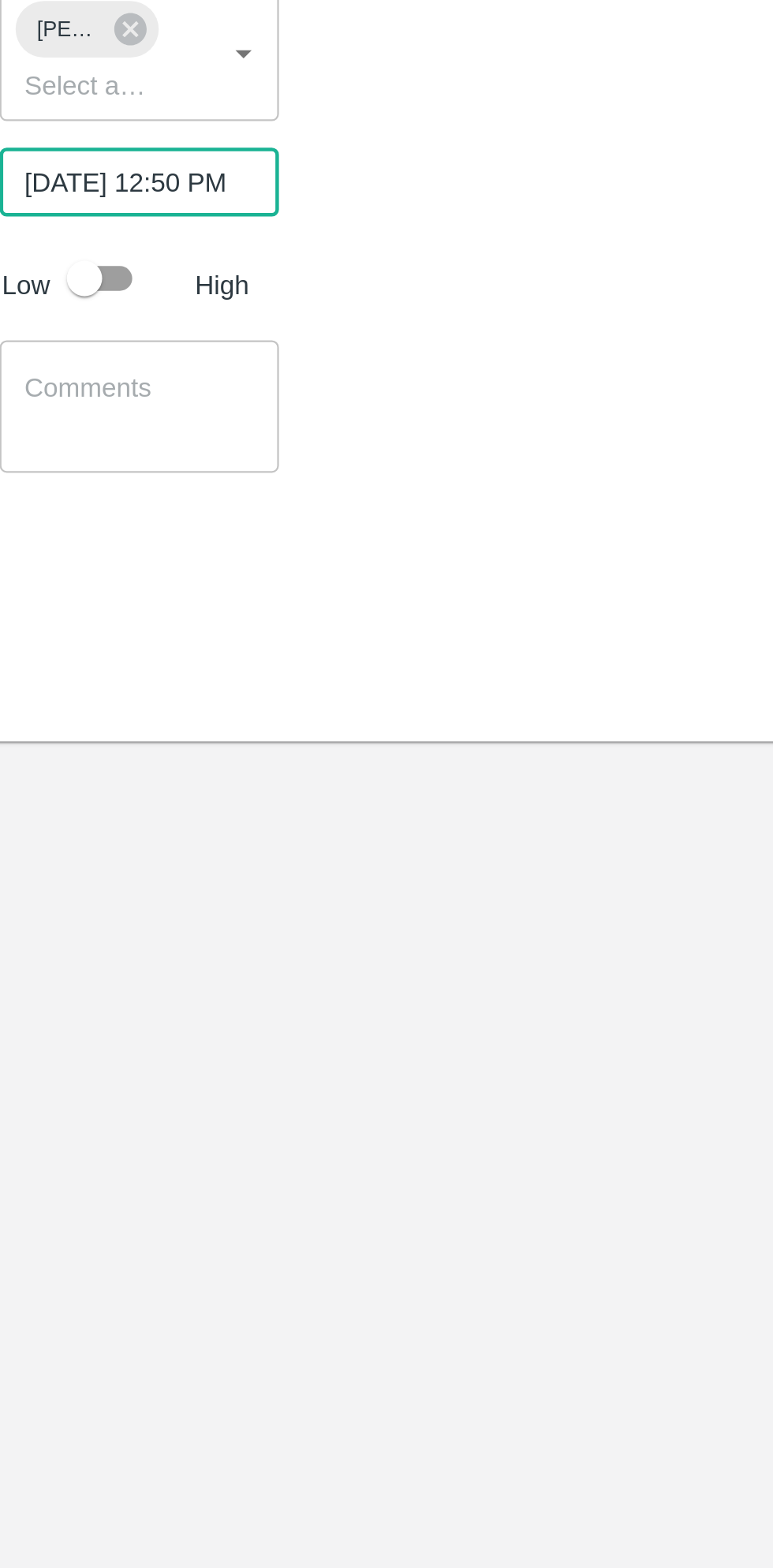
scroll to position [0, 12]
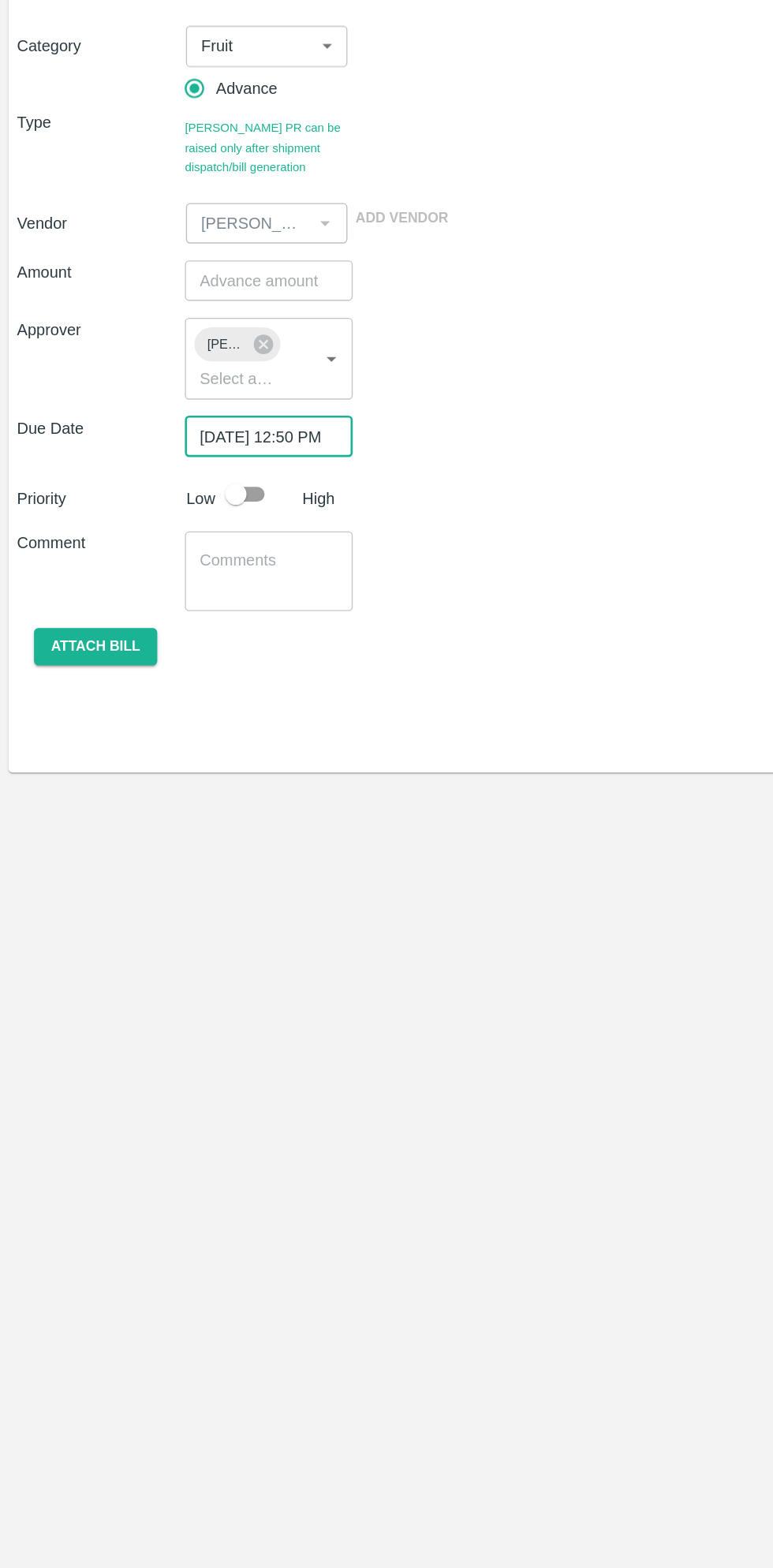
click at [195, 522] on input "checkbox" at bounding box center [174, 522] width 90 height 30
checkbox input "true"
click at [215, 367] on input "number" at bounding box center [200, 364] width 124 height 30
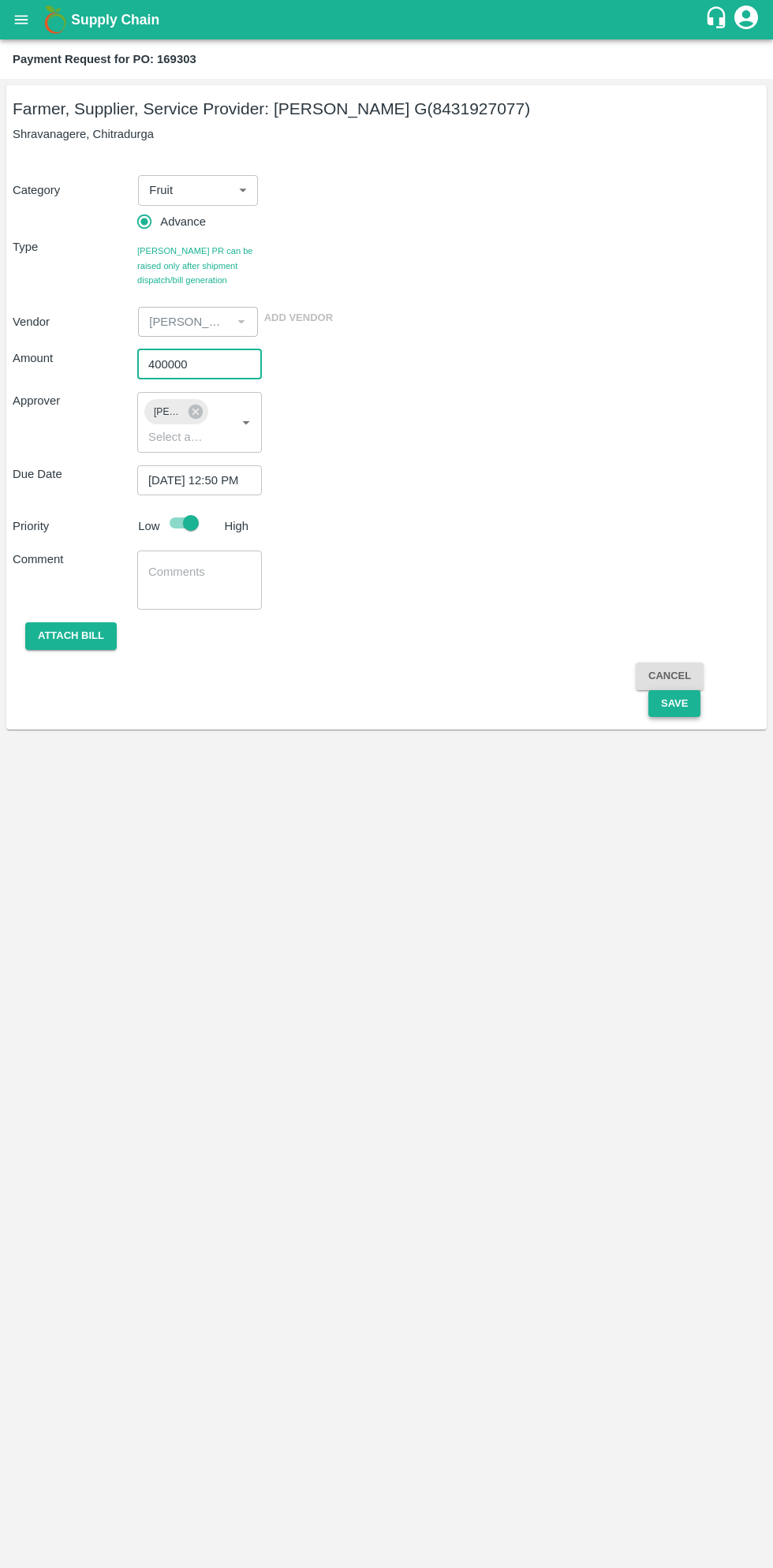
type input "400000"
click at [673, 703] on button "Save" at bounding box center [674, 704] width 52 height 27
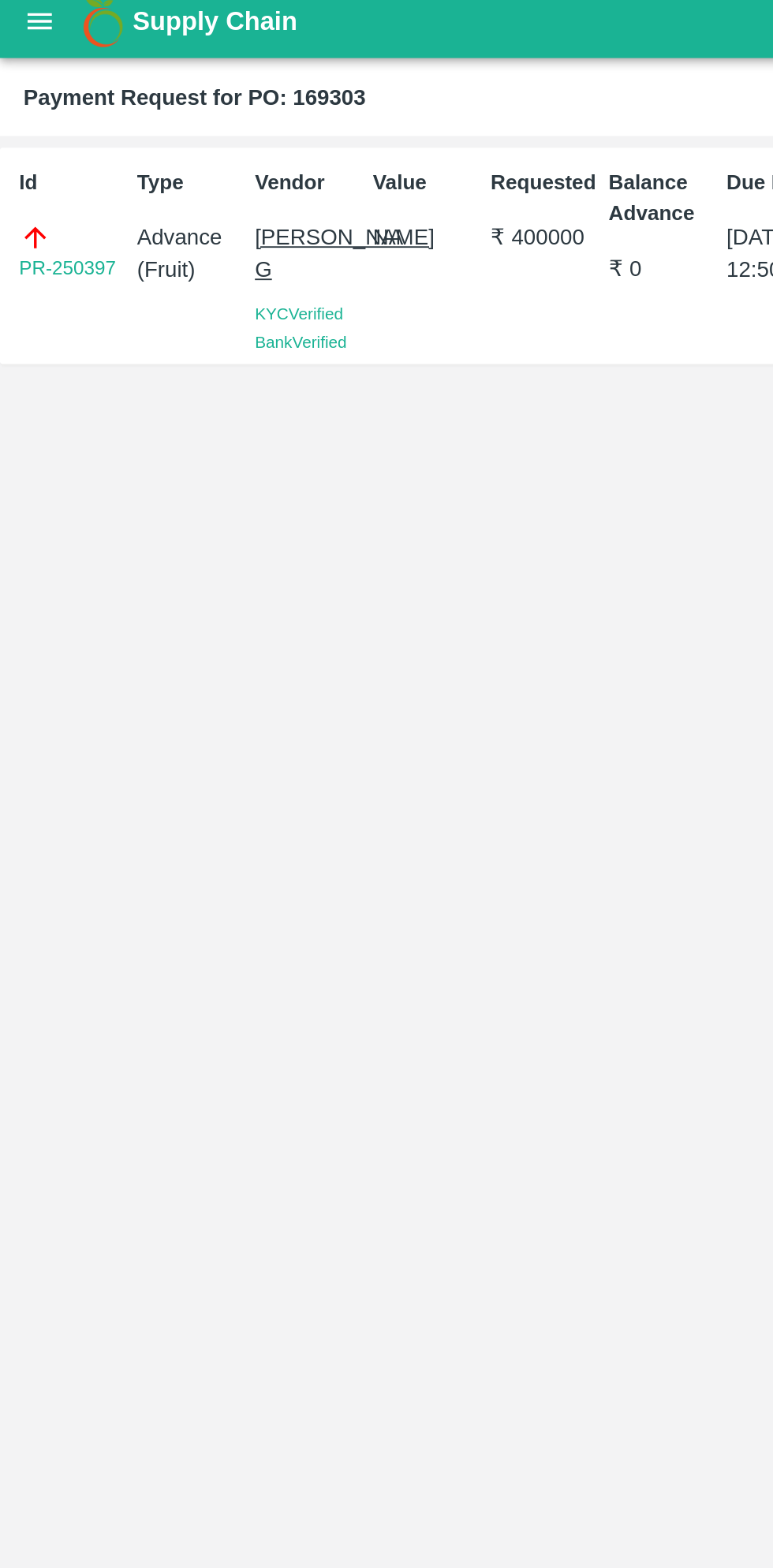
click at [36, 15] on button "open drawer" at bounding box center [21, 19] width 36 height 36
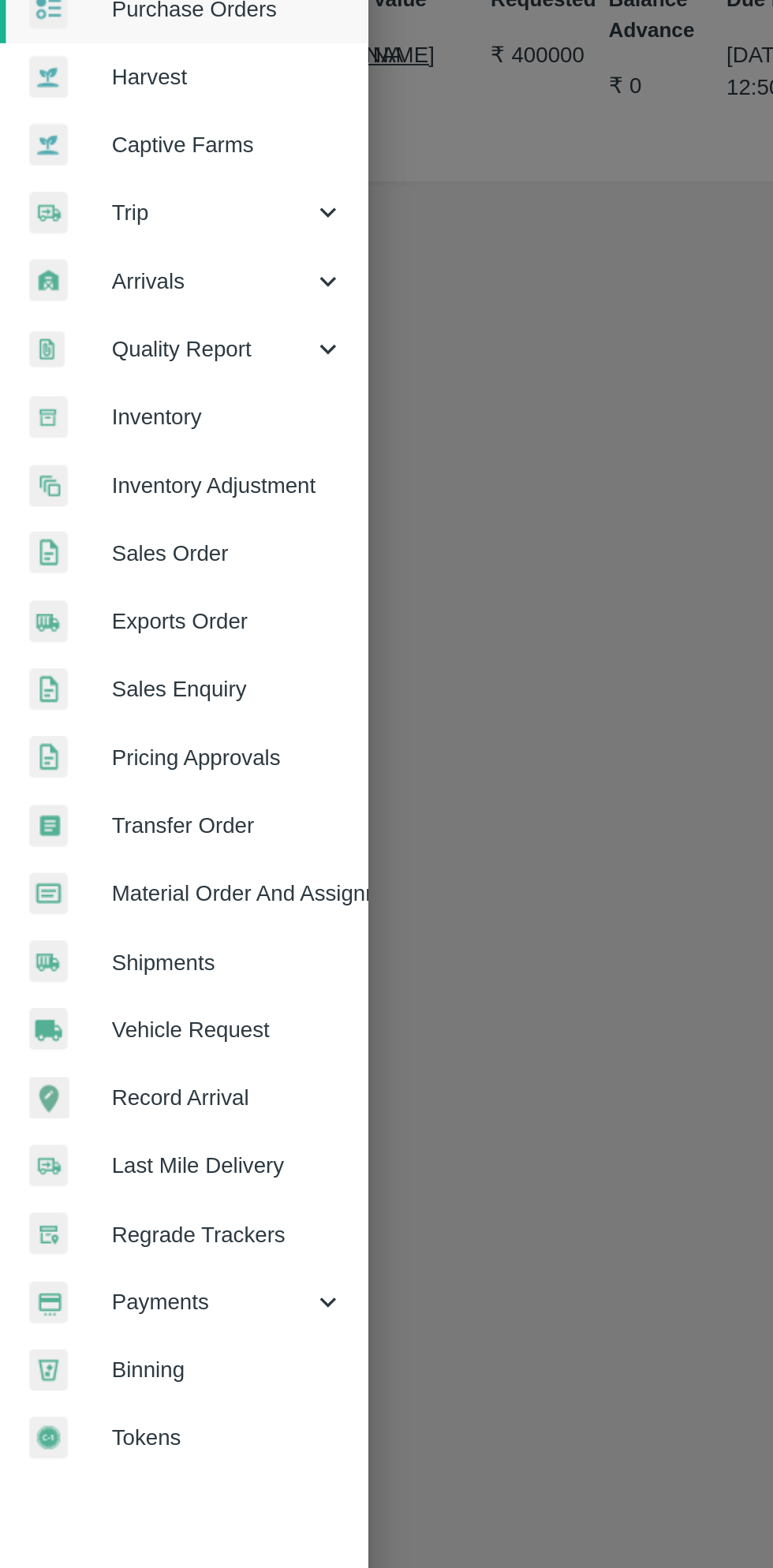
click at [129, 769] on span "Regrade Trackers" at bounding box center [122, 768] width 124 height 17
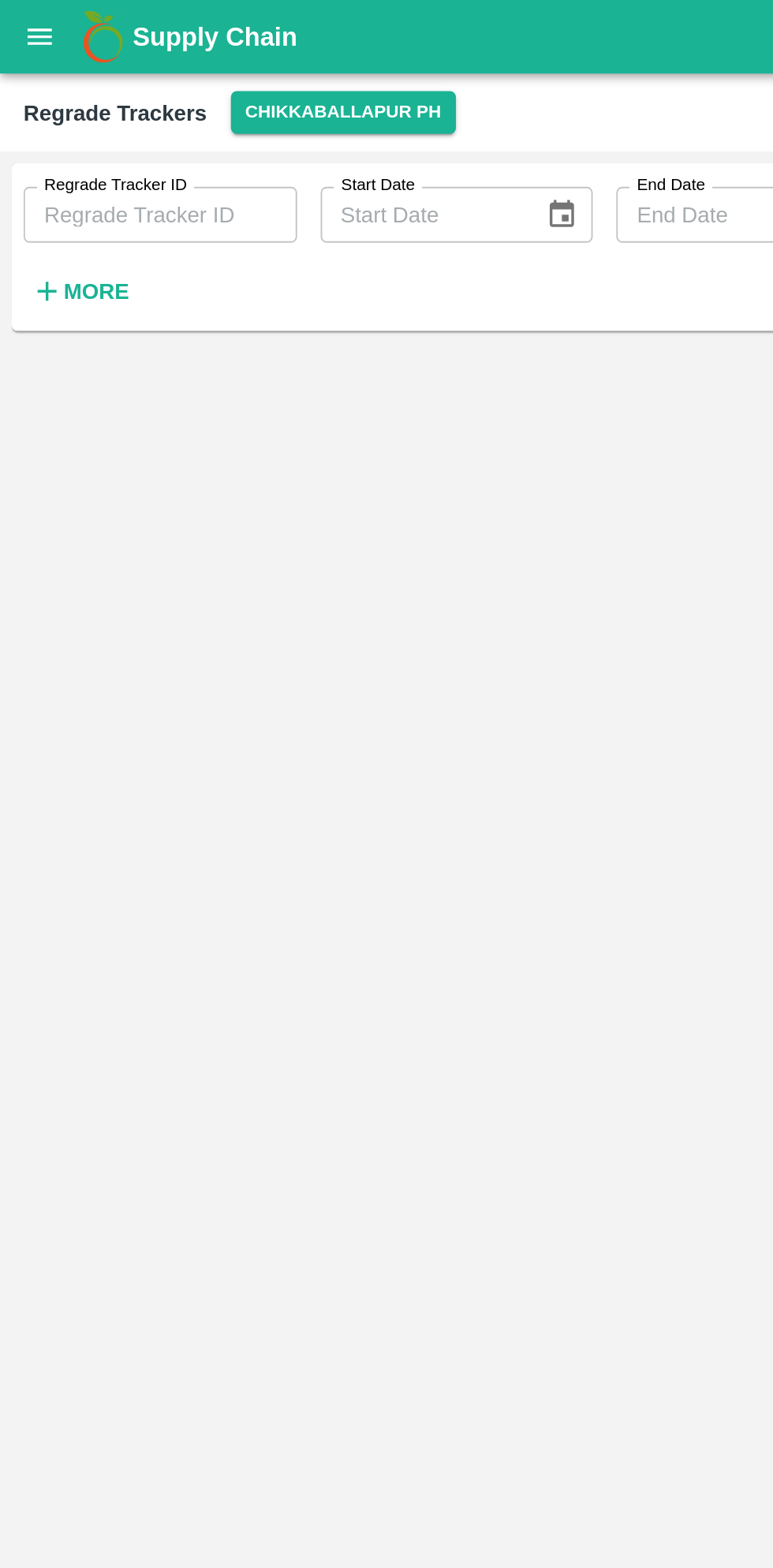
click at [32, 33] on button "open drawer" at bounding box center [21, 19] width 36 height 36
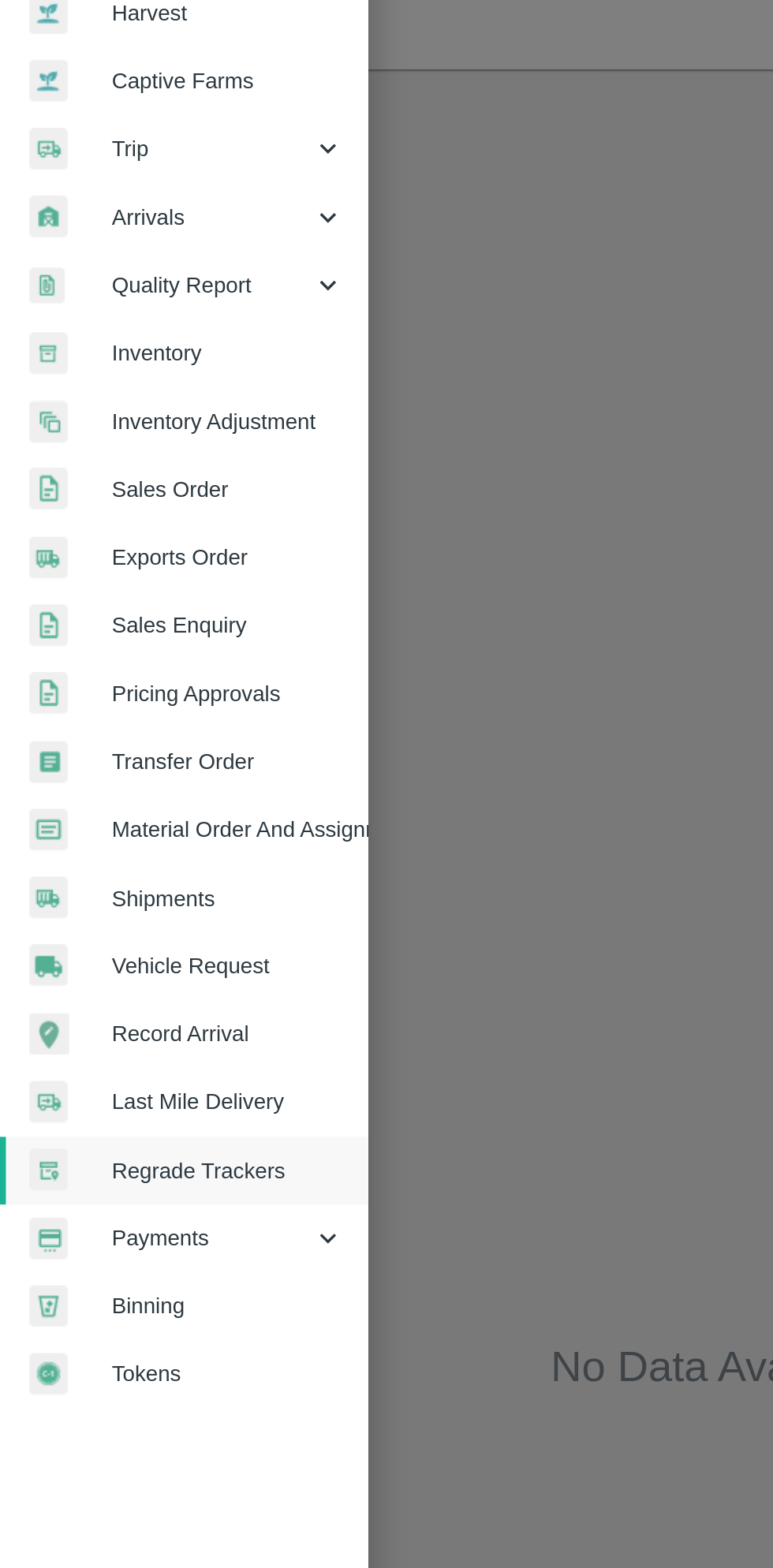
click at [113, 809] on span "Payments" at bounding box center [113, 803] width 107 height 17
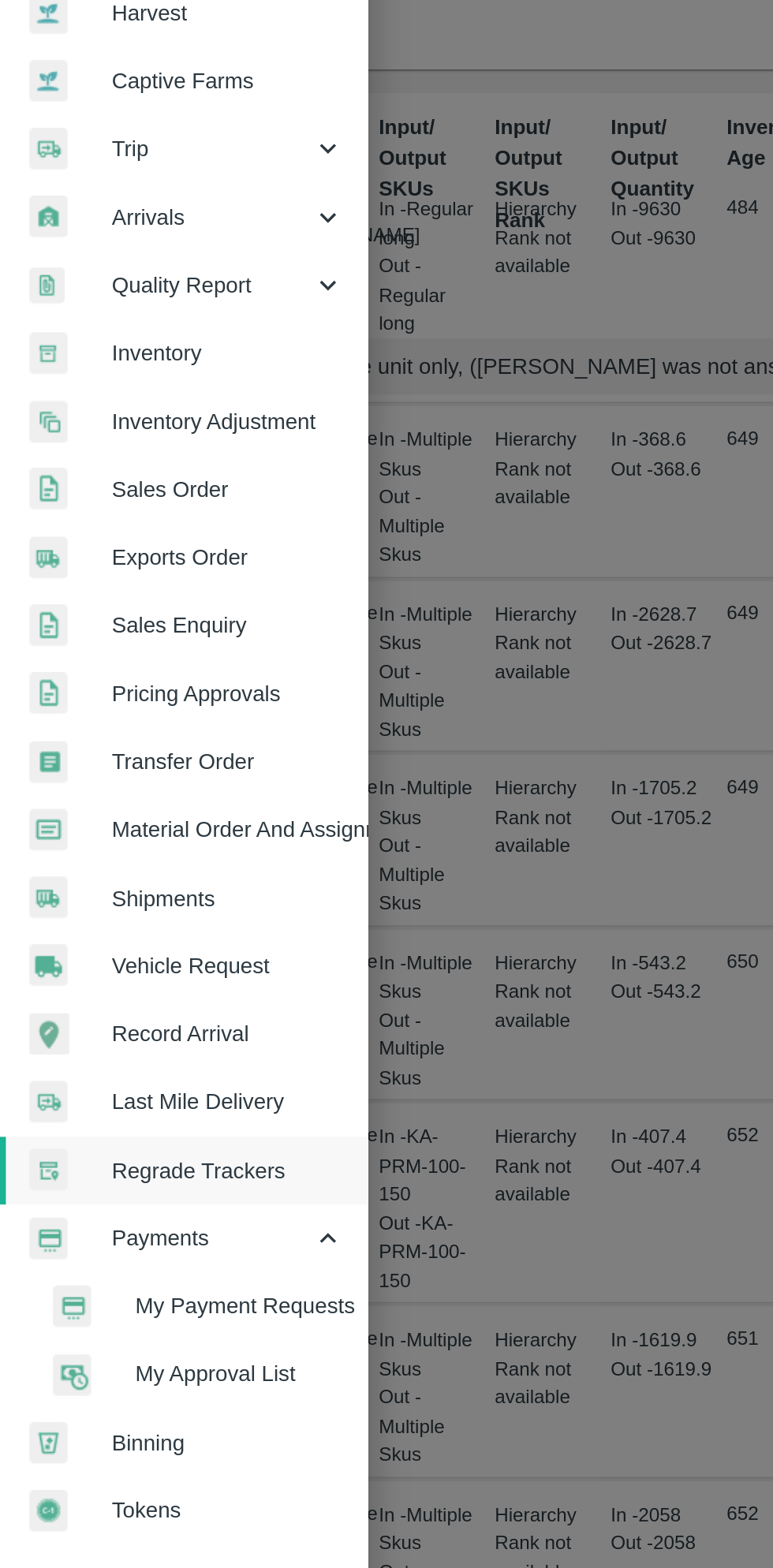
click at [119, 840] on span "My Payment Requests" at bounding box center [128, 840] width 112 height 17
